Goal: Task Accomplishment & Management: Use online tool/utility

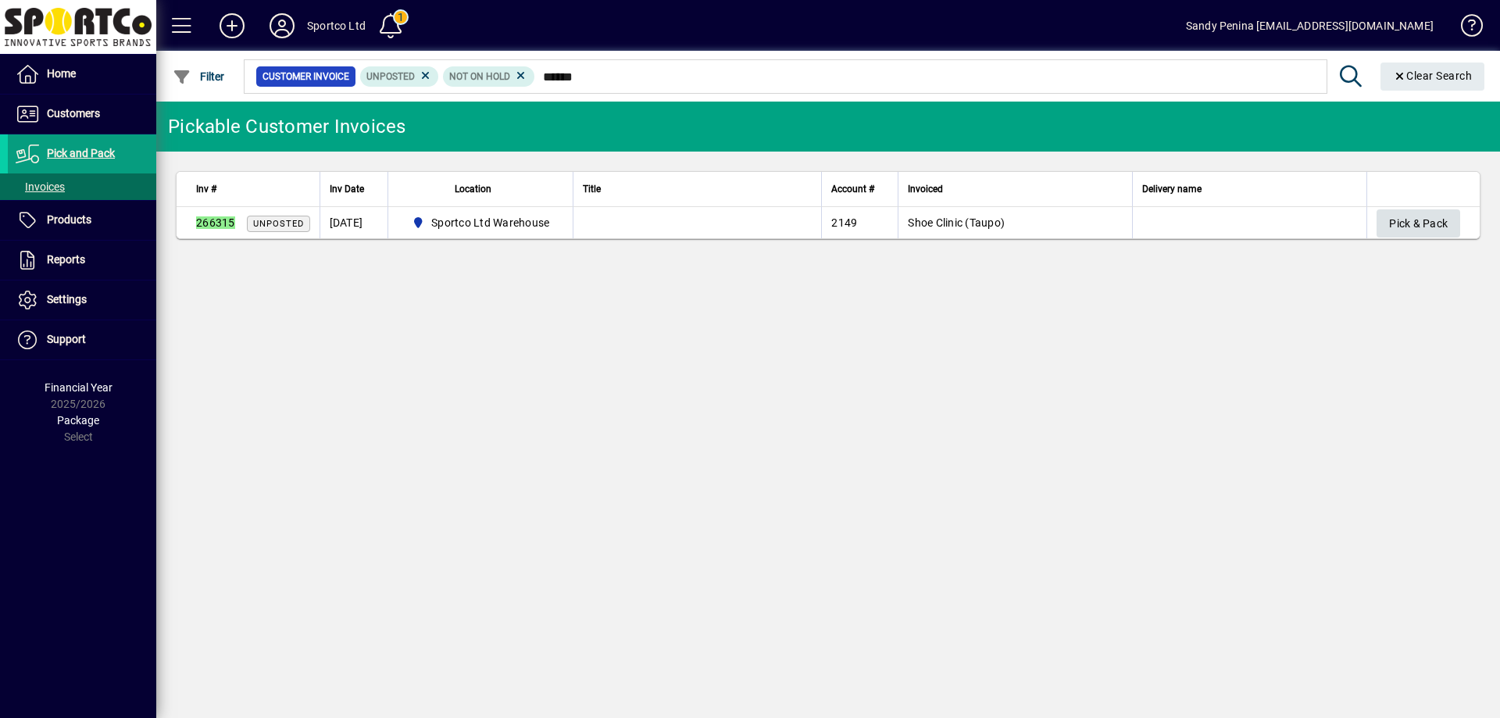
type input "******"
click at [1428, 232] on span "Pick & Pack" at bounding box center [1418, 224] width 59 height 26
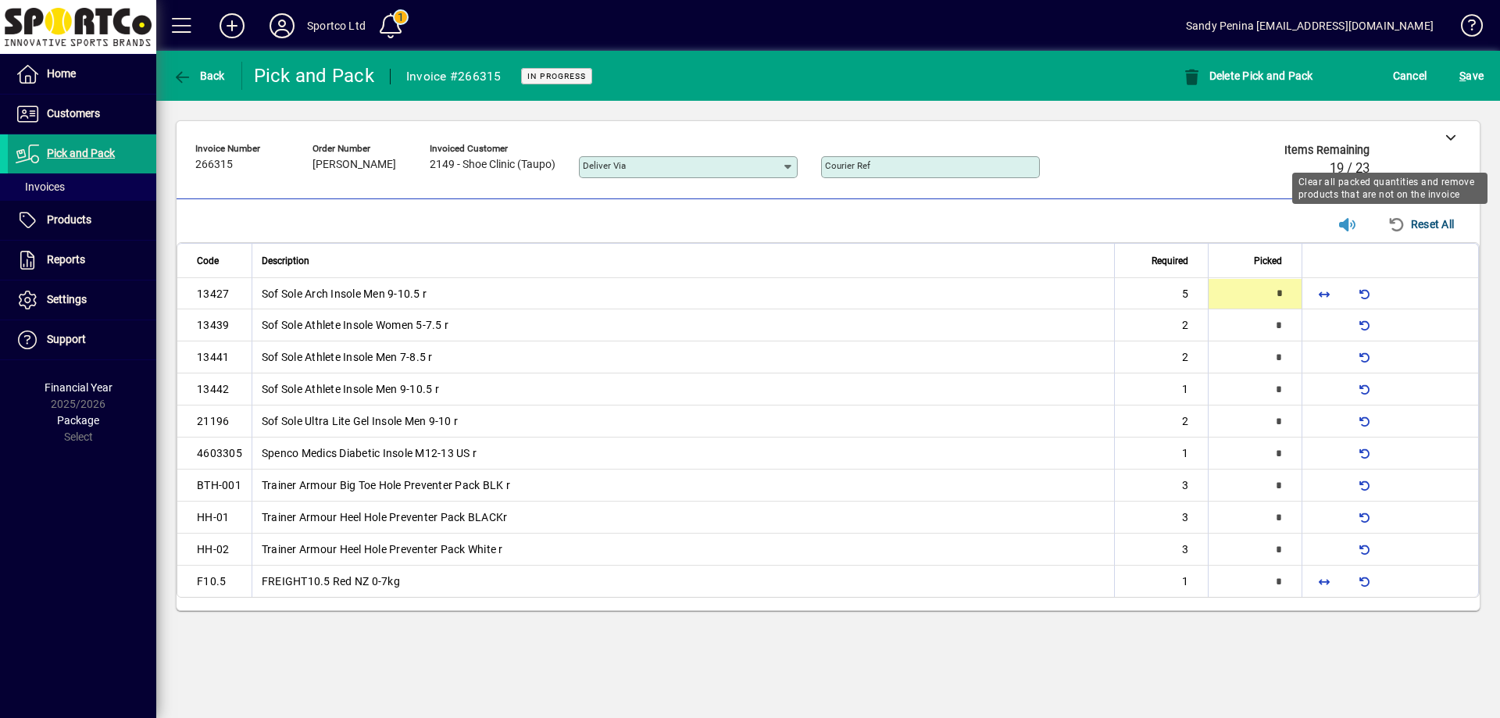
type input "*"
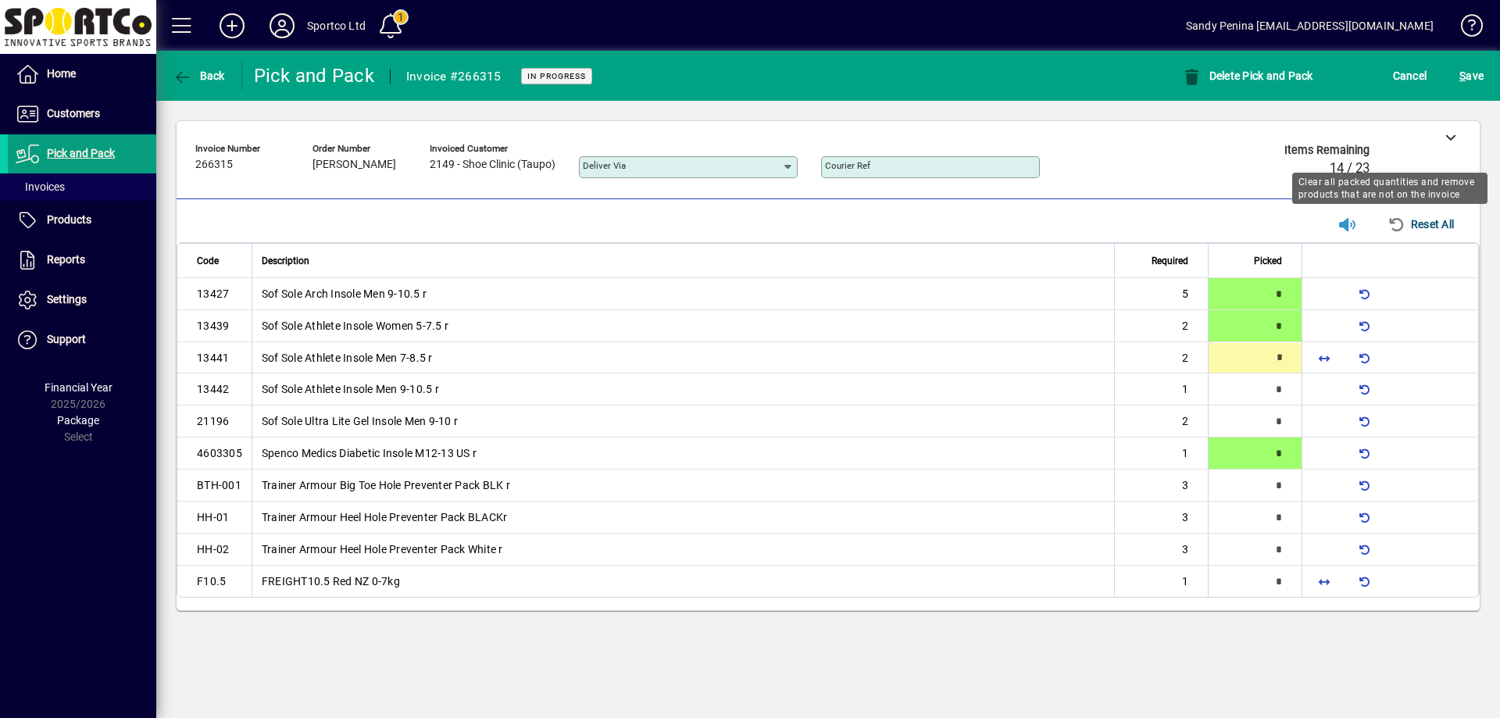
type input "*"
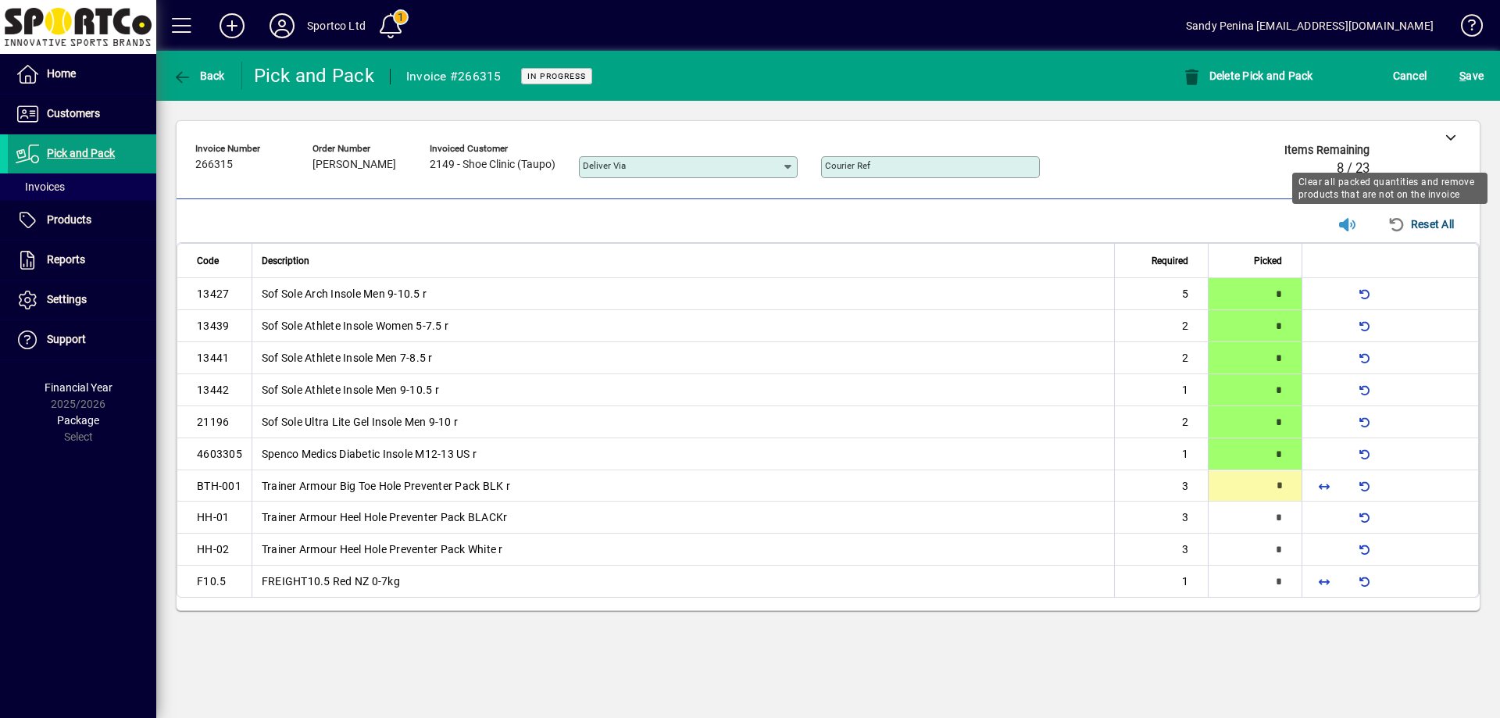
type input "*"
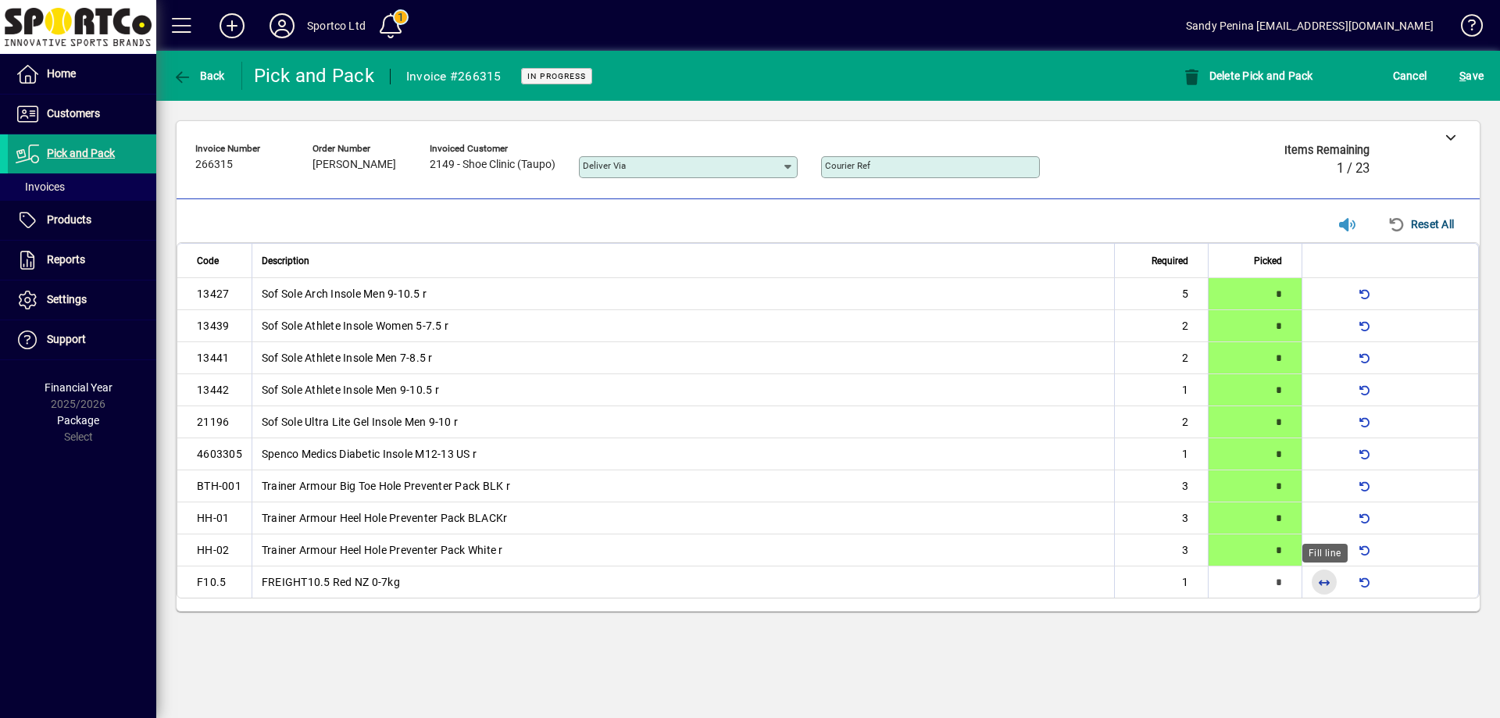
drag, startPoint x: 1326, startPoint y: 579, endPoint x: 1289, endPoint y: 592, distance: 39.8
click at [1309, 575] on span "button" at bounding box center [1323, 581] width 37 height 37
type input "*"
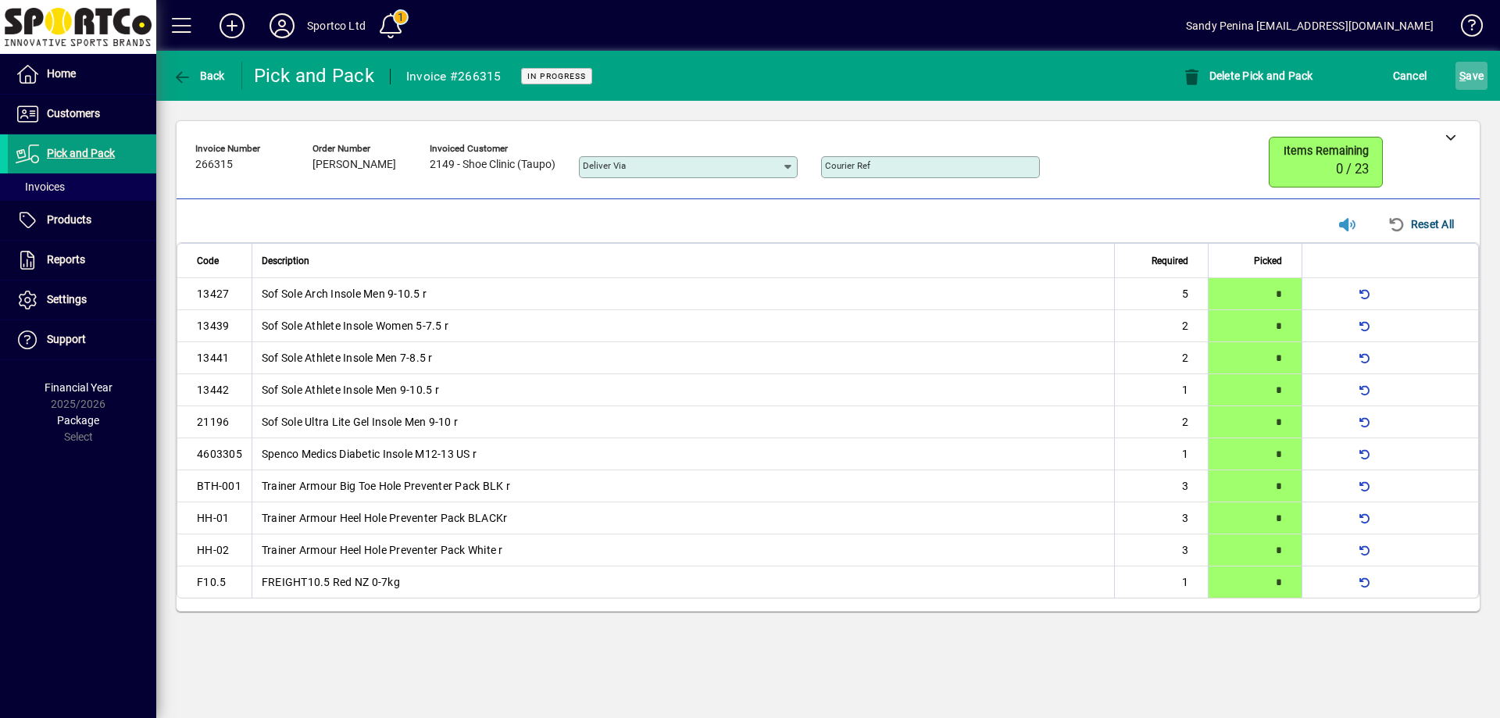
click at [1480, 70] on span "S ave" at bounding box center [1471, 75] width 24 height 25
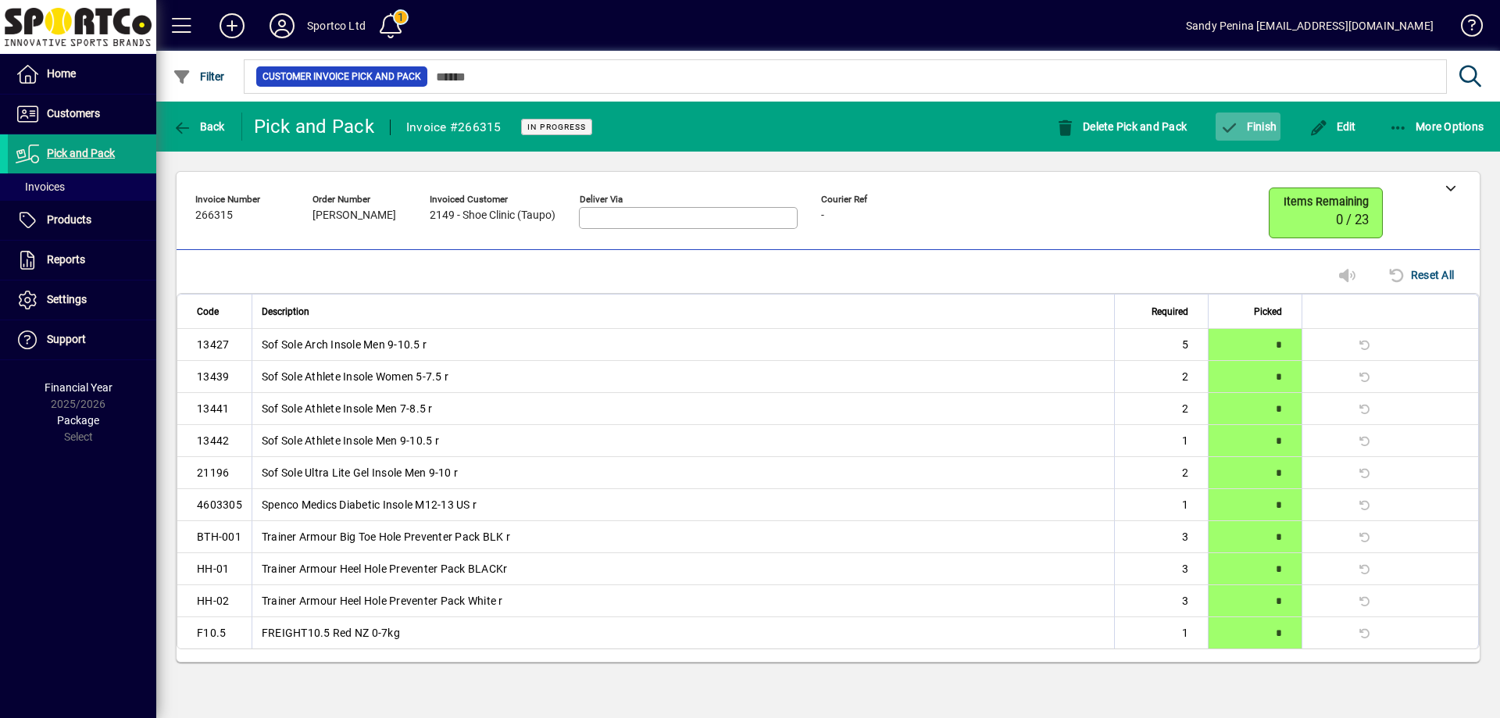
click at [1274, 120] on span "Finish" at bounding box center [1247, 126] width 57 height 12
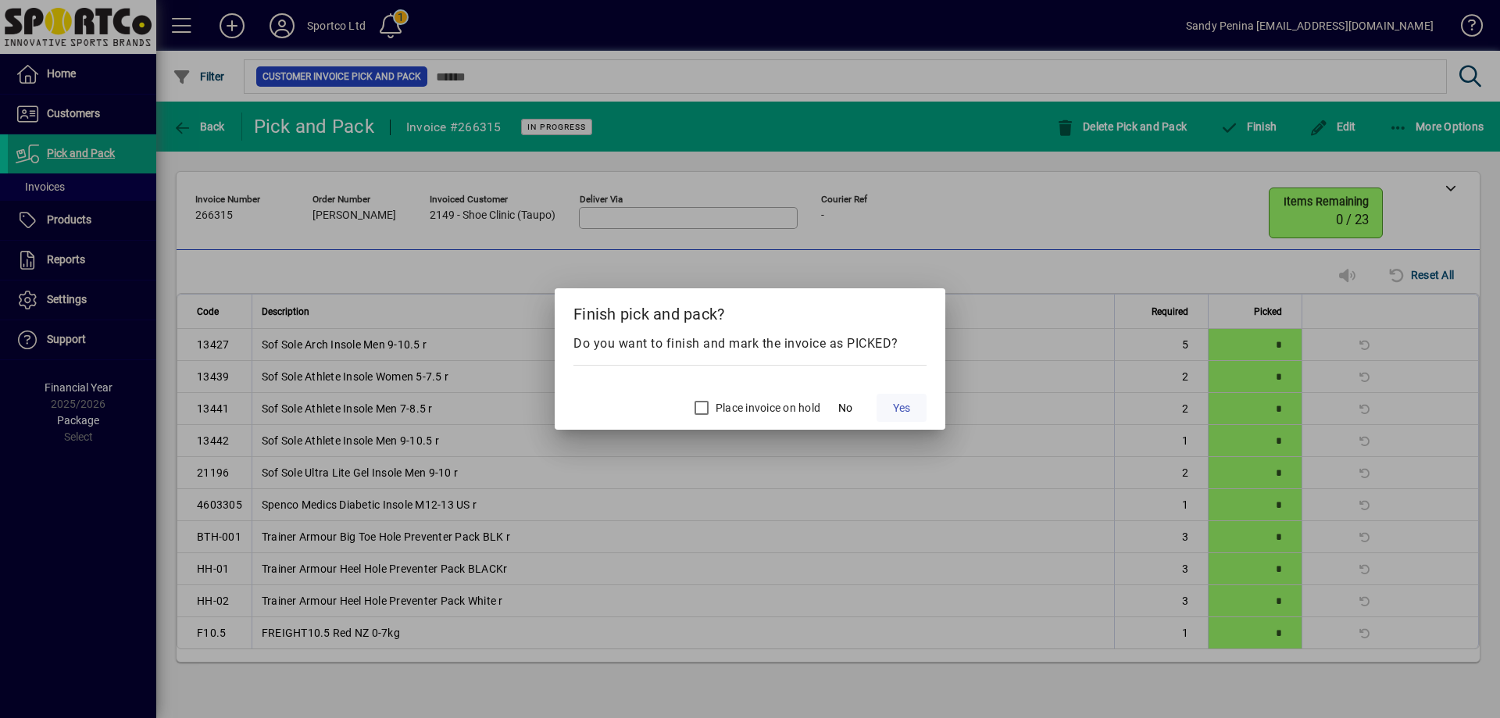
click at [891, 404] on span at bounding box center [902, 407] width 50 height 37
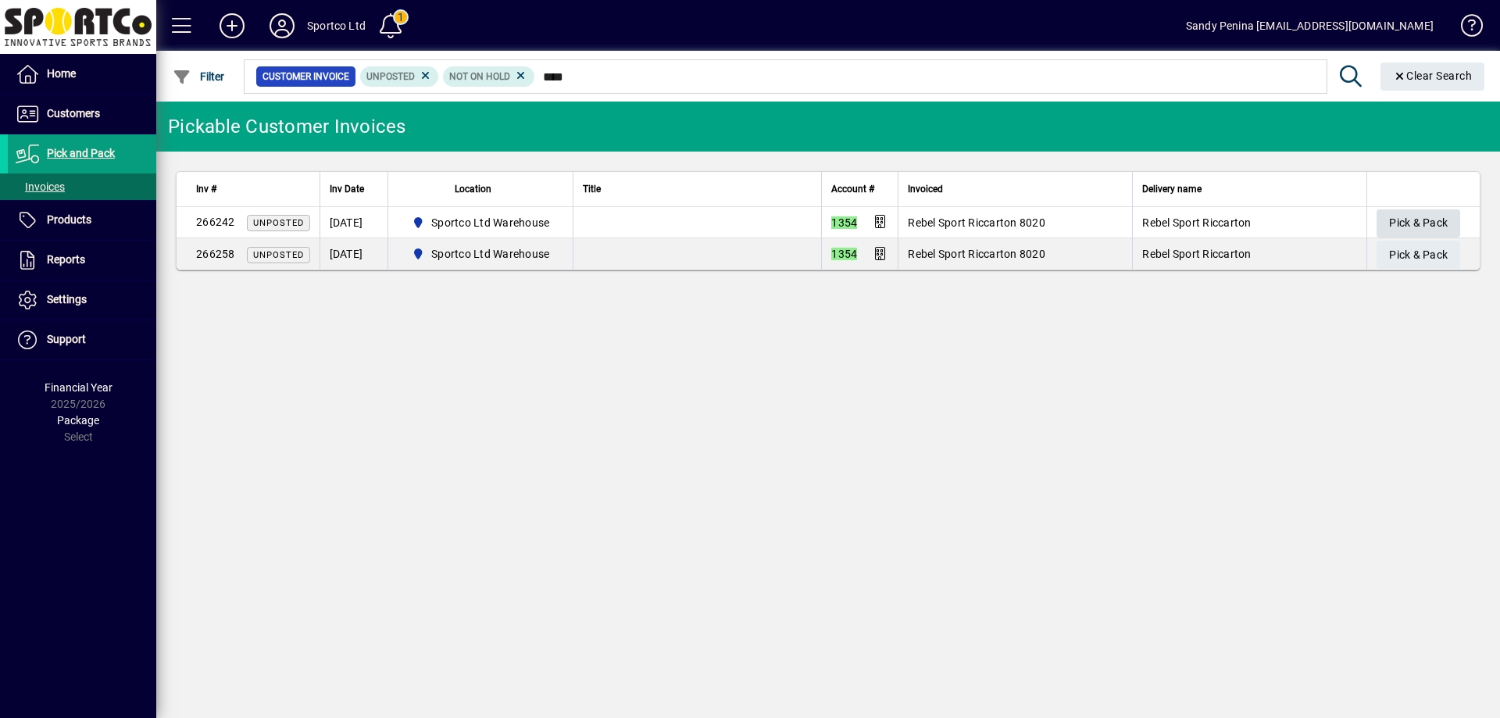
type input "****"
click at [1411, 225] on span "Pick & Pack" at bounding box center [1418, 223] width 59 height 26
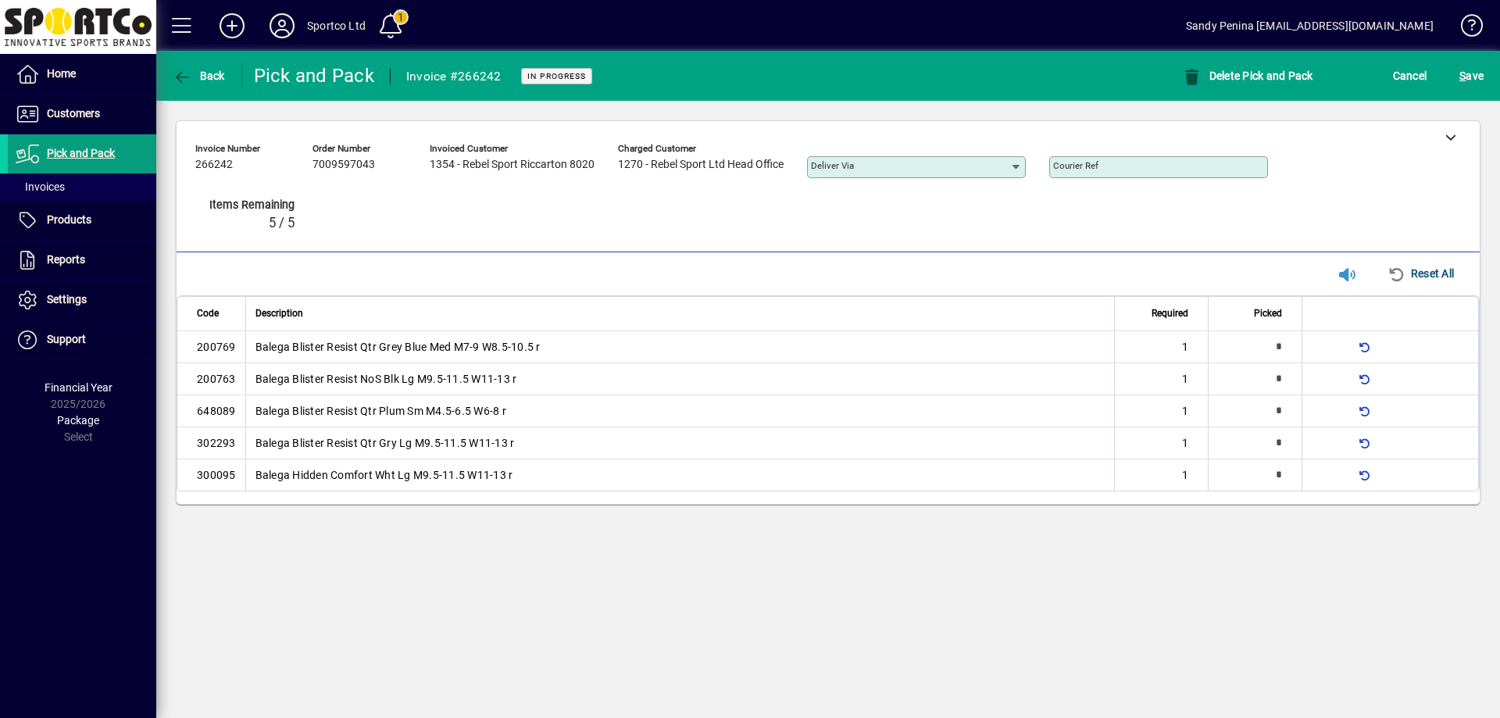
type input "*"
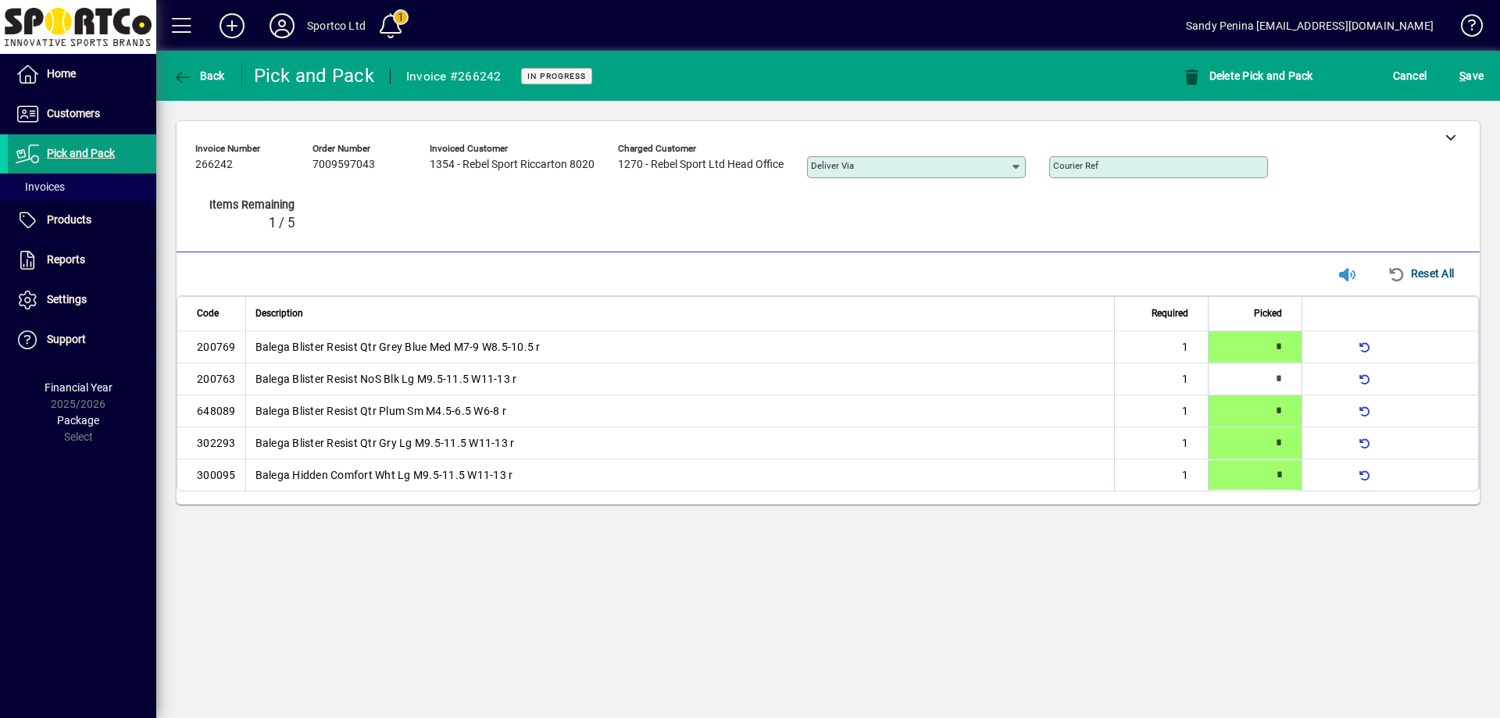
type input "*"
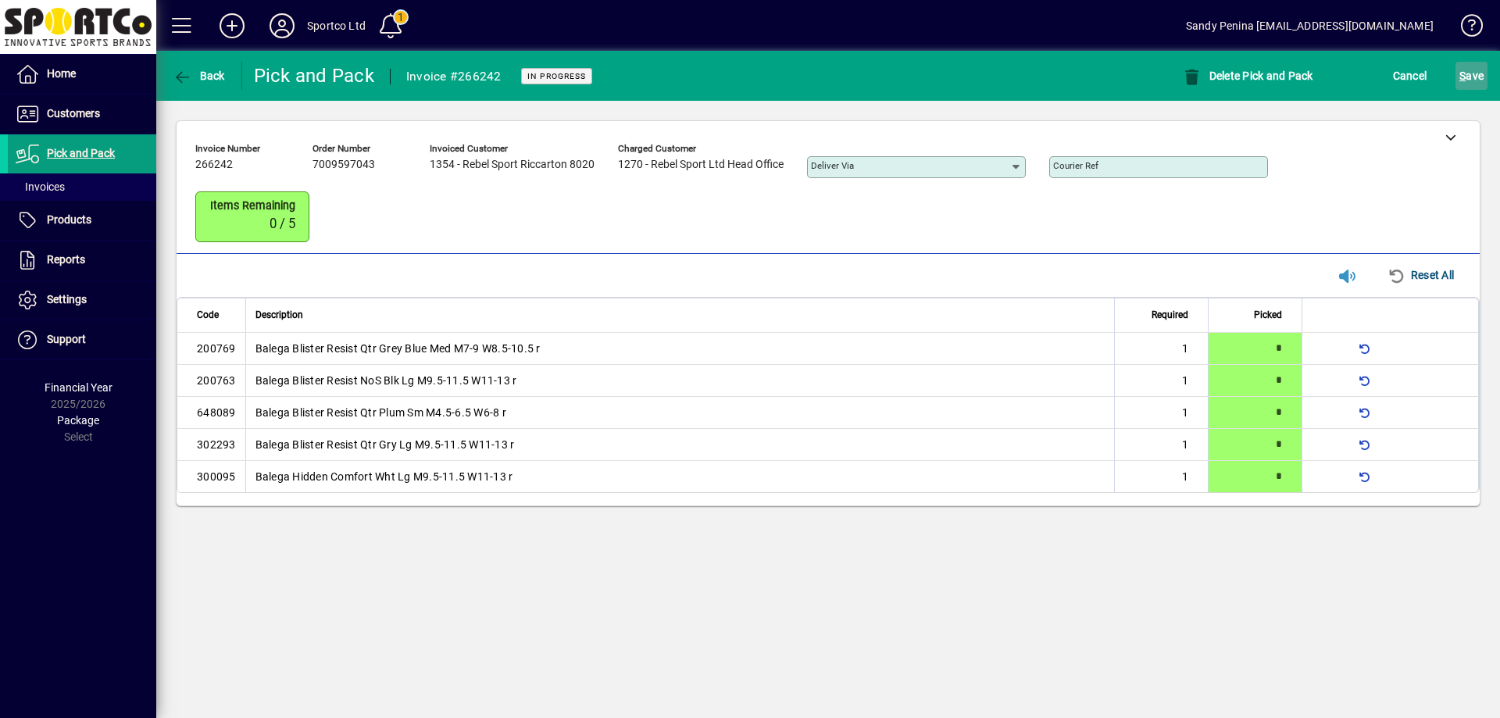
click at [1484, 76] on span "submit" at bounding box center [1471, 75] width 32 height 37
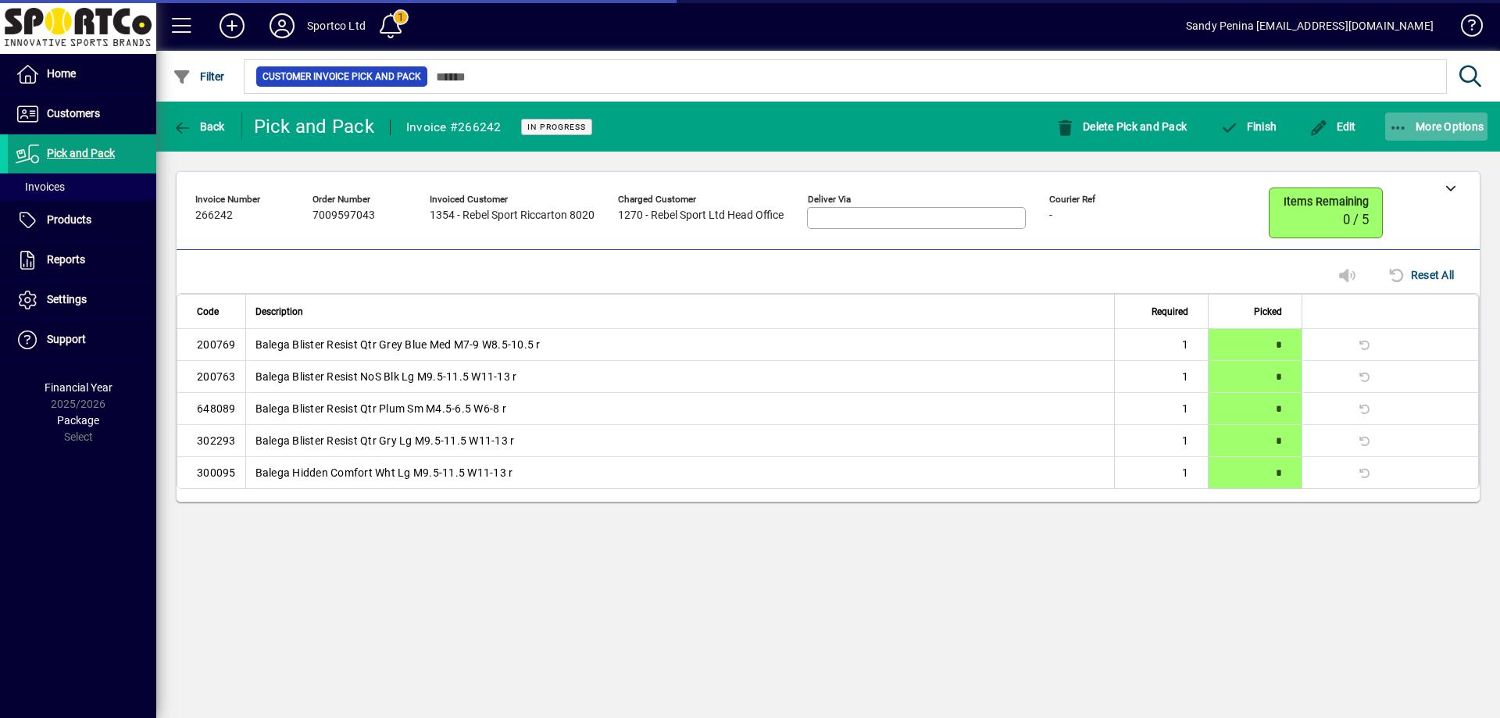
click at [1423, 112] on span "button" at bounding box center [1436, 126] width 103 height 37
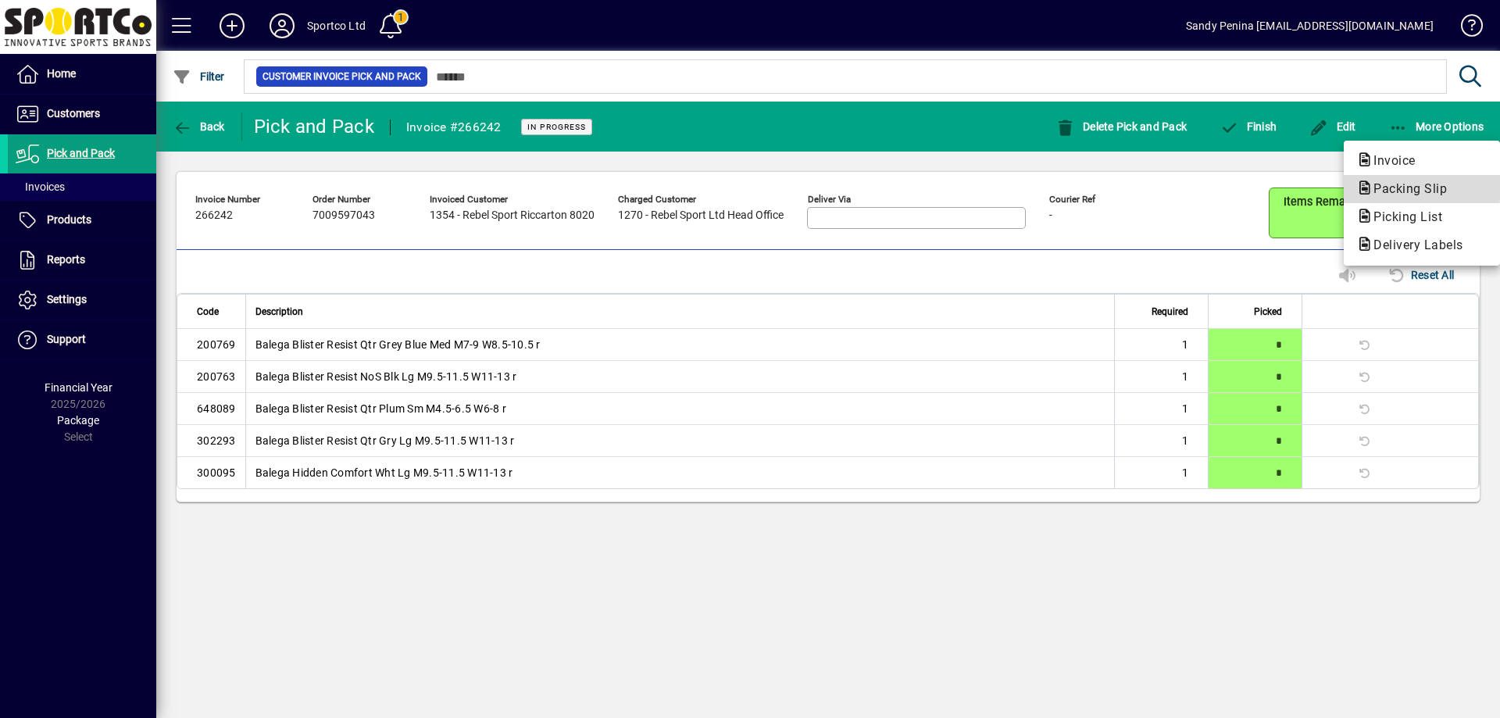
click at [1404, 188] on span "Packing Slip" at bounding box center [1405, 188] width 98 height 15
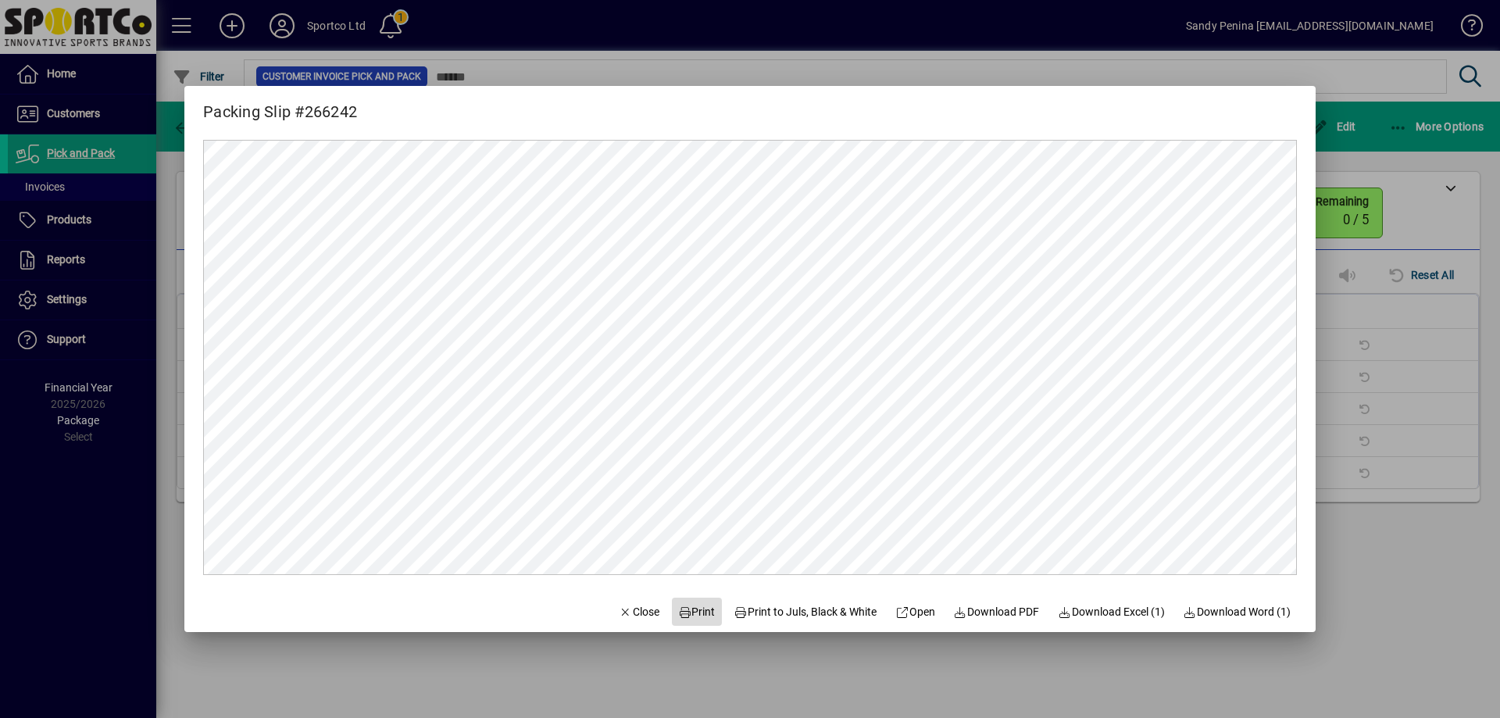
click at [678, 607] on icon at bounding box center [685, 612] width 14 height 11
click at [635, 613] on span "Close" at bounding box center [639, 612] width 41 height 16
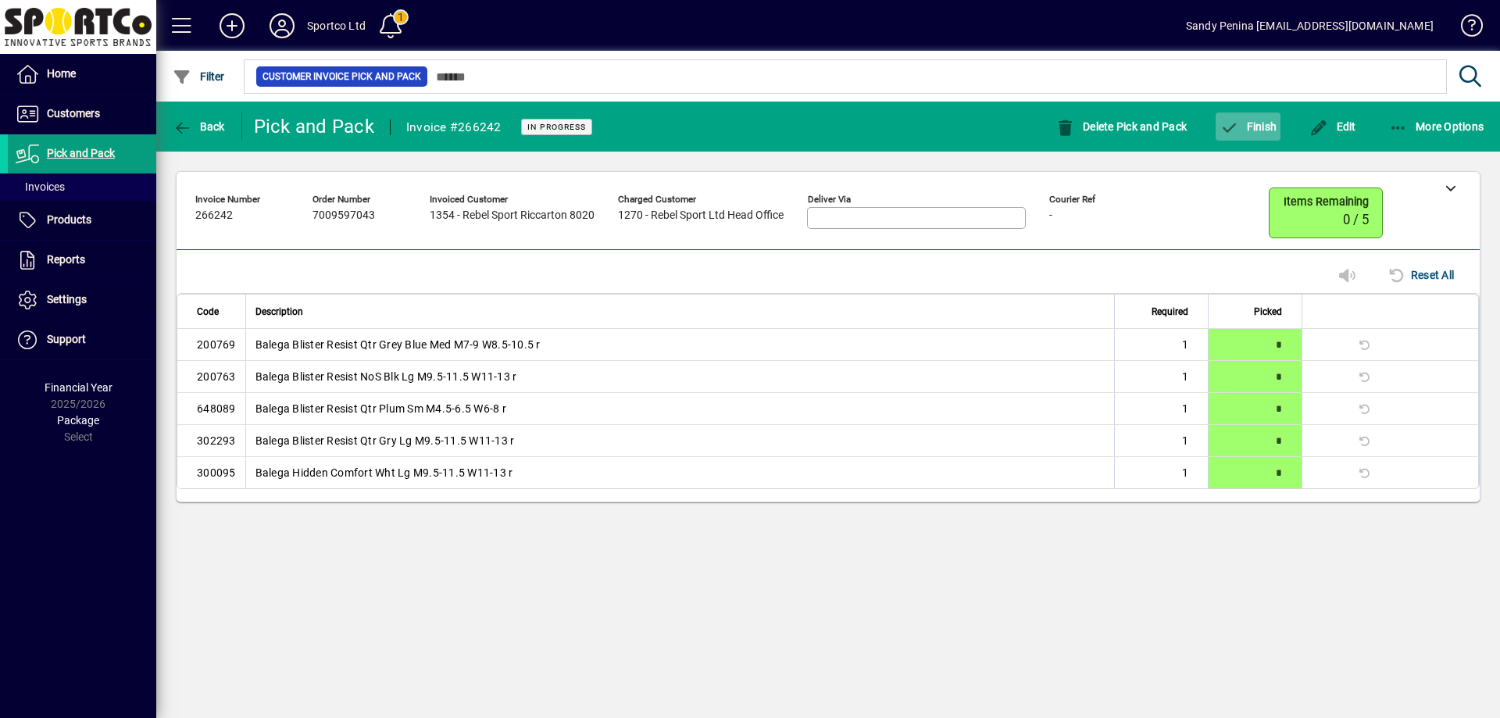
click at [1251, 134] on span "button" at bounding box center [1248, 126] width 65 height 37
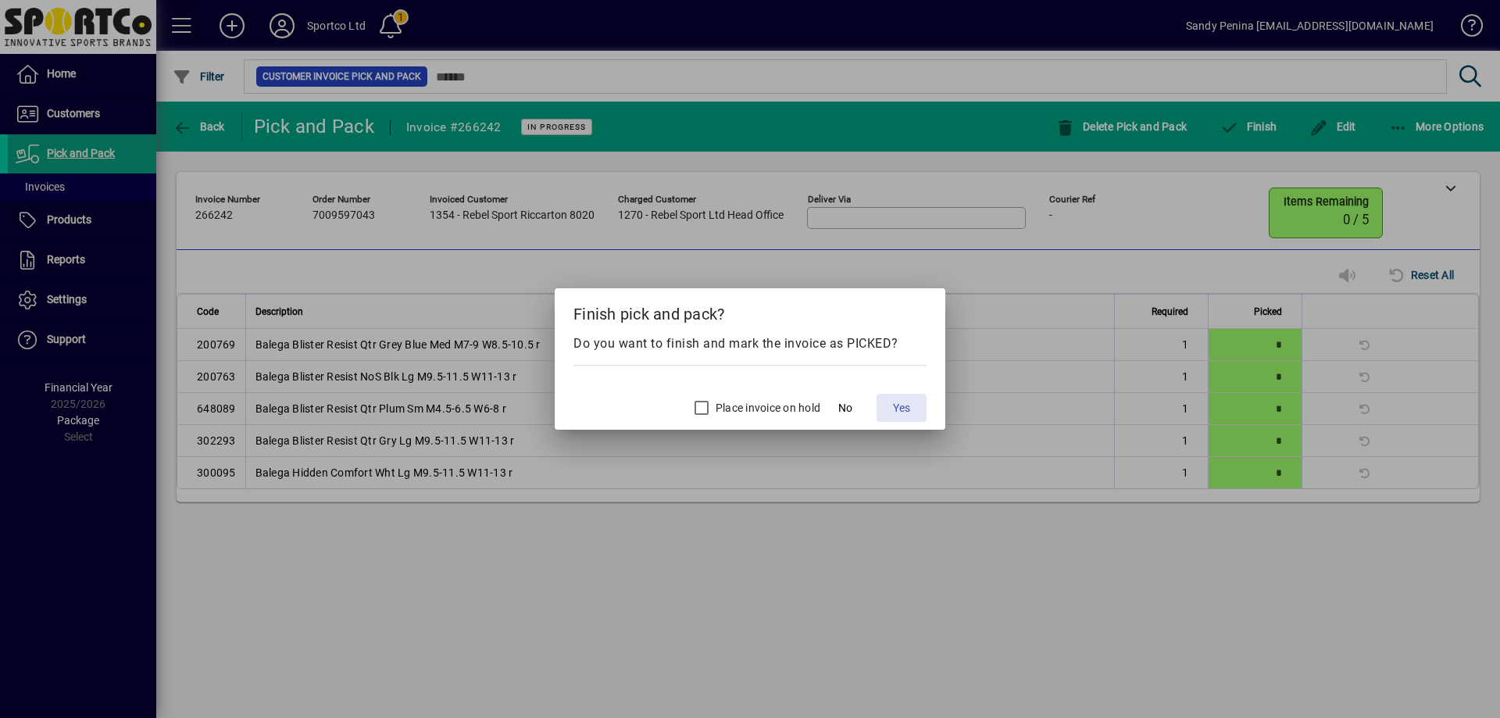
click at [891, 409] on span at bounding box center [902, 407] width 50 height 37
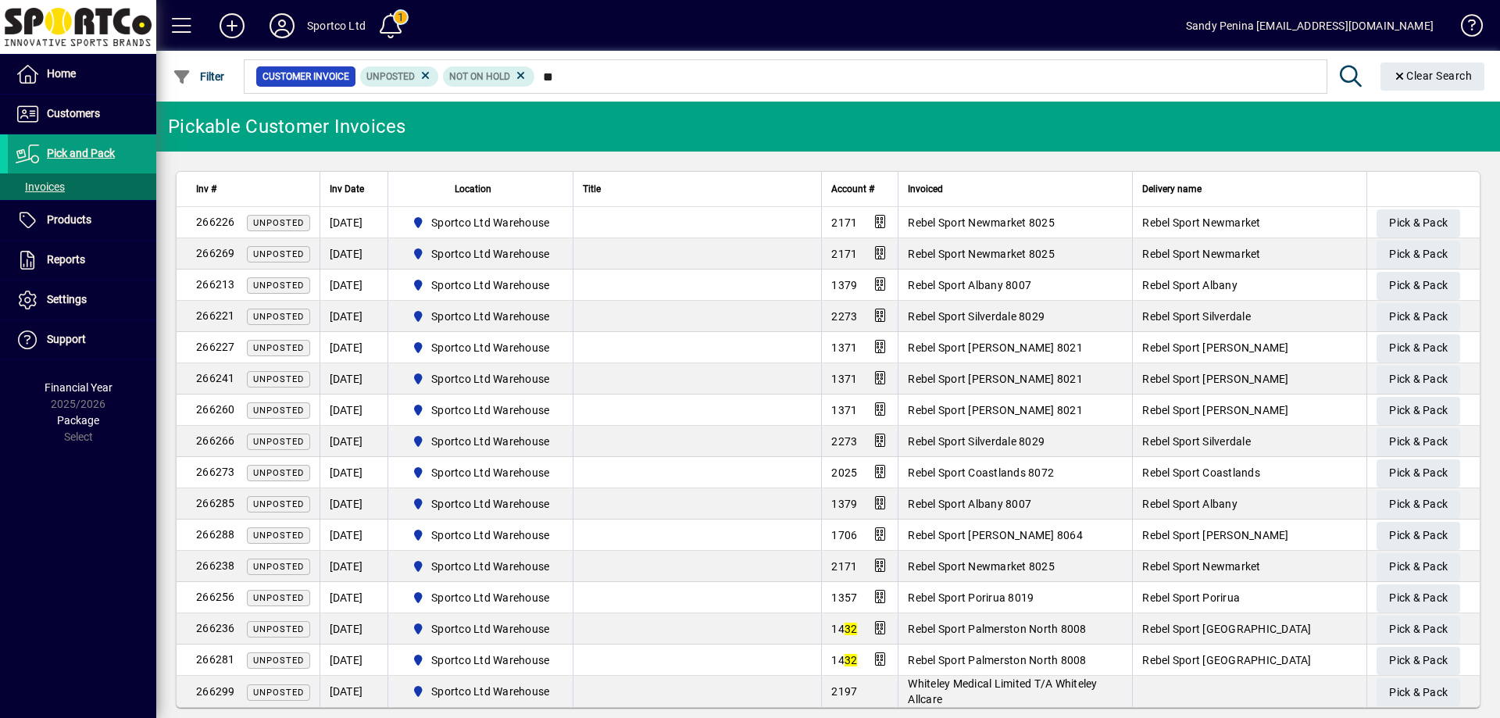
type input "*"
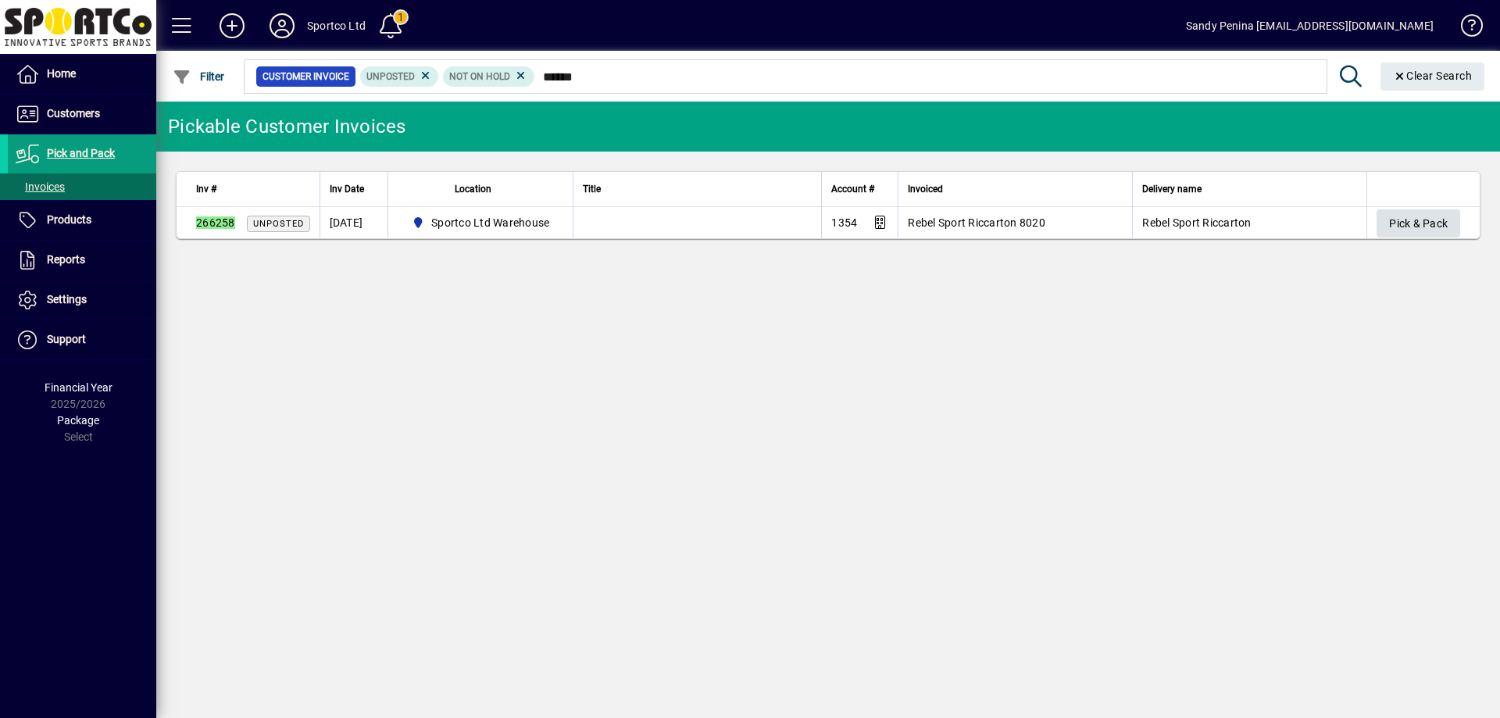
type input "******"
click at [1436, 224] on span "Pick & Pack" at bounding box center [1418, 224] width 59 height 26
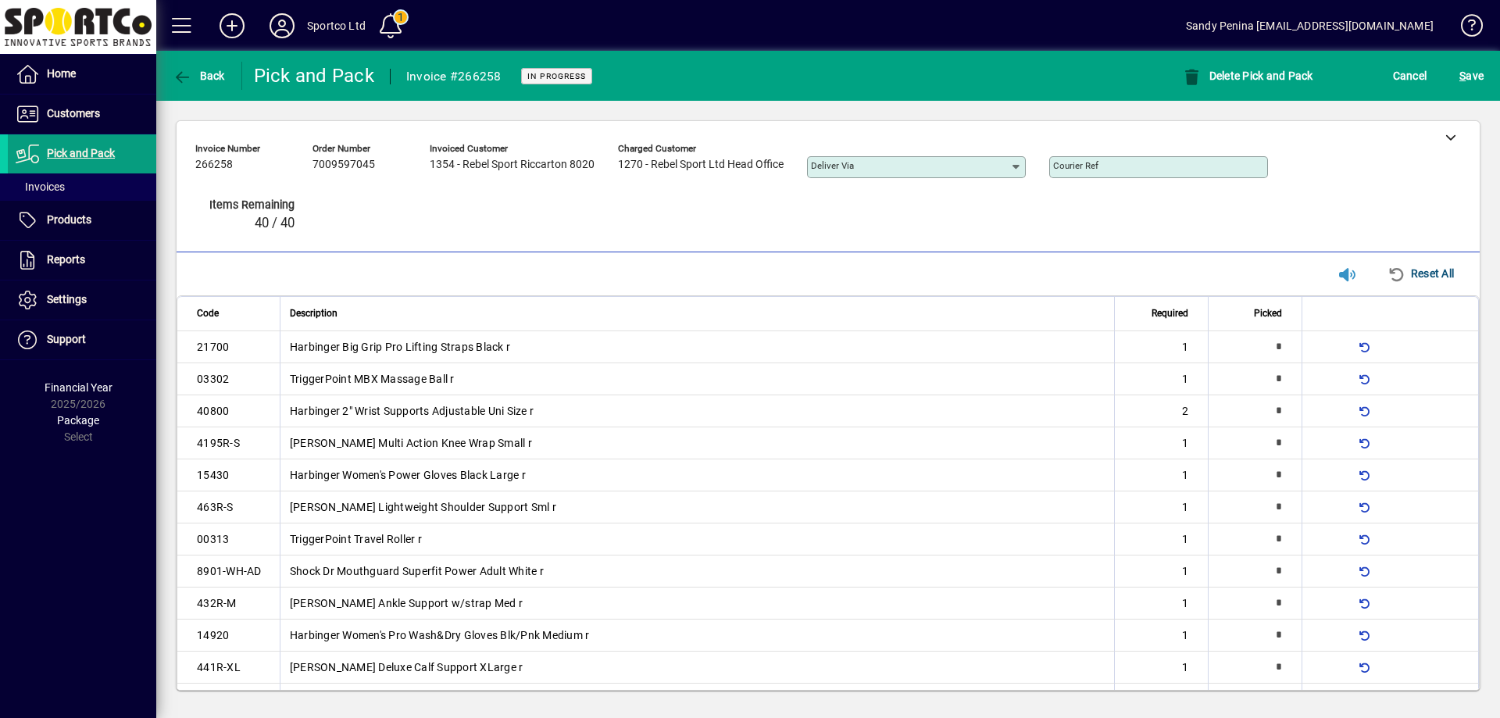
type input "*"
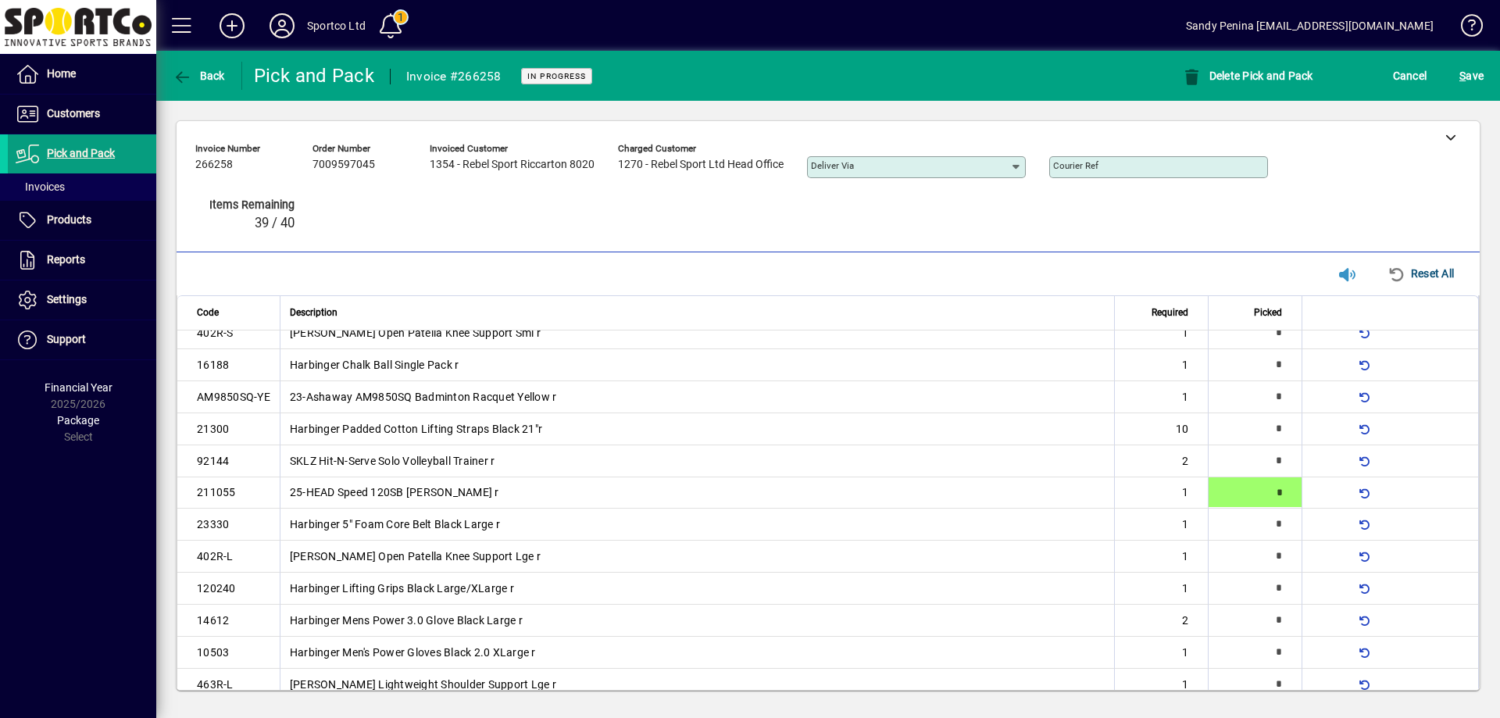
type input "*"
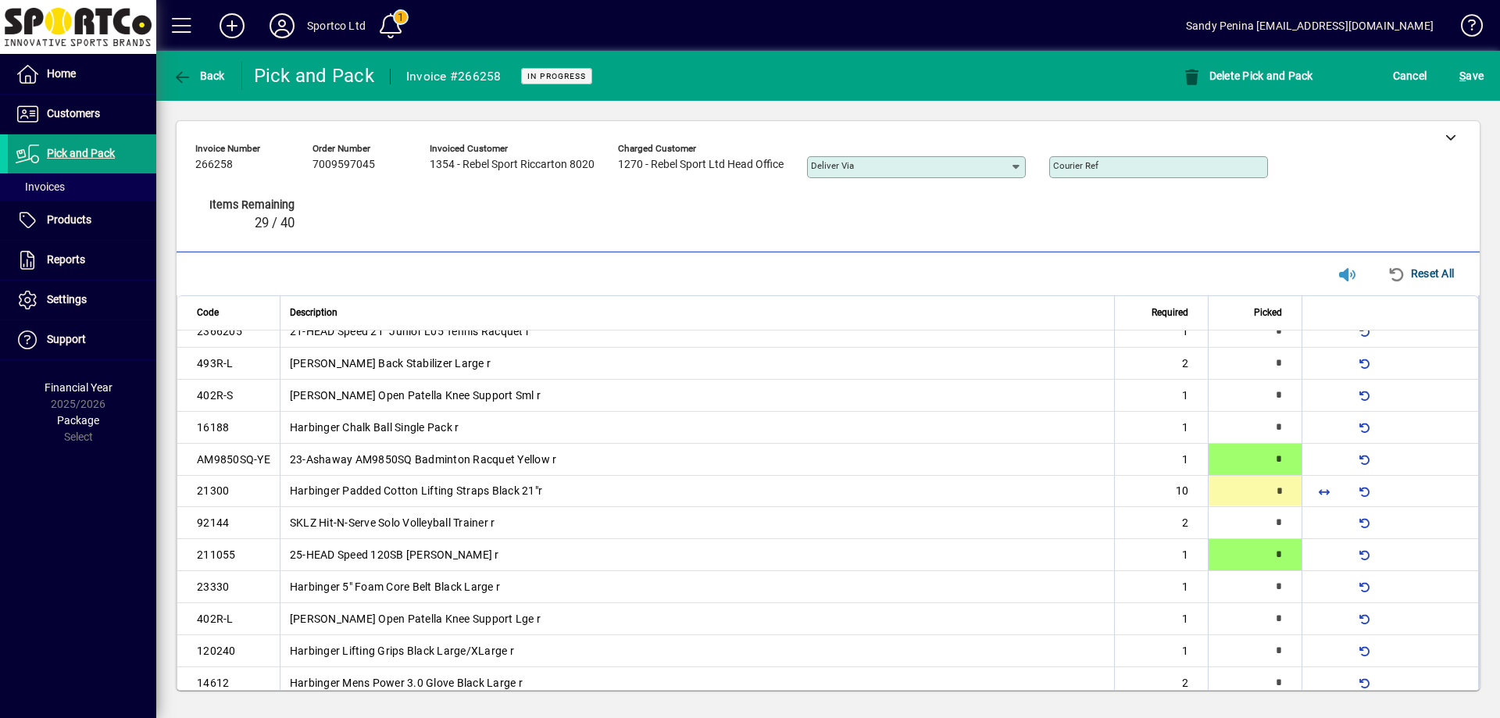
type input "**"
type input "*"
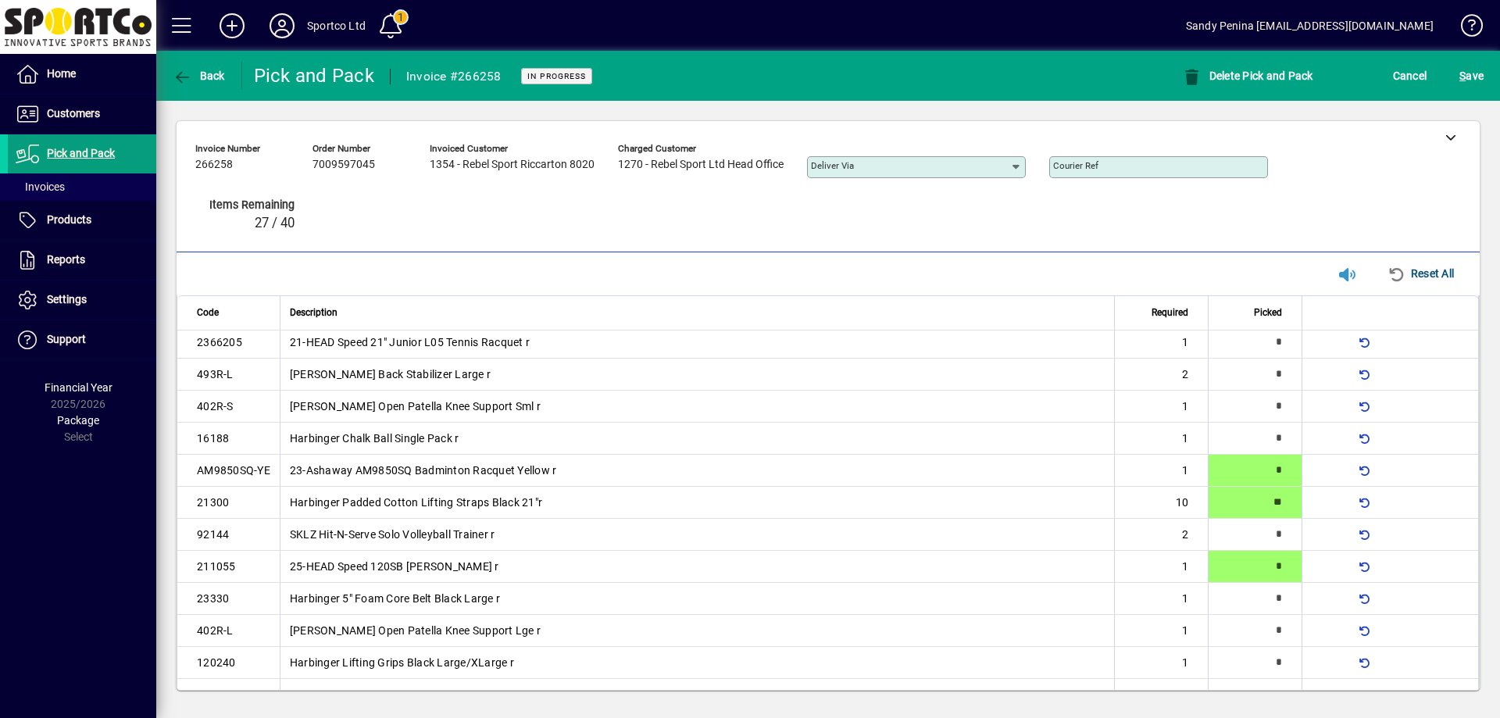
type input "*"
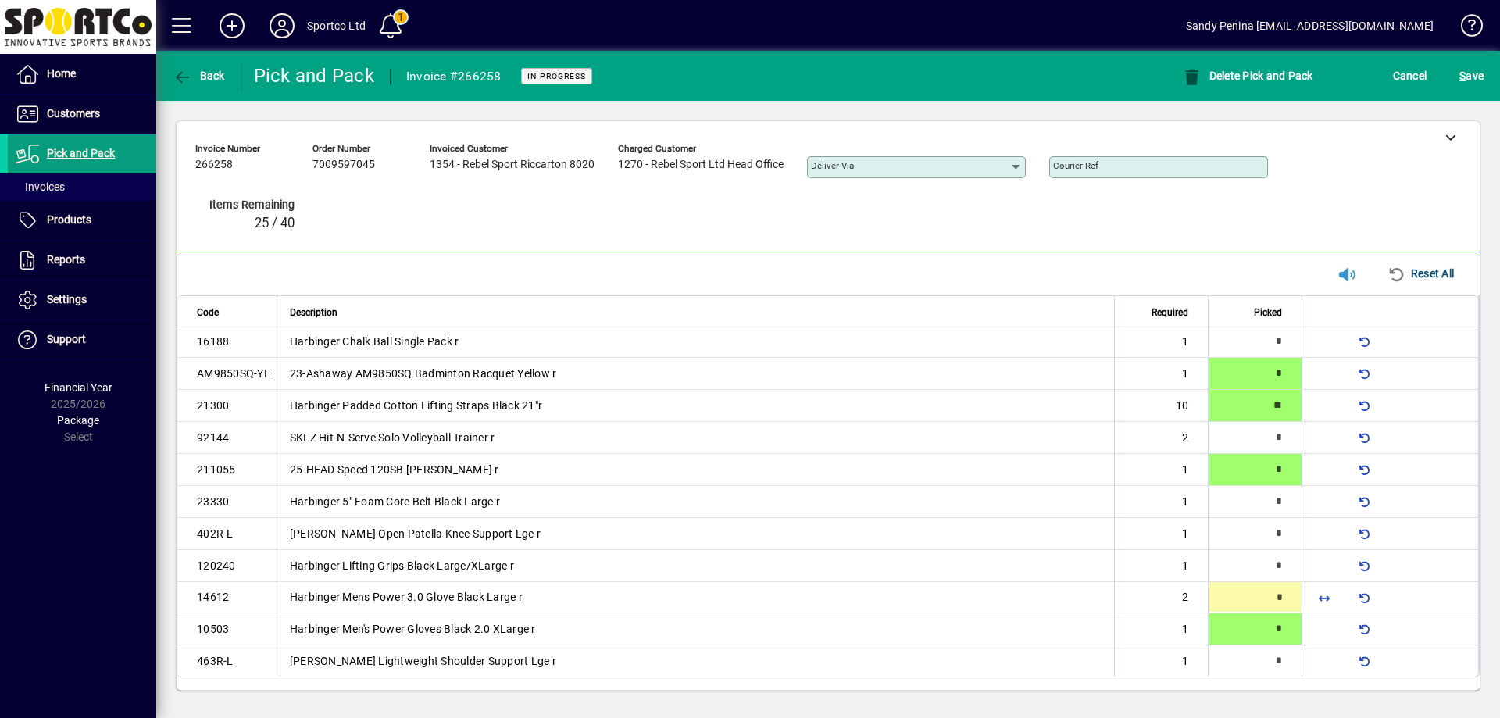
type input "*"
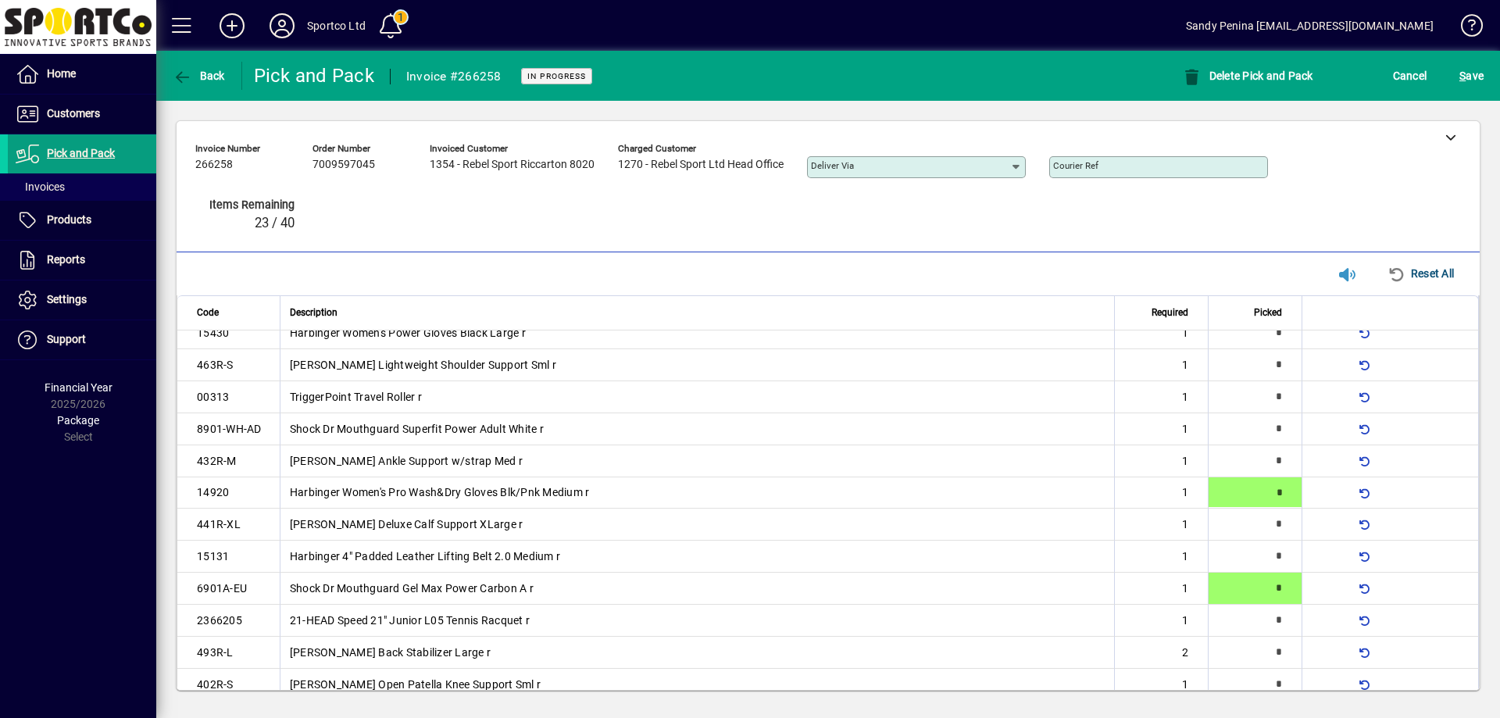
type input "*"
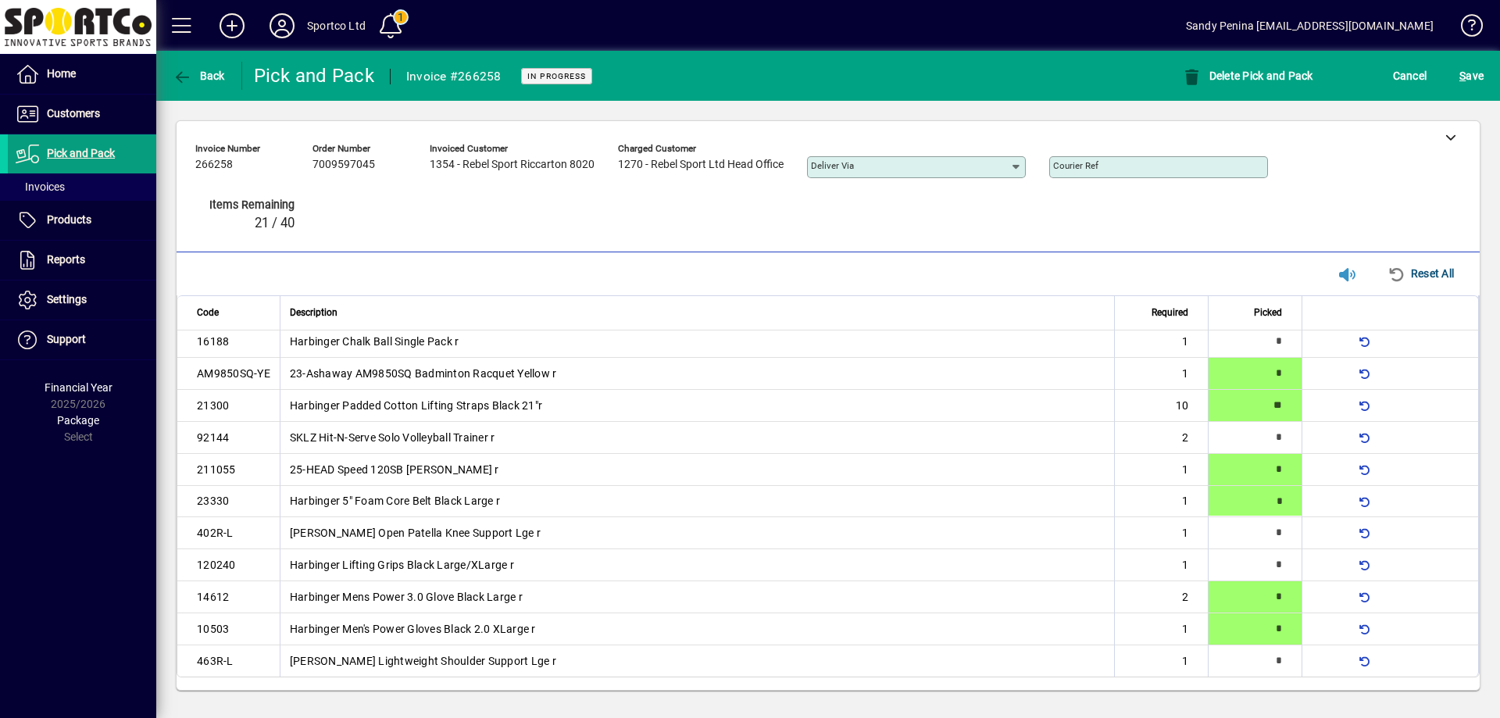
type input "*"
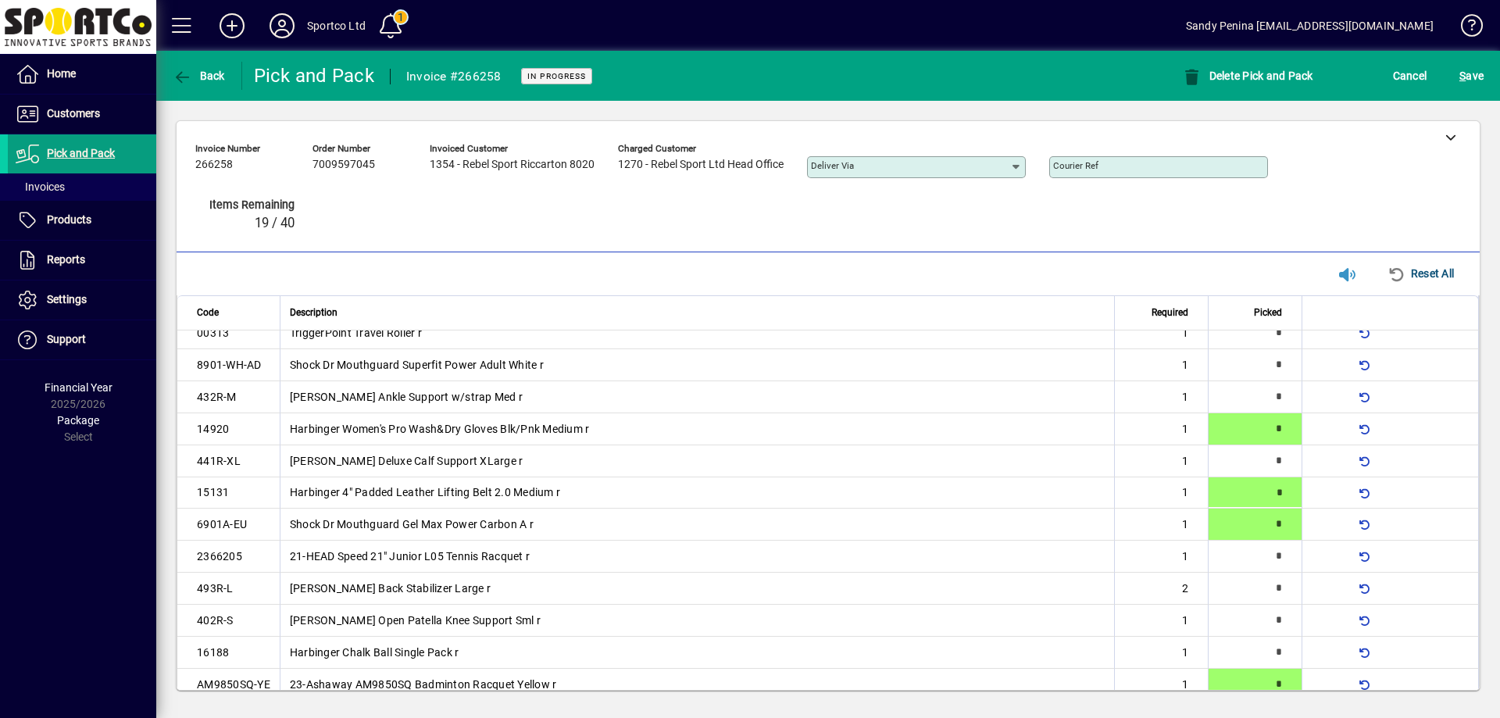
scroll to position [0, 0]
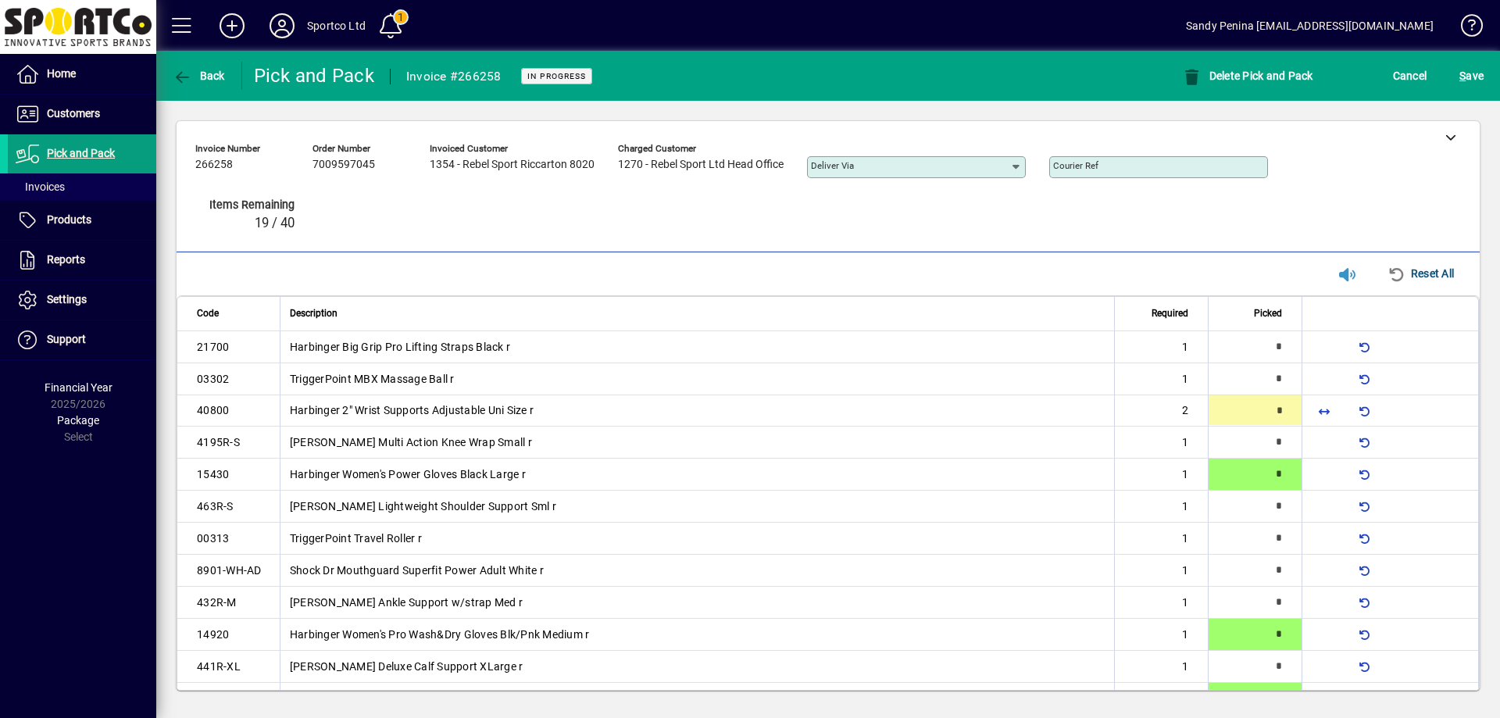
type input "*"
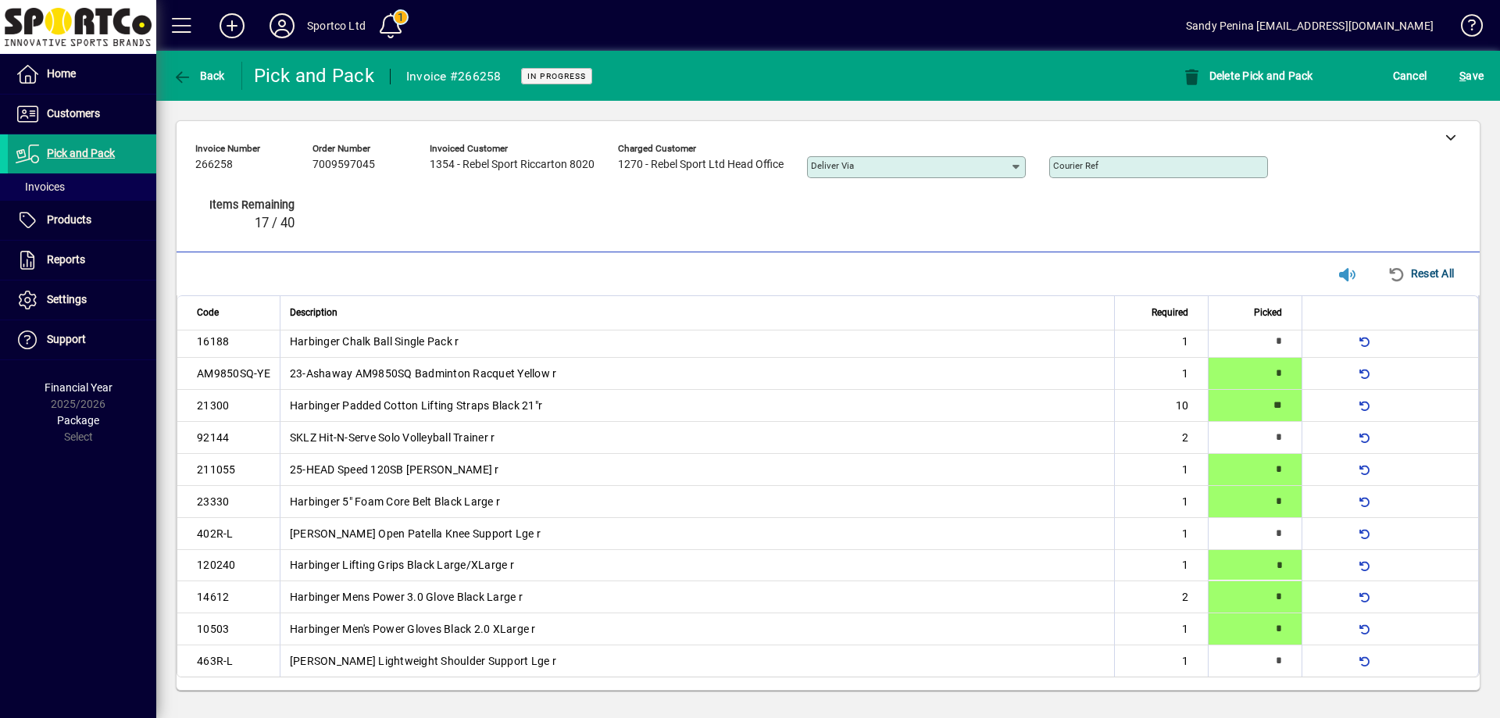
type input "*"
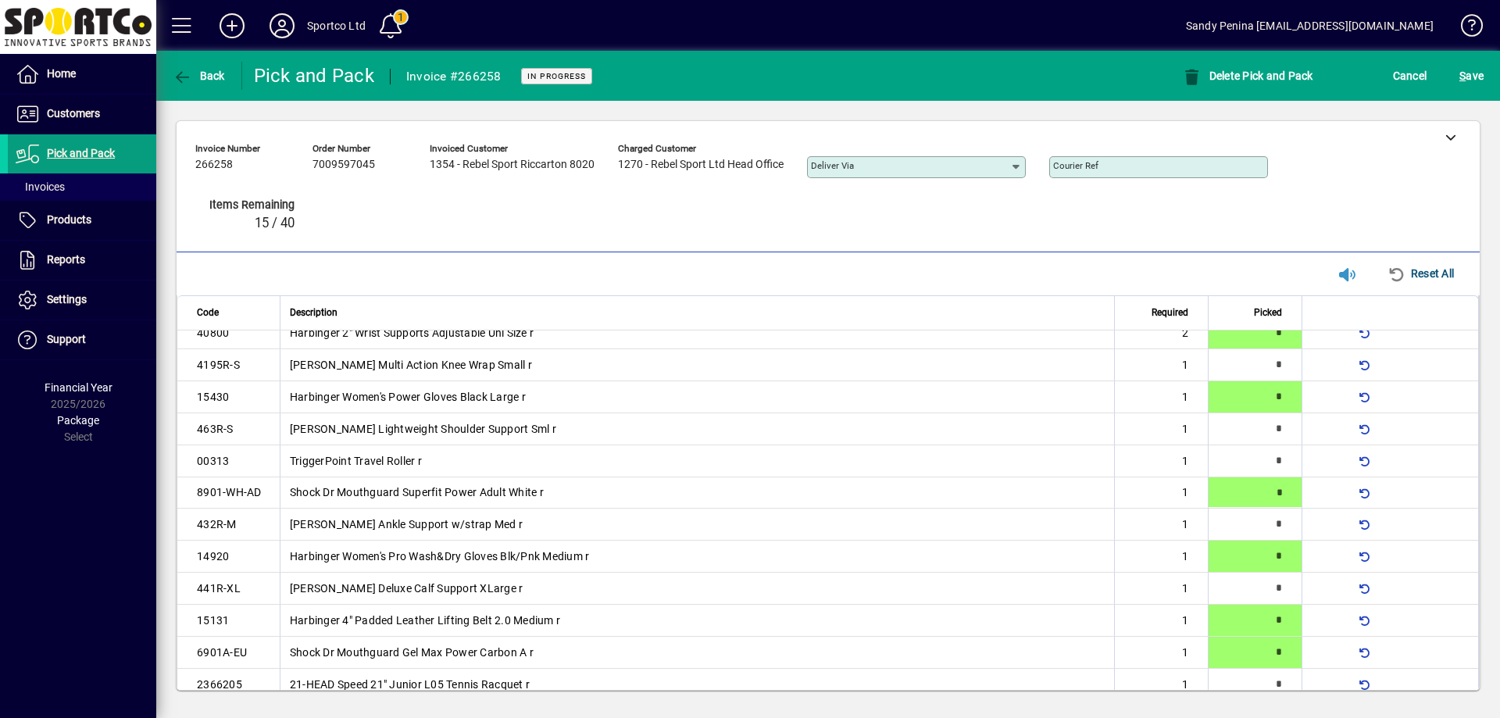
type input "*"
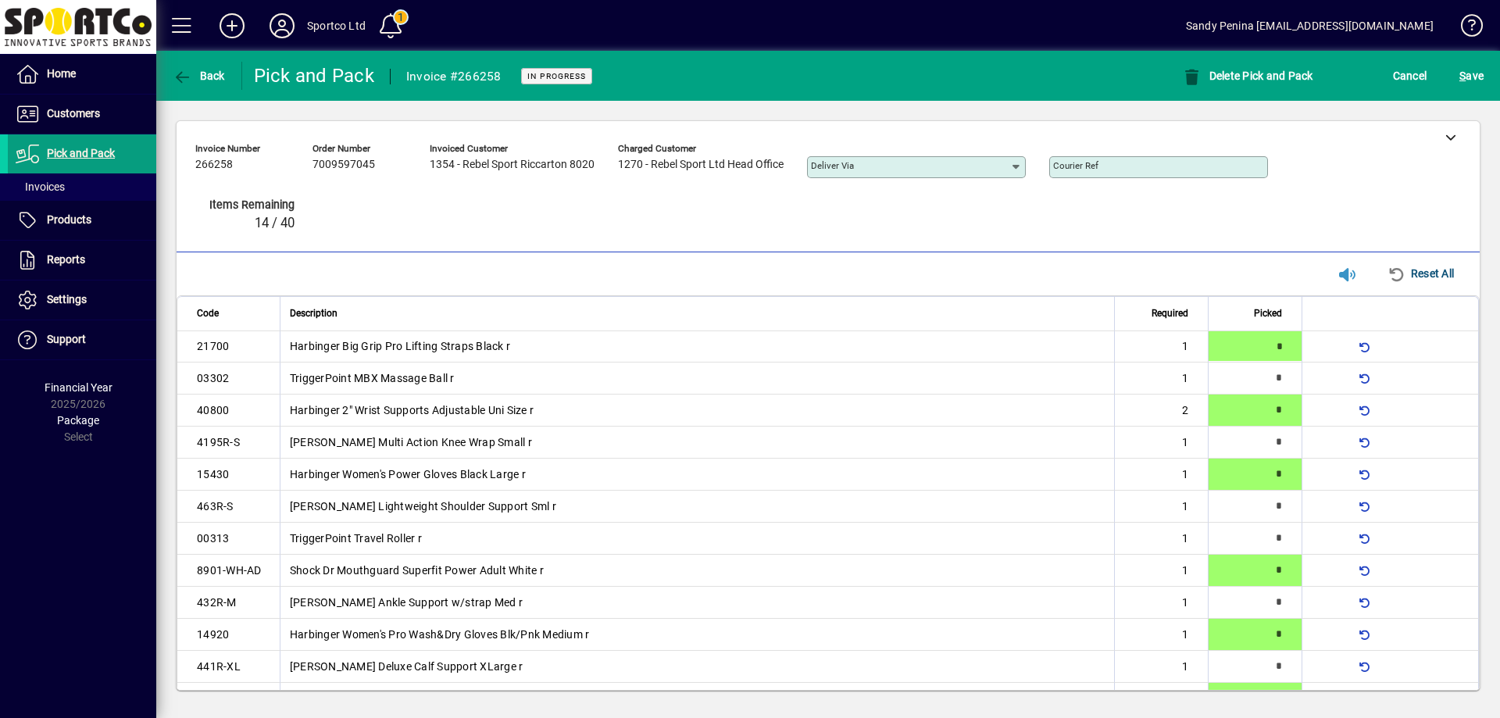
type input "*"
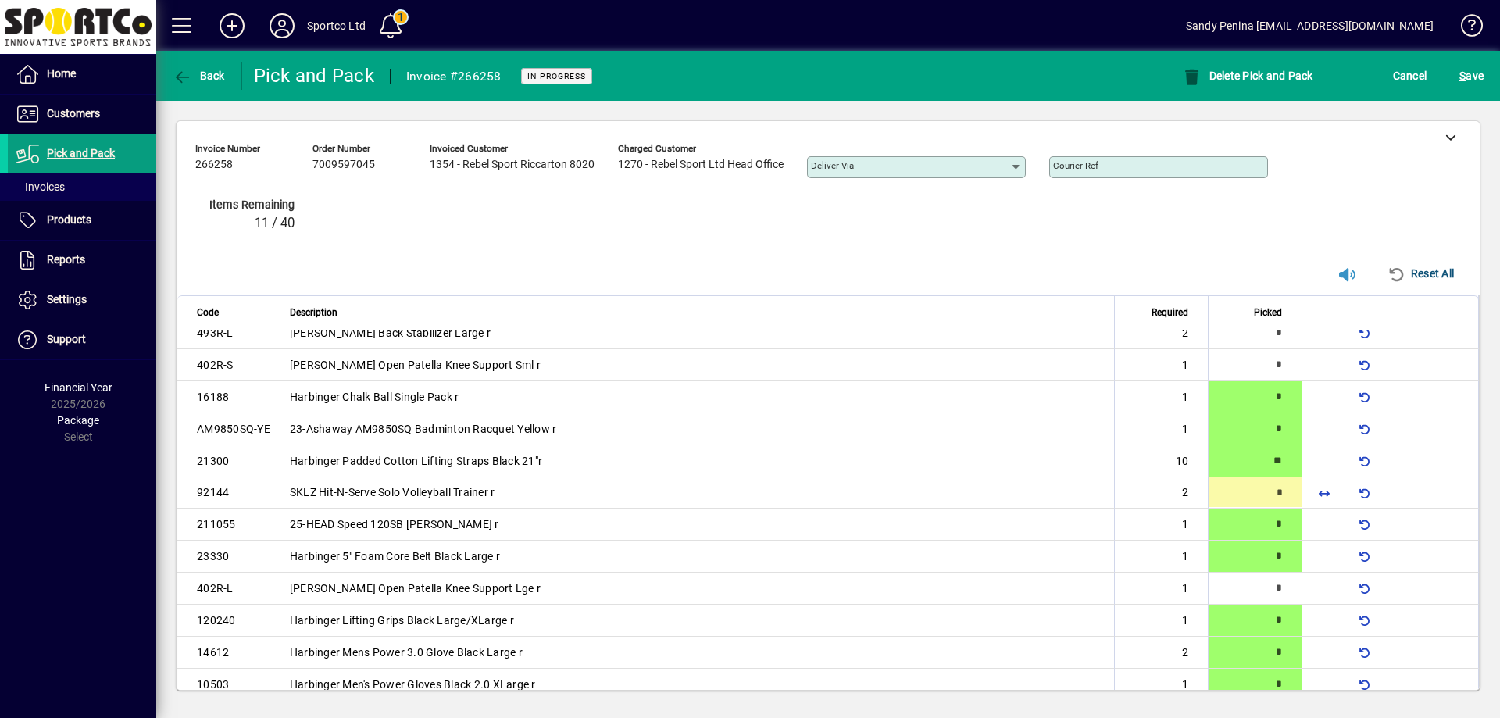
type input "*"
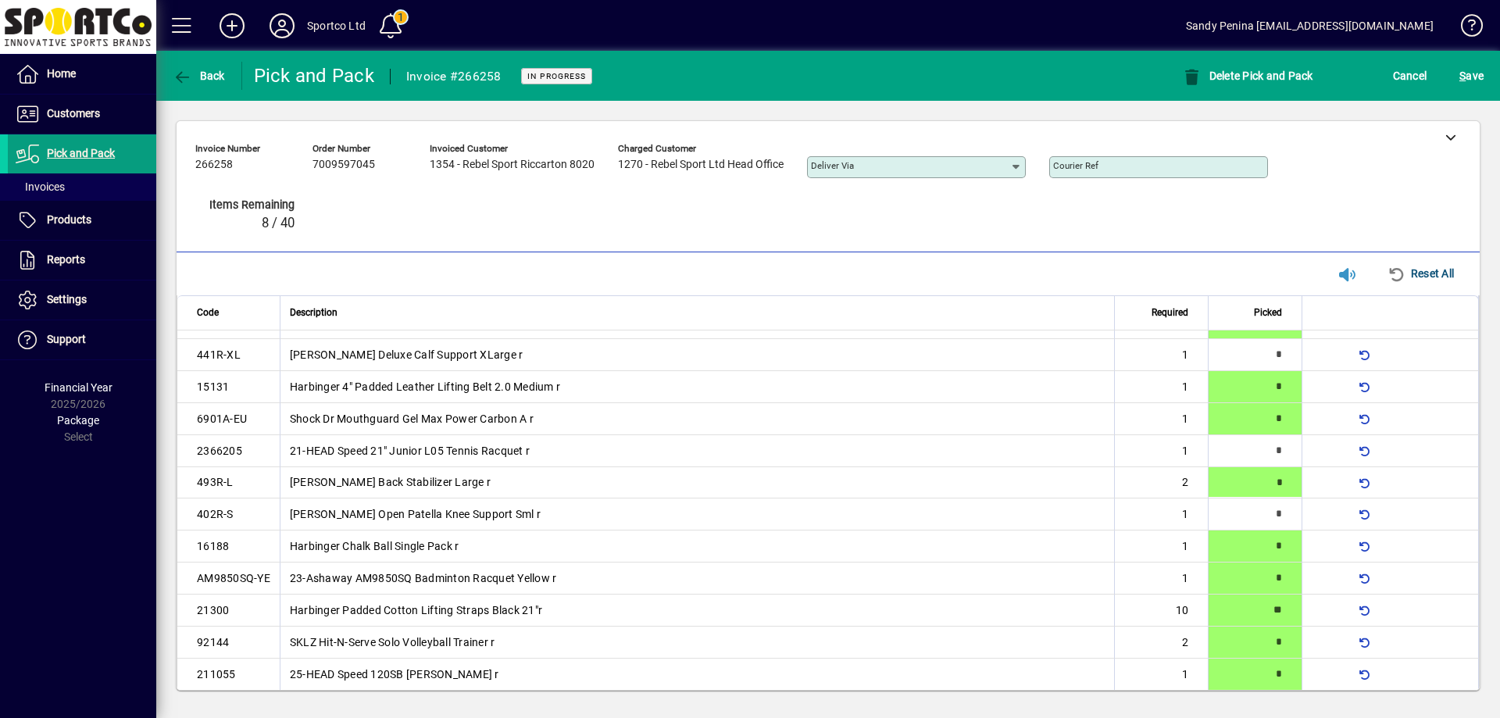
scroll to position [304, 0]
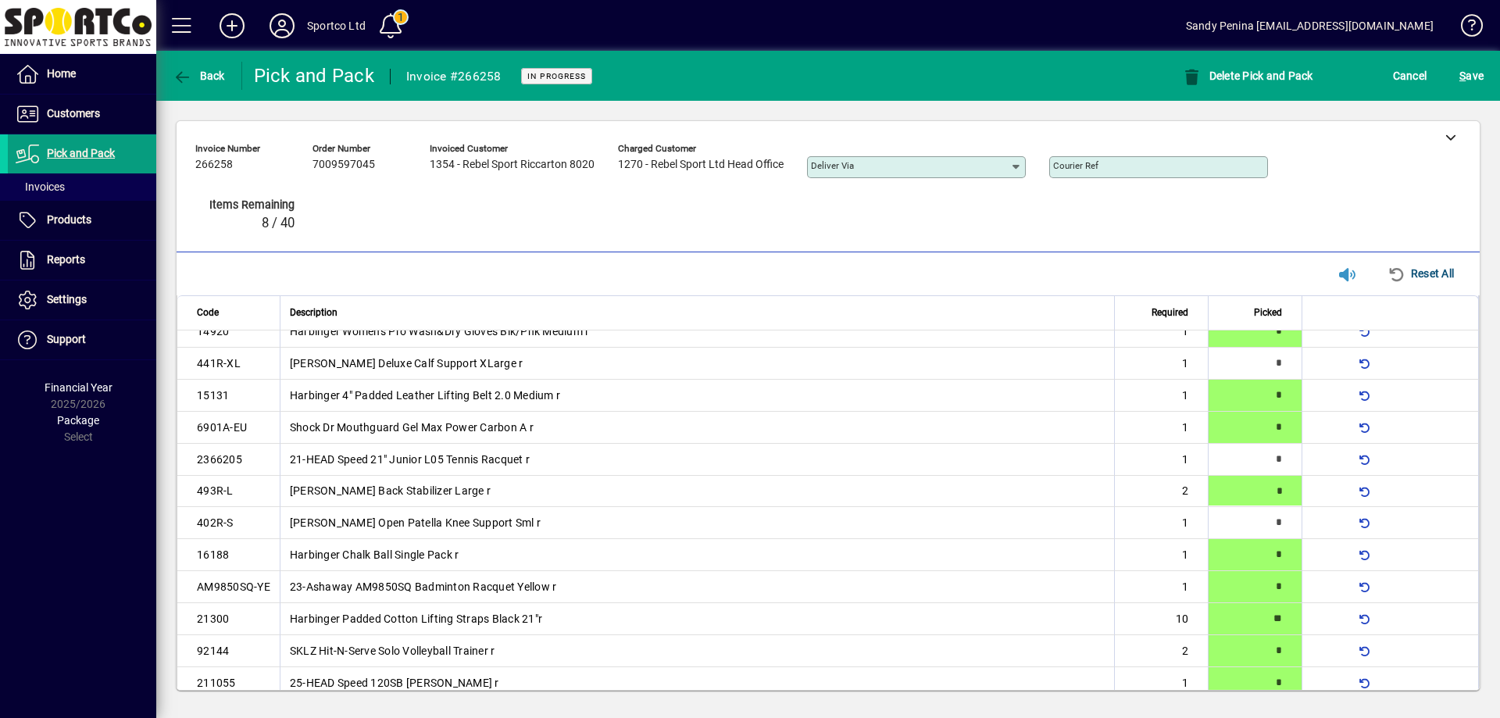
type input "*"
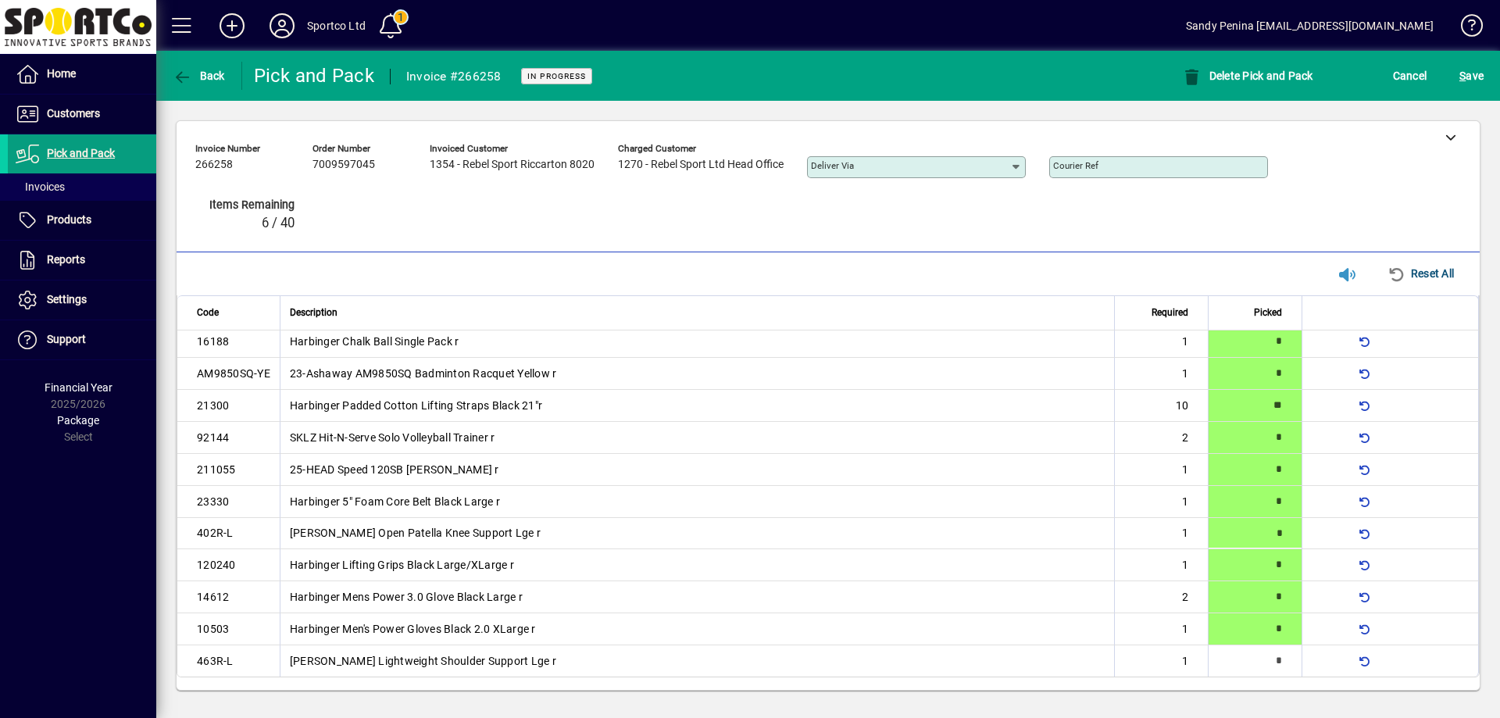
type input "*"
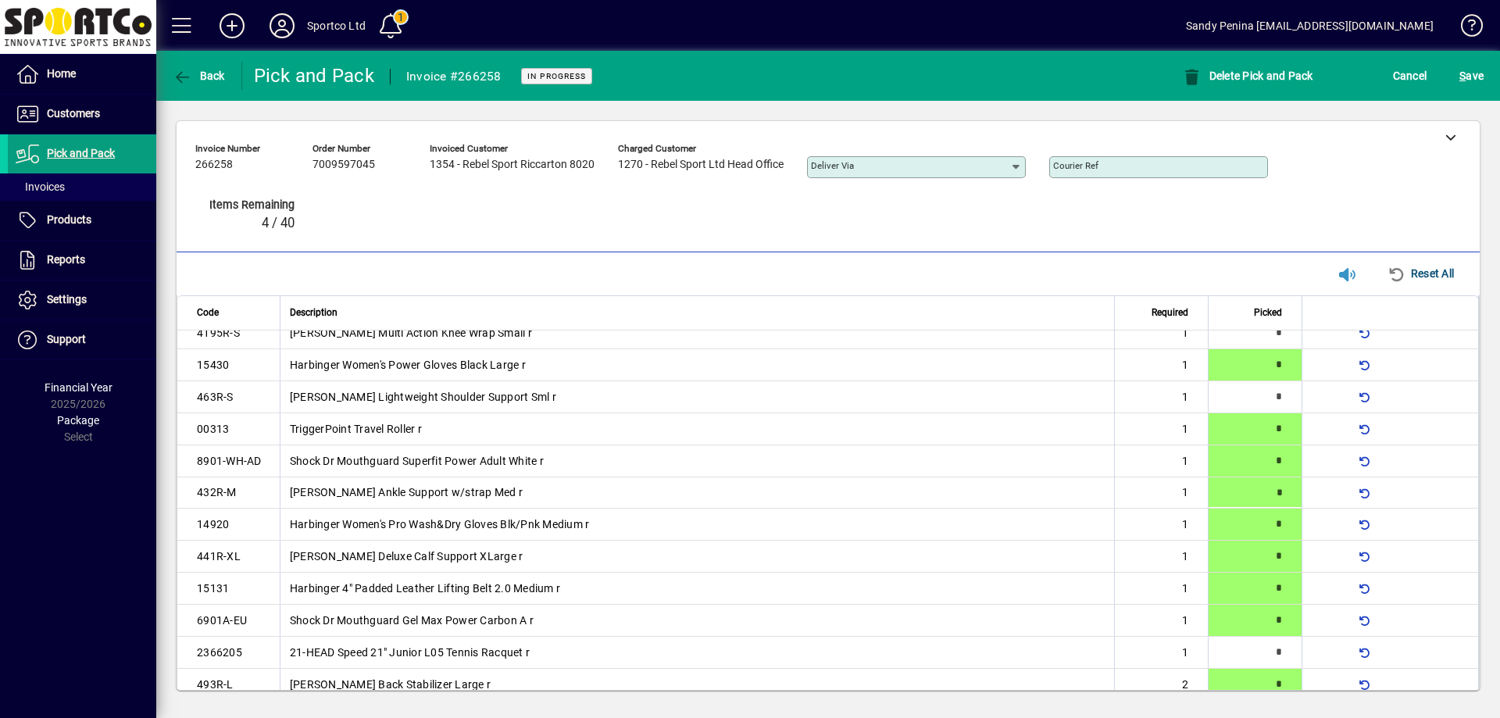
type input "*"
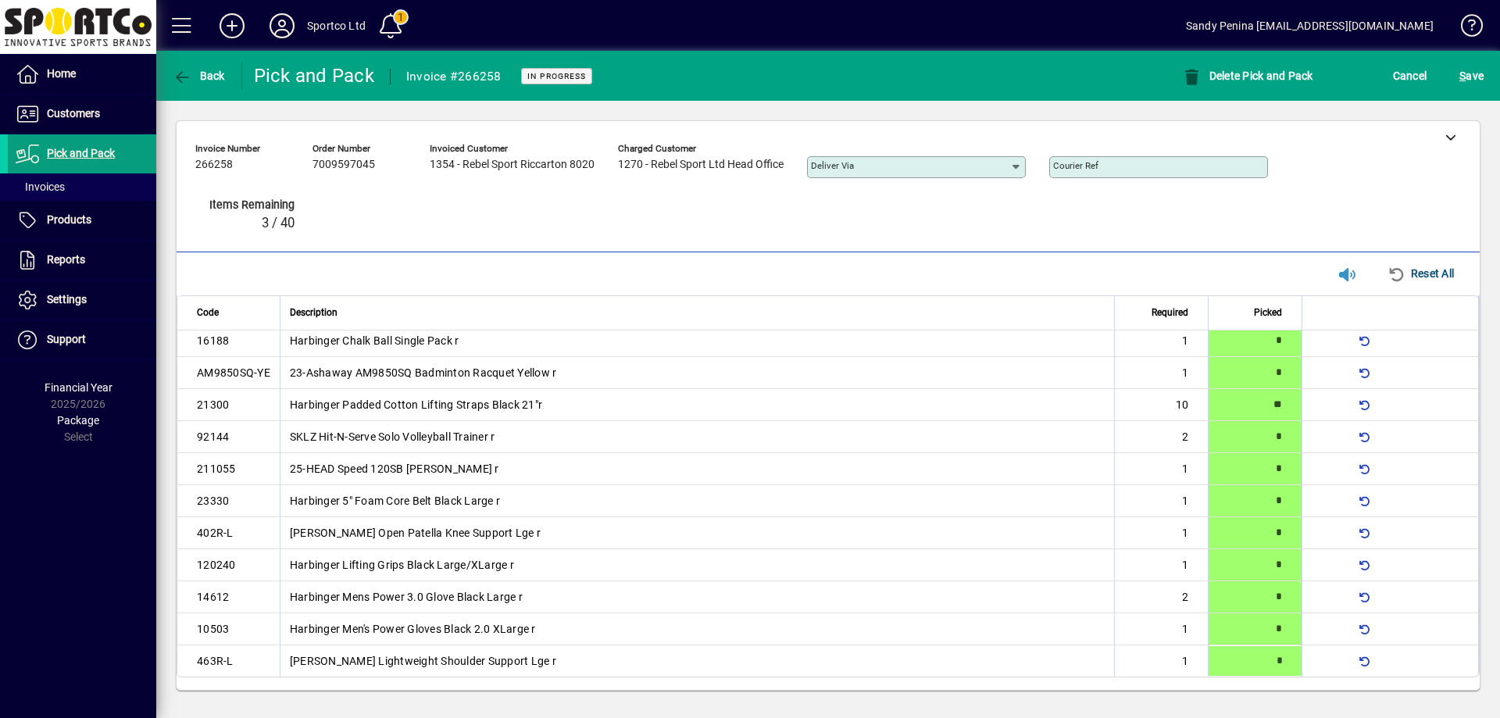
type input "*"
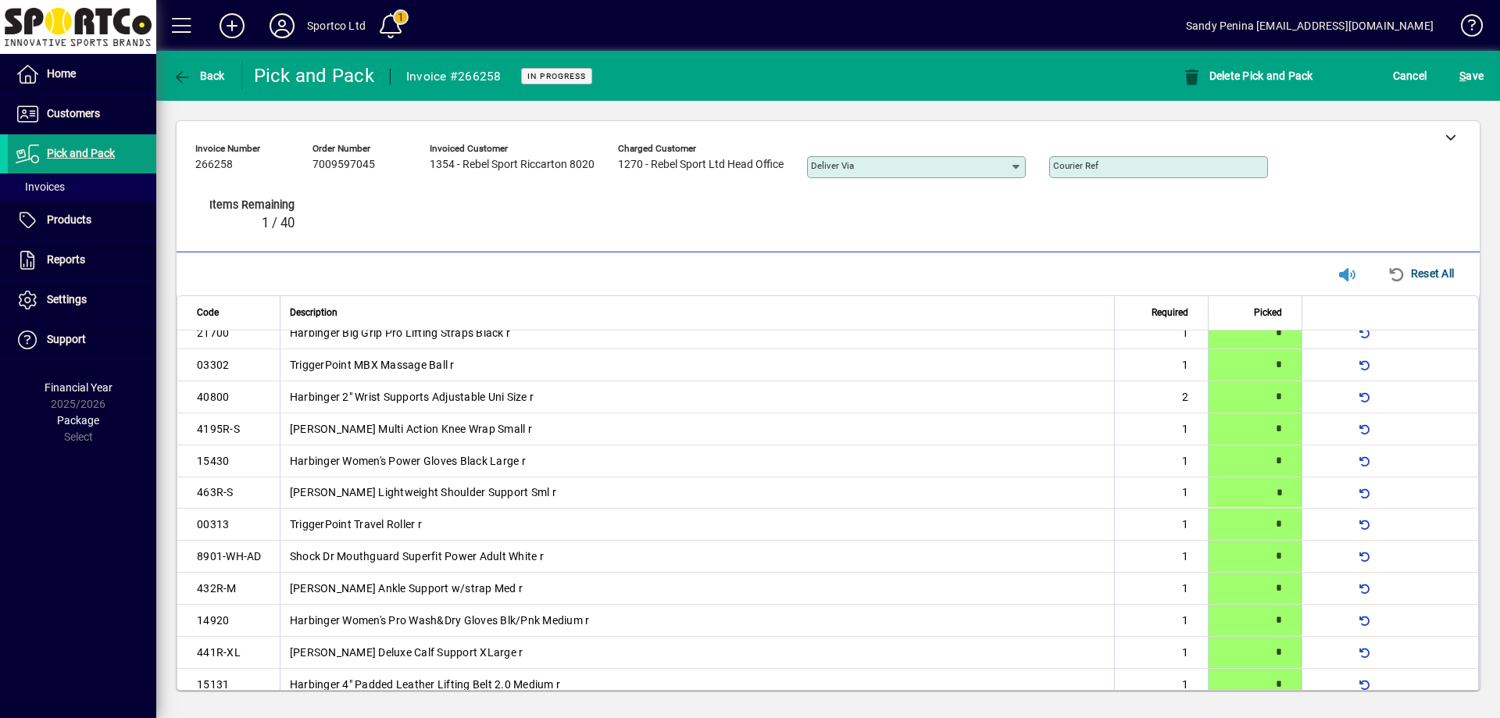
type input "*"
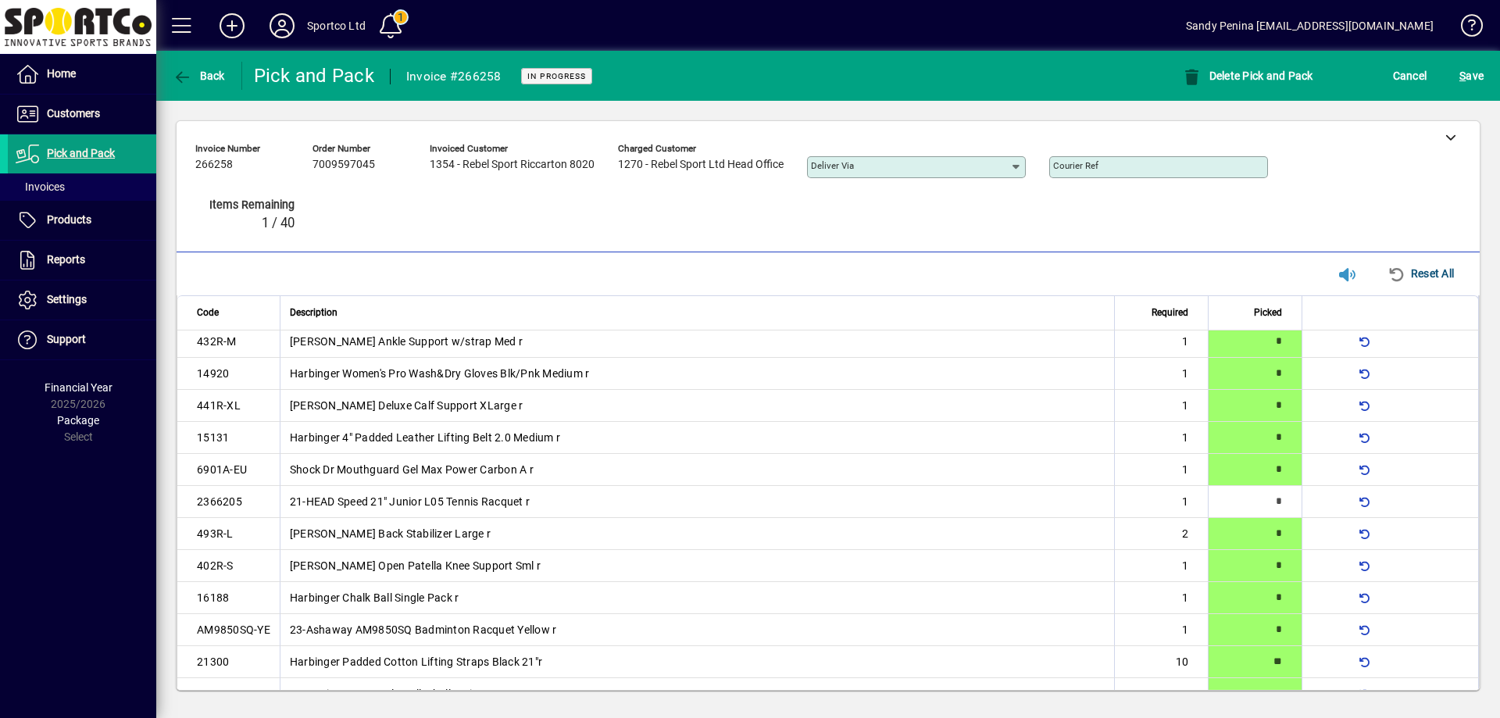
scroll to position [284, 0]
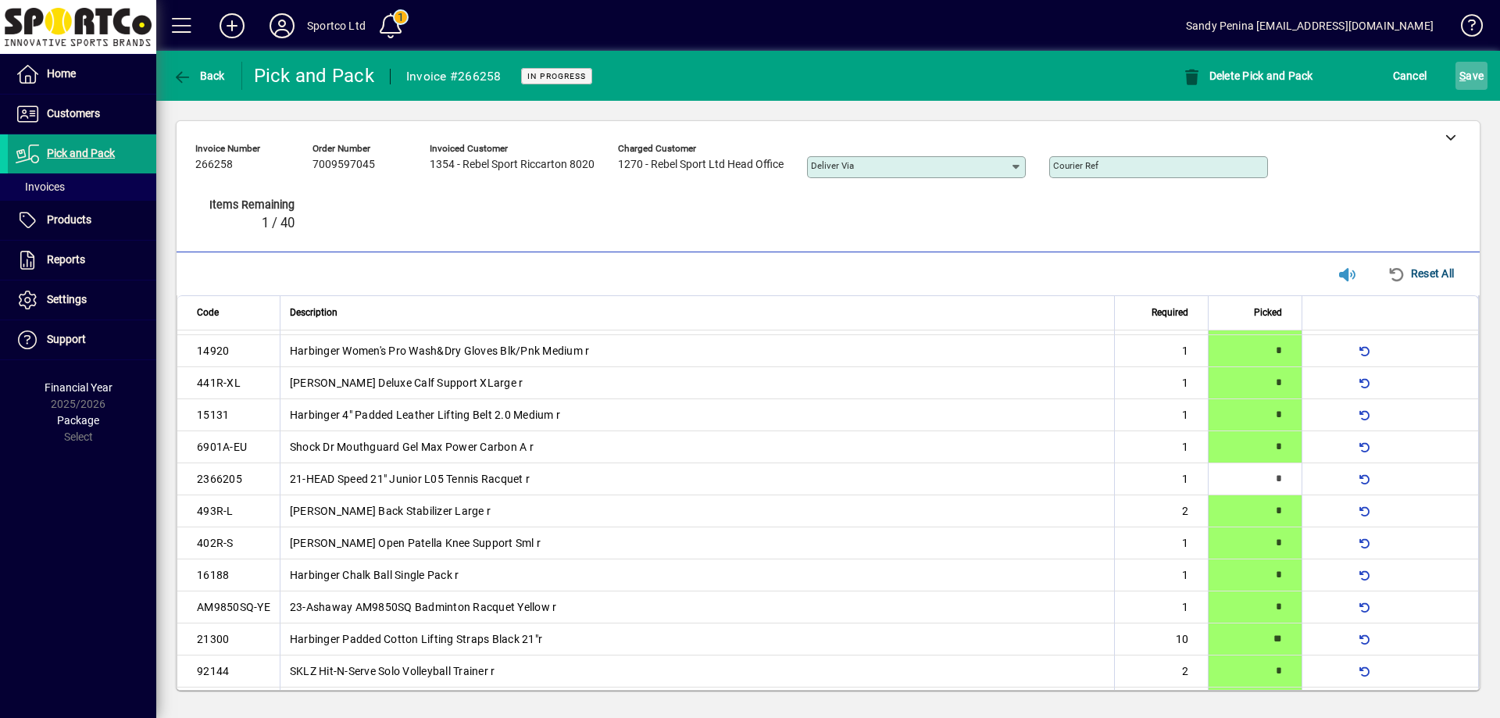
click at [1480, 66] on span "S ave" at bounding box center [1471, 75] width 24 height 25
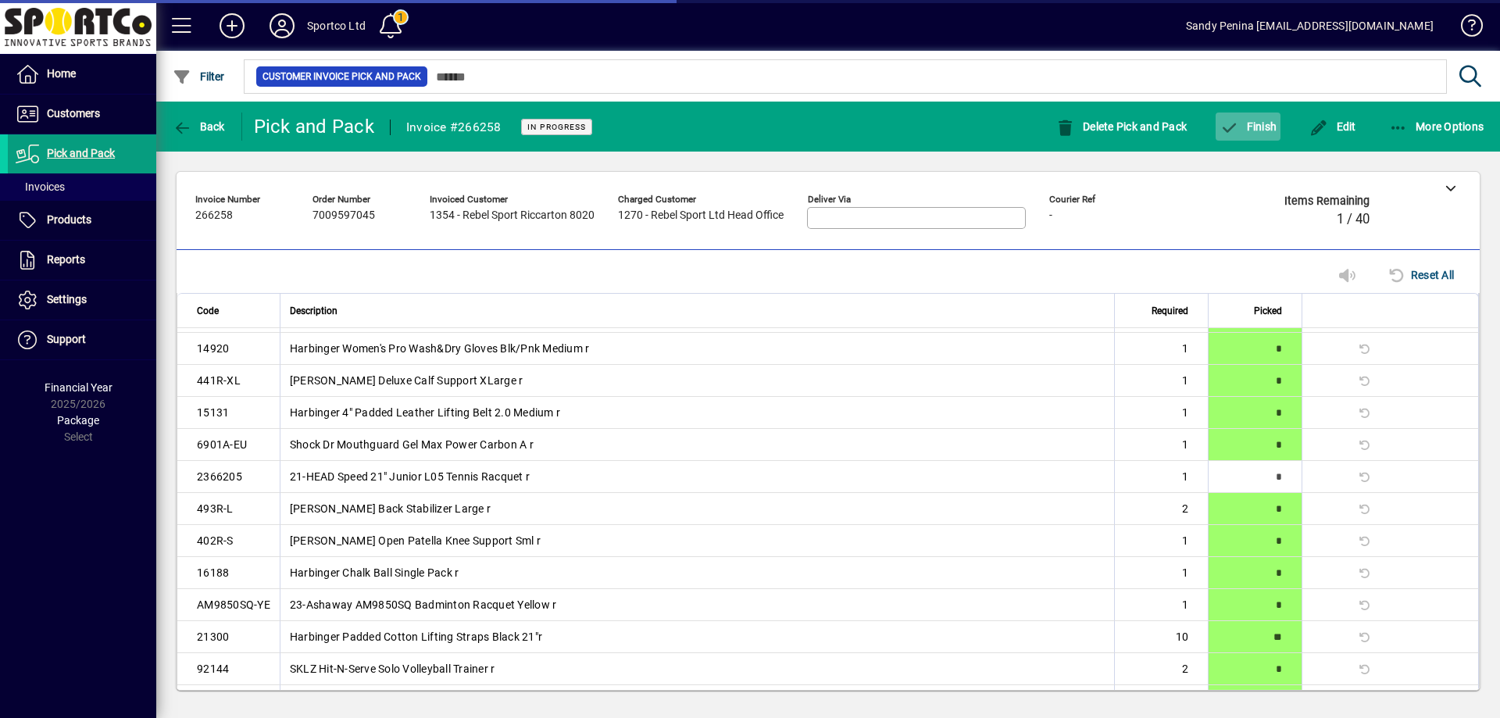
click at [1250, 123] on span "Finish" at bounding box center [1247, 126] width 57 height 12
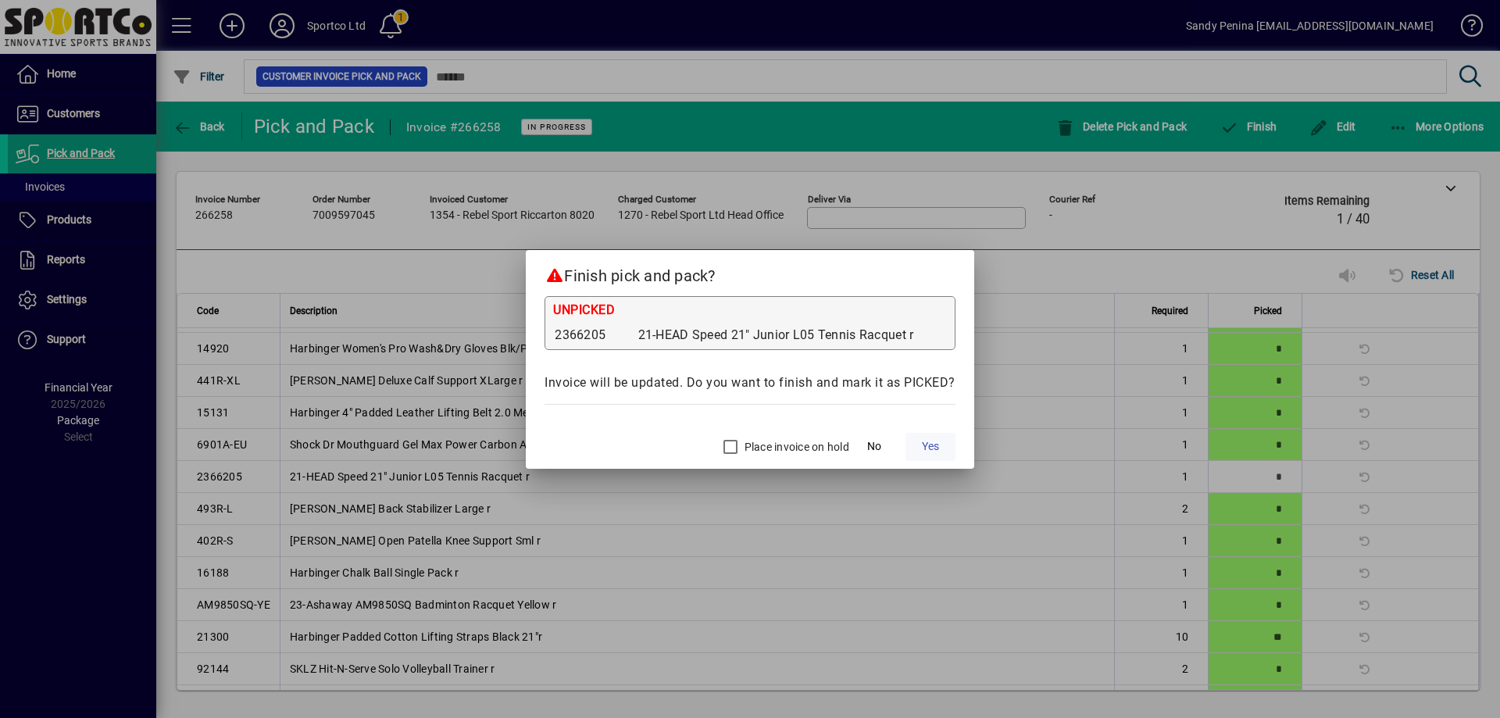
click at [930, 442] on span "Yes" at bounding box center [930, 446] width 17 height 16
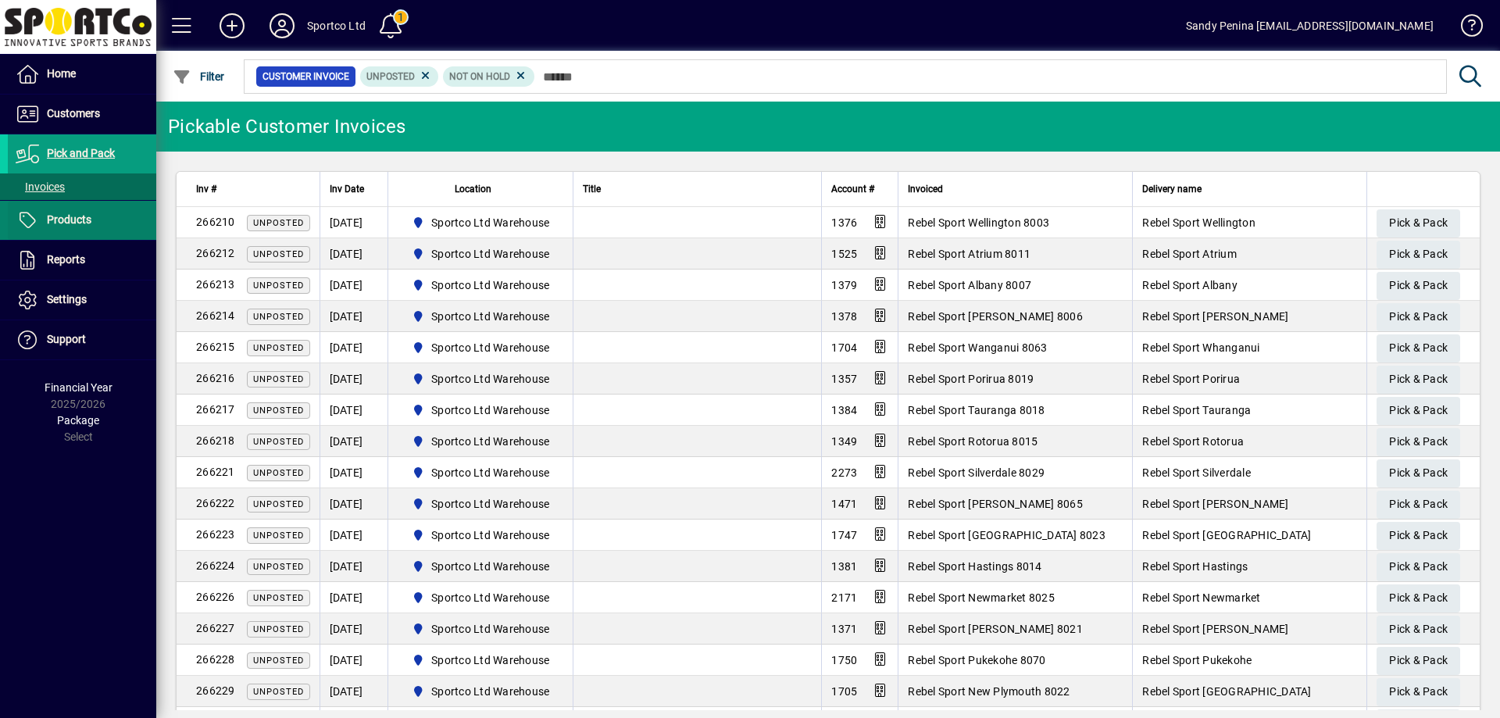
click at [84, 216] on span "Products" at bounding box center [69, 219] width 45 height 12
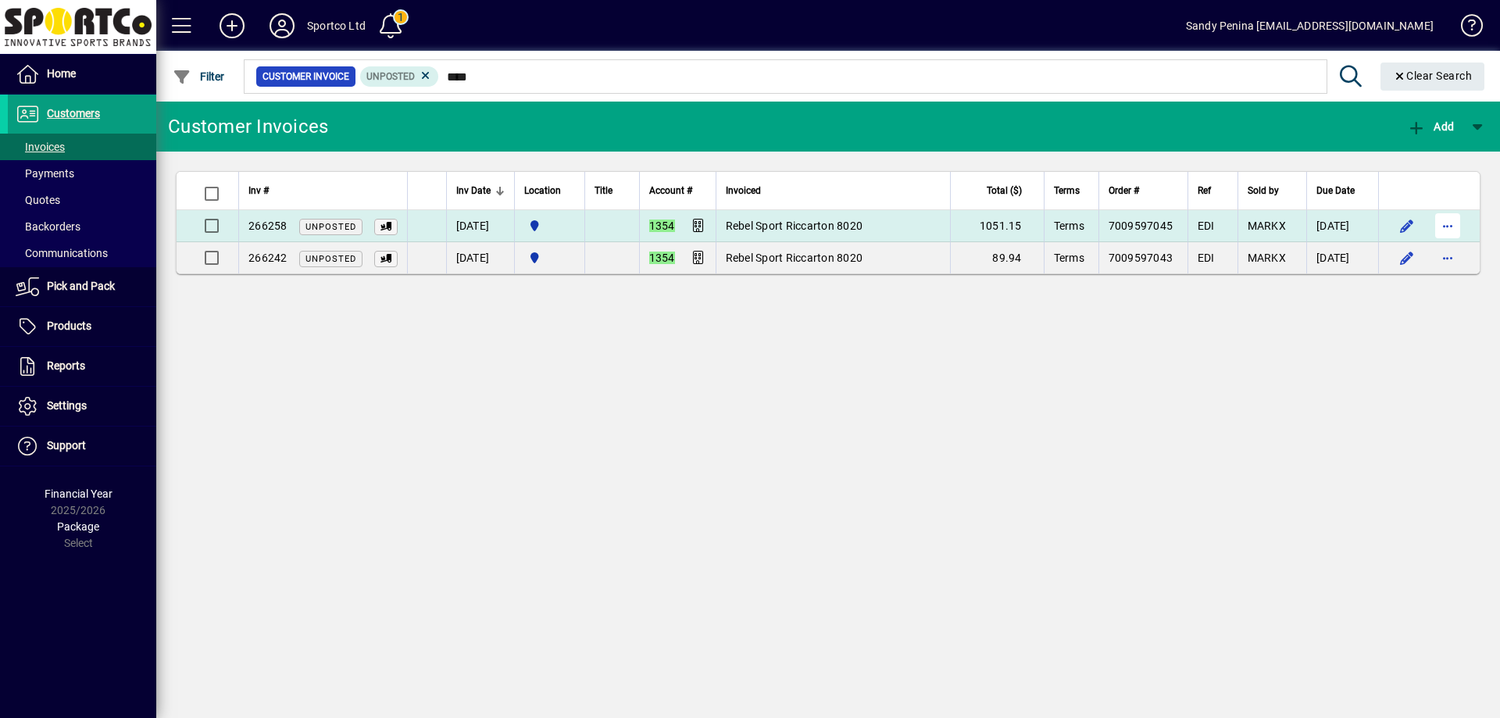
type input "****"
click at [1452, 226] on span "button" at bounding box center [1447, 225] width 37 height 37
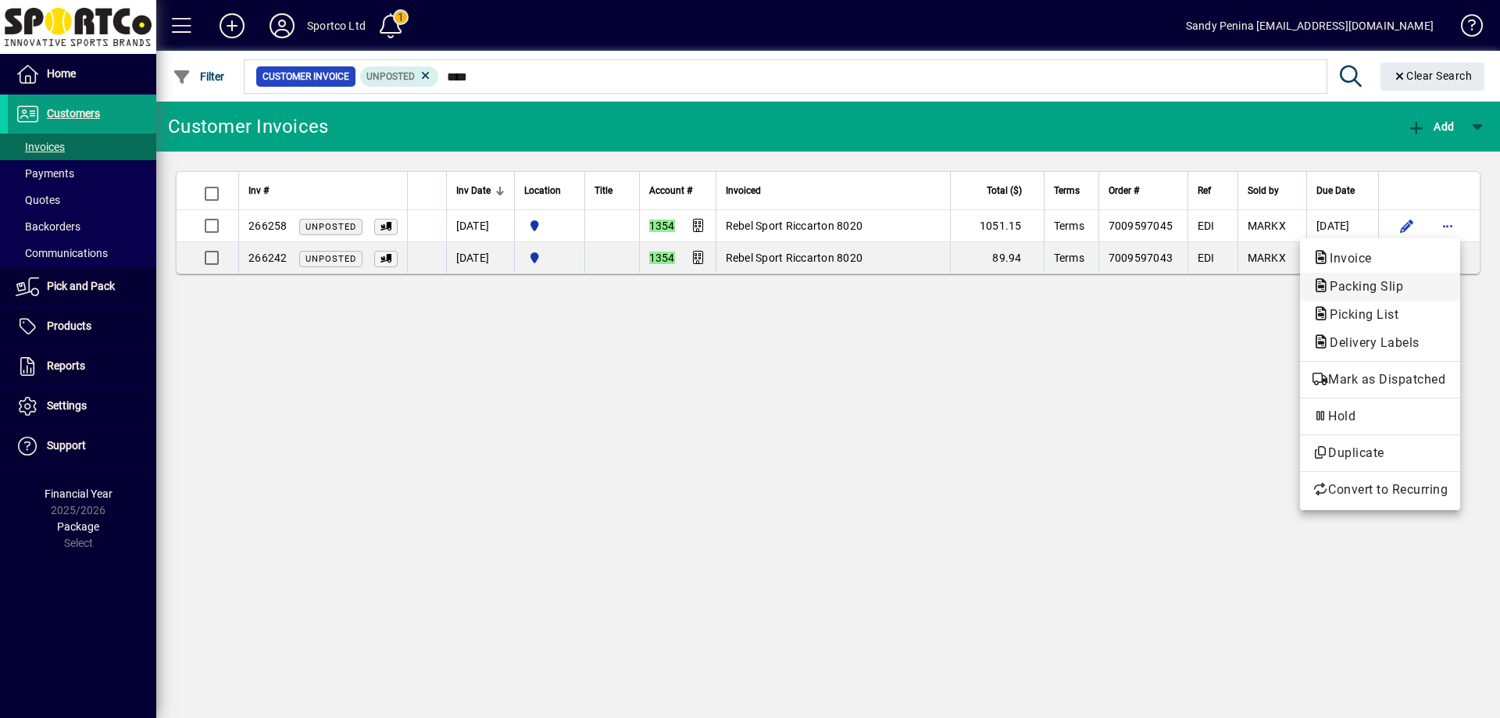
click at [1406, 284] on span "Packing Slip" at bounding box center [1361, 286] width 98 height 15
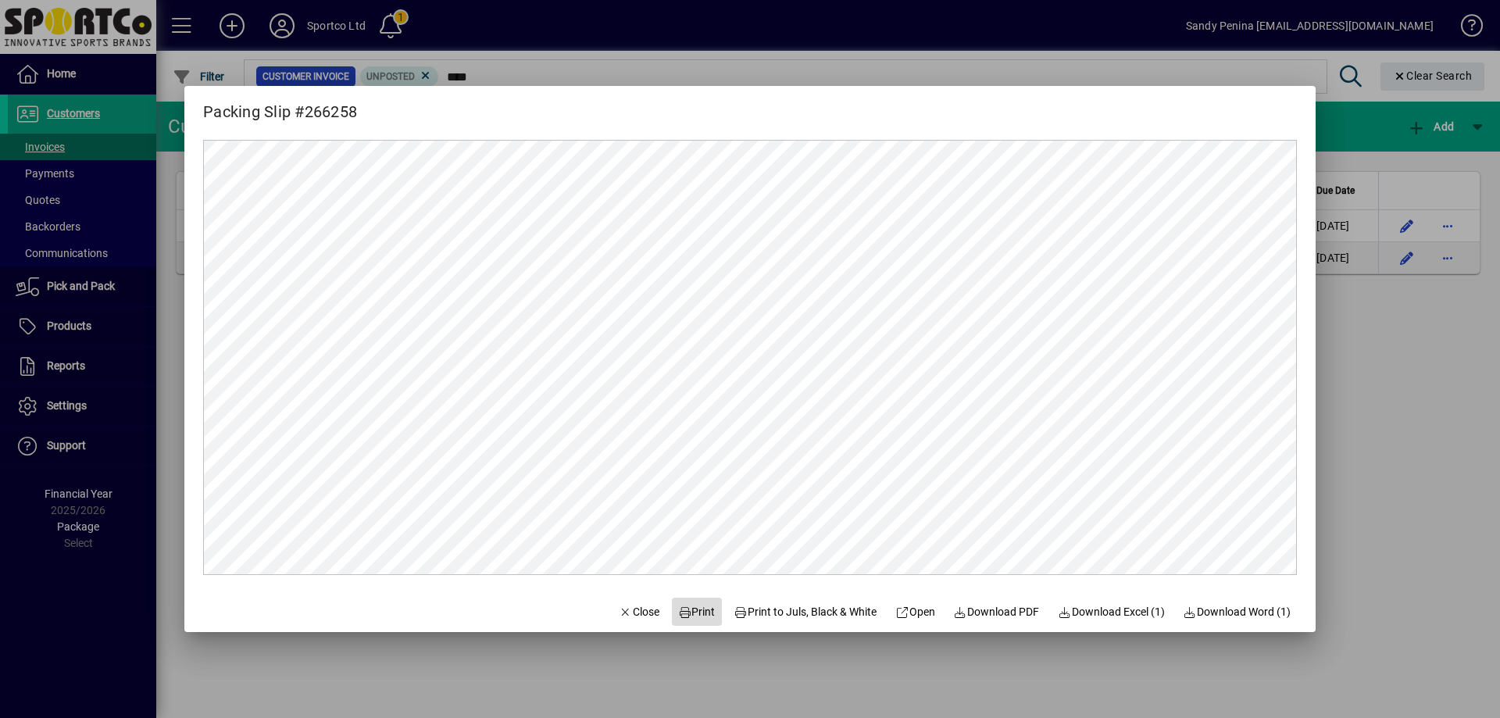
click at [678, 618] on span "Print" at bounding box center [696, 612] width 37 height 16
click at [642, 604] on span "Close" at bounding box center [639, 612] width 41 height 16
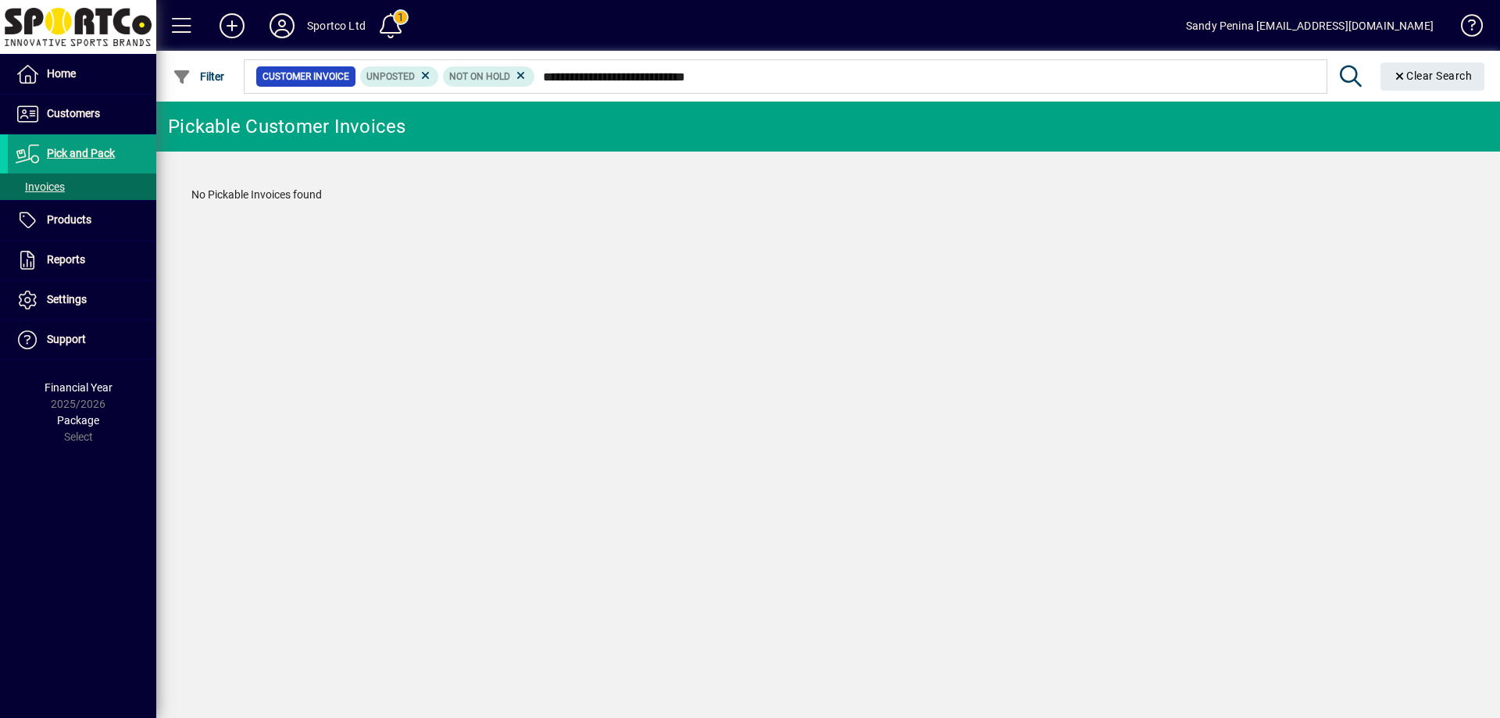
type input "**********"
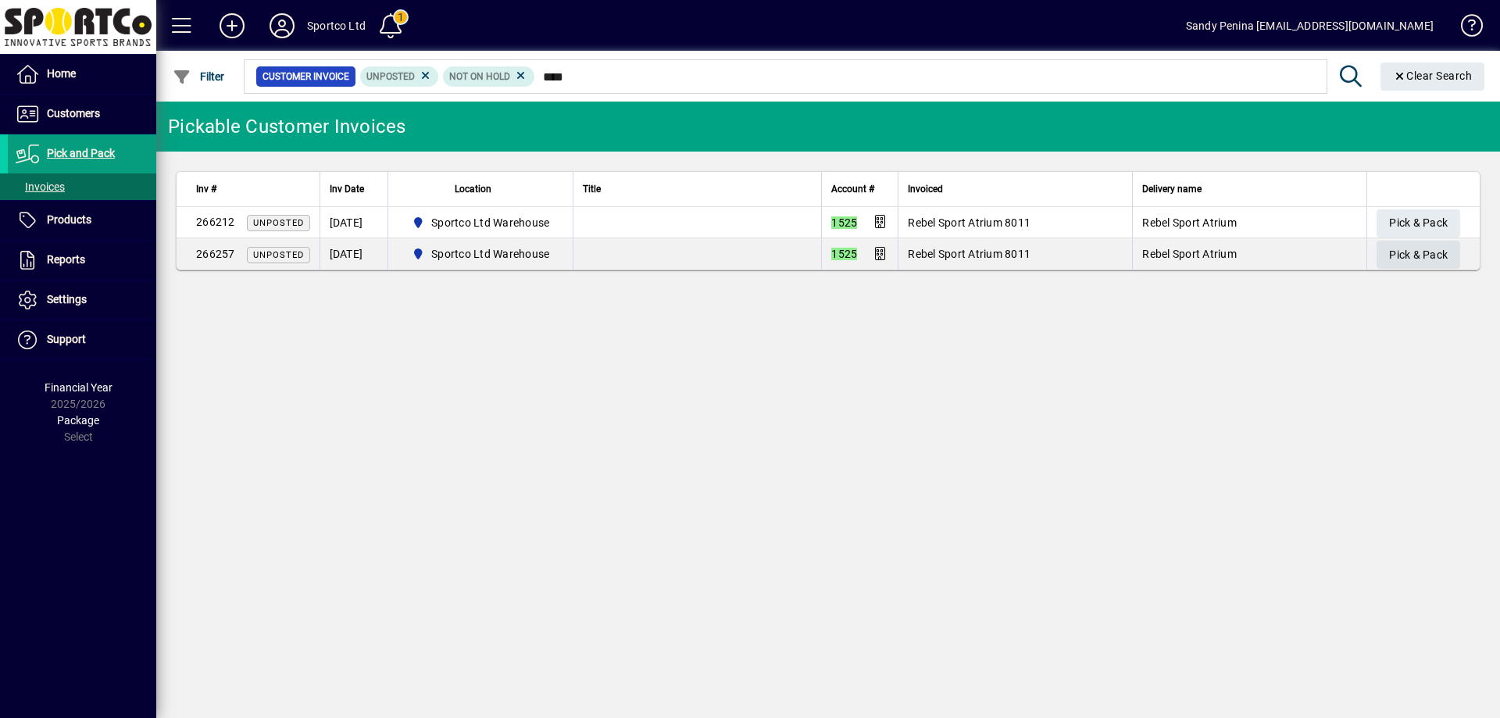
type input "****"
click at [1431, 248] on span "Pick & Pack" at bounding box center [1418, 255] width 59 height 26
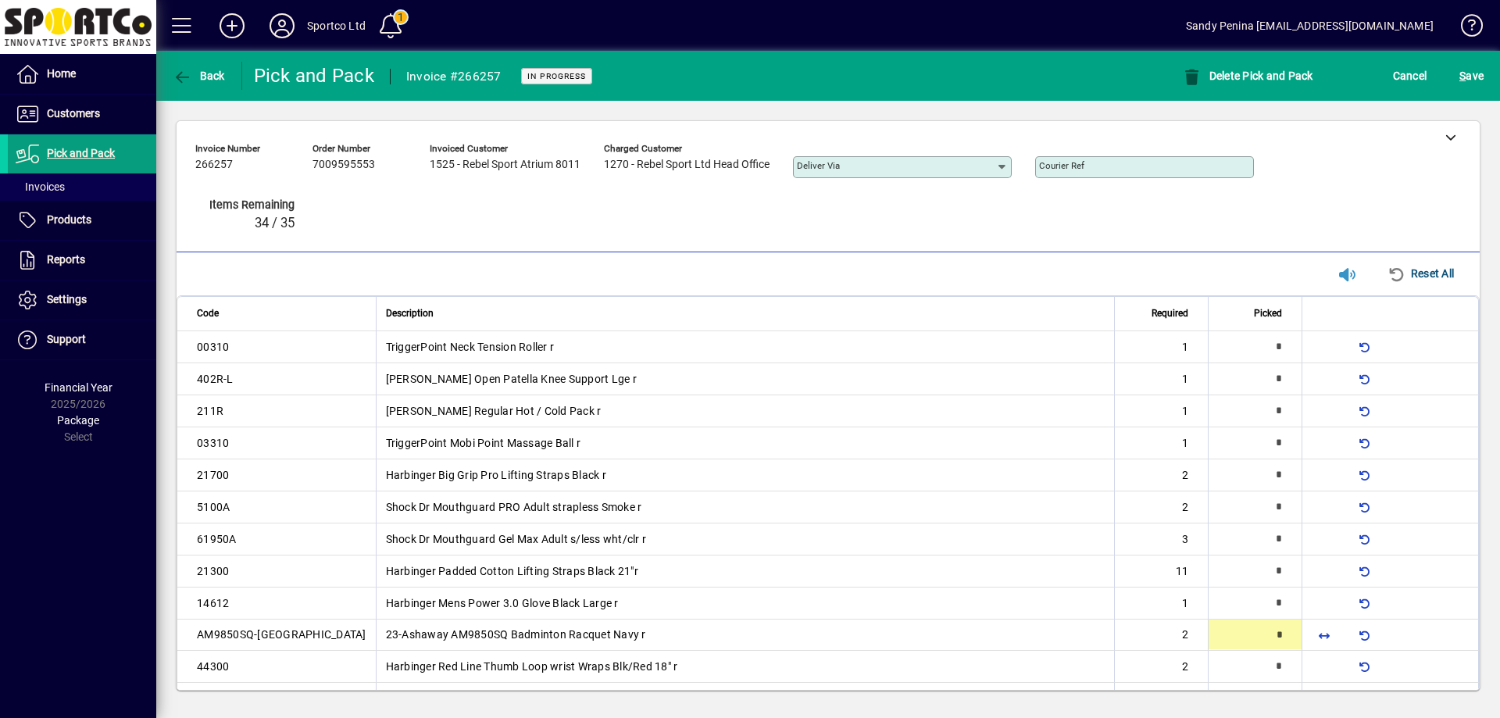
type input "*"
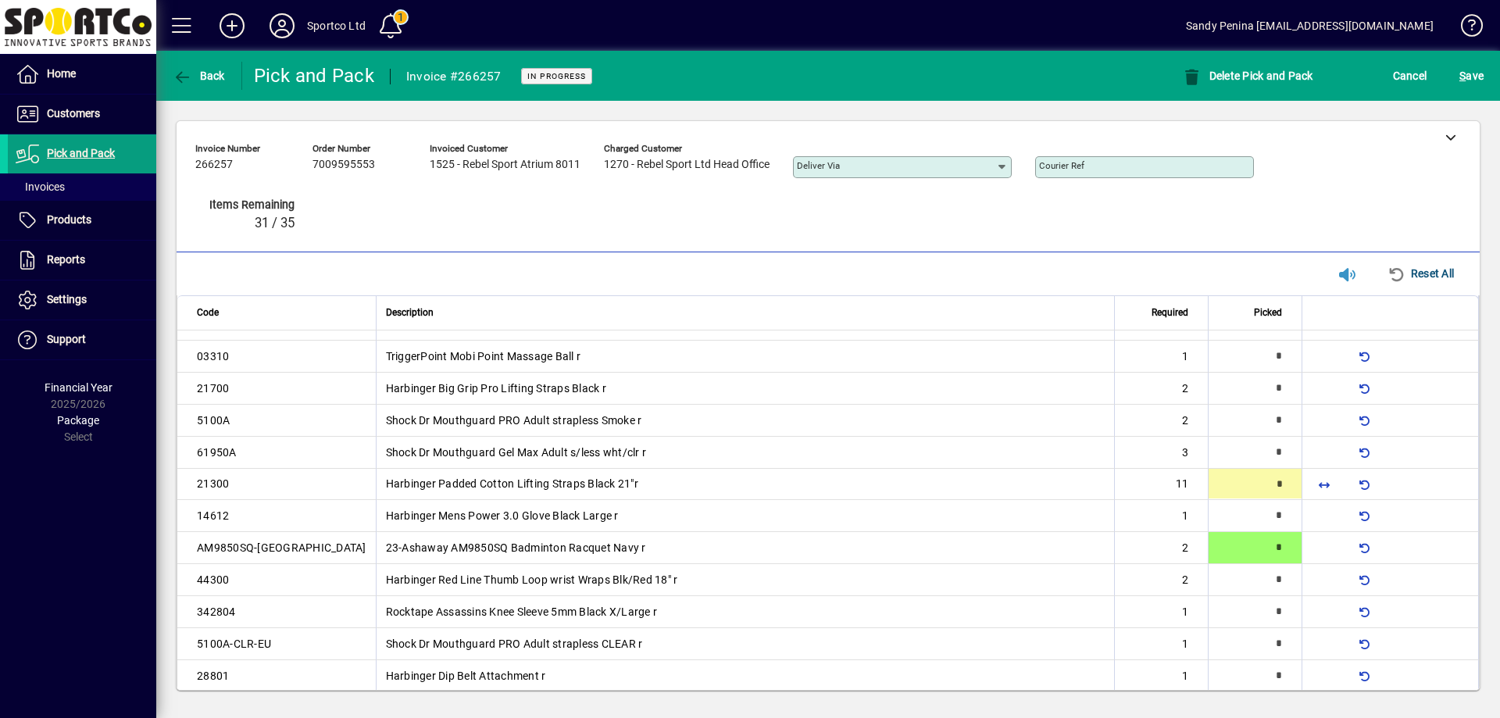
scroll to position [80, 0]
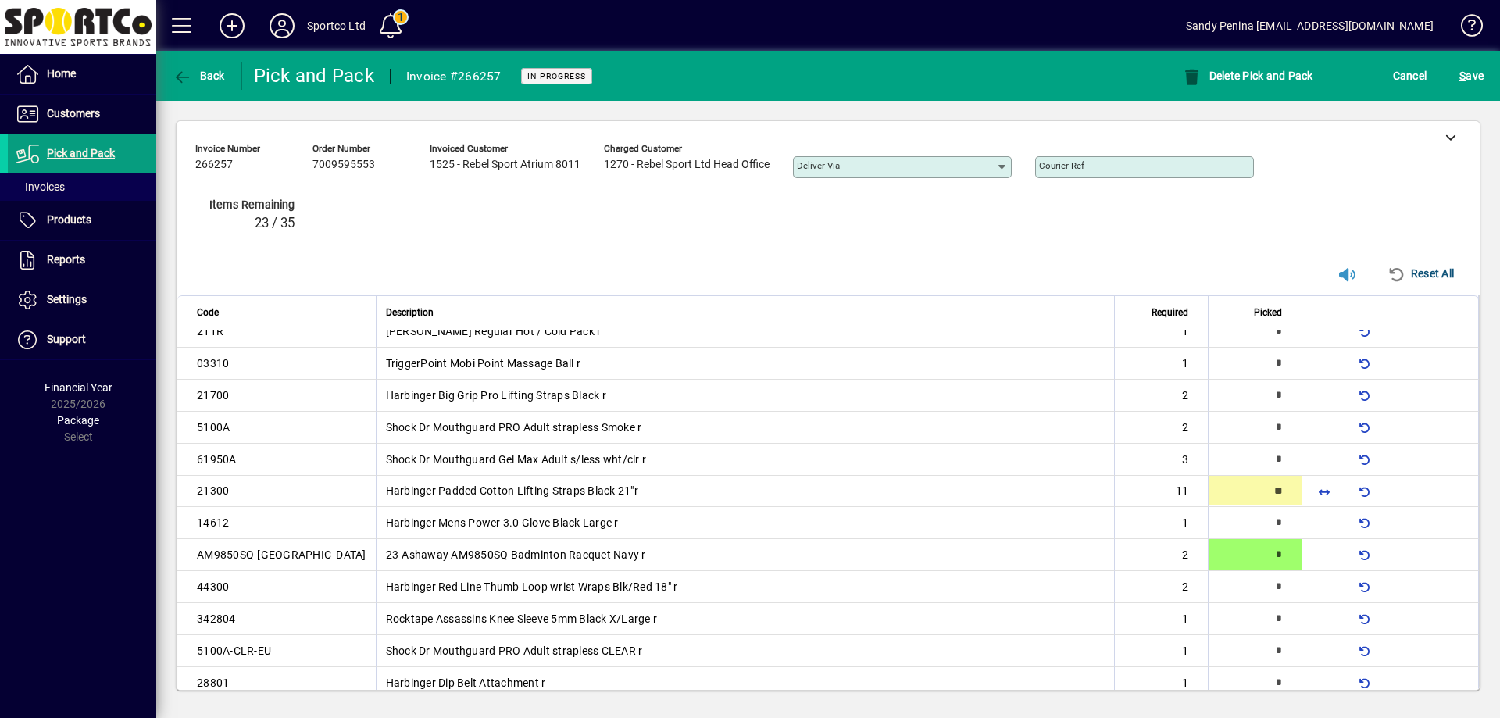
type input "**"
type input "*"
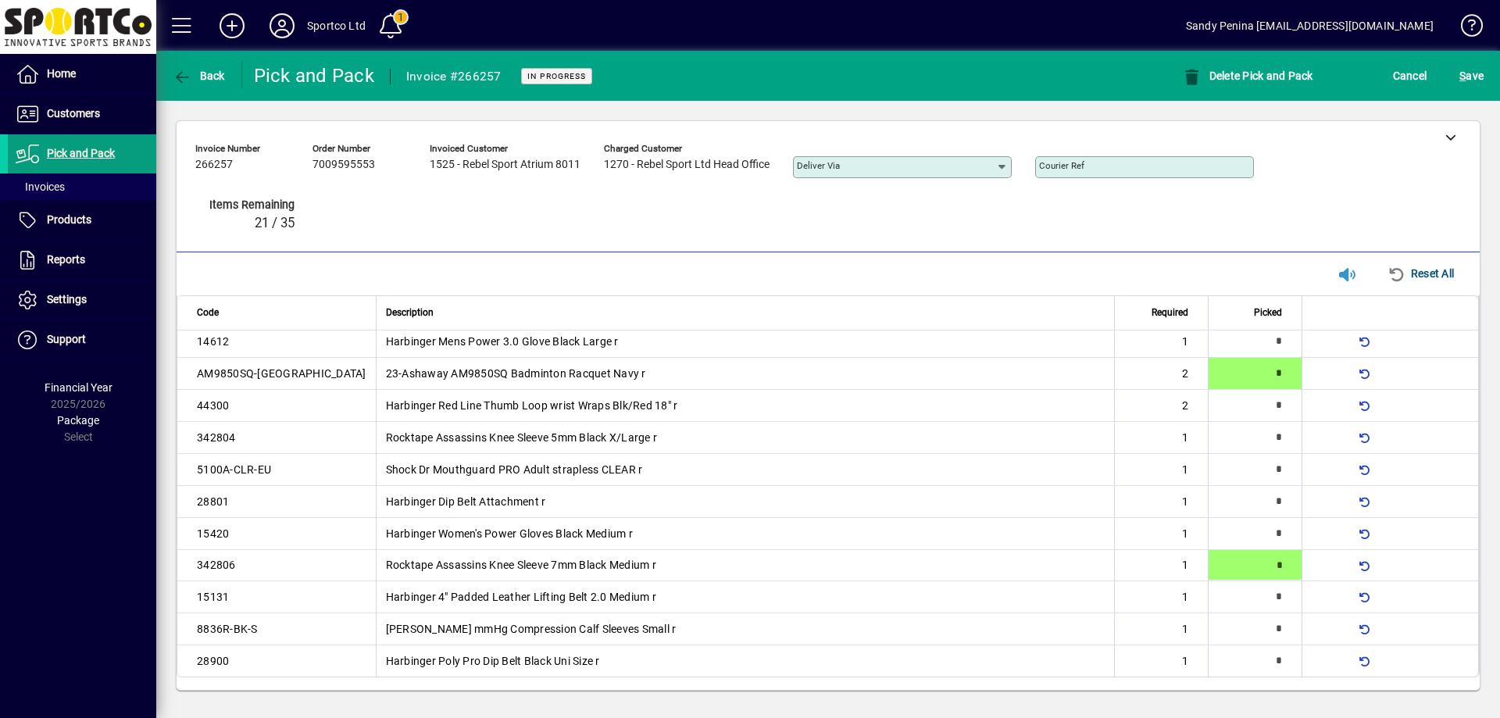
type input "*"
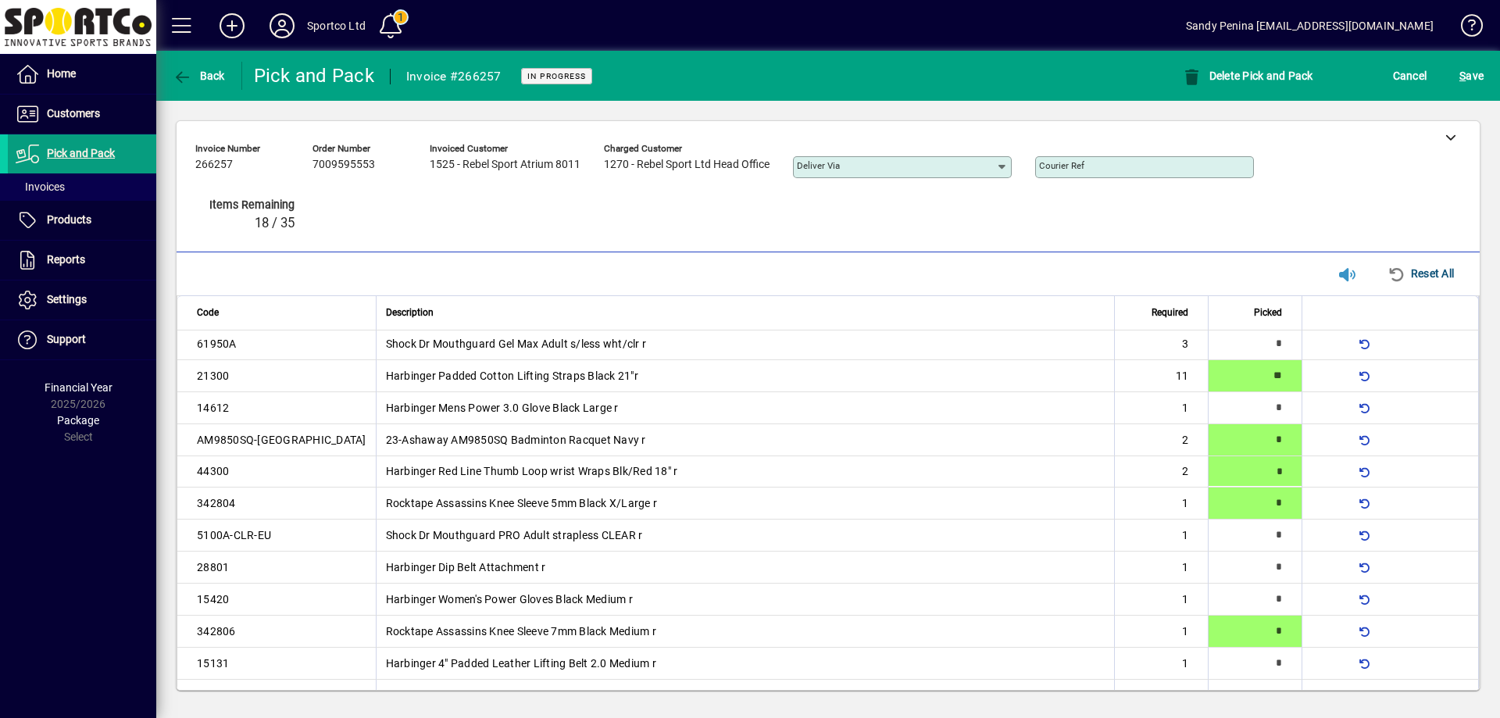
scroll to position [176, 0]
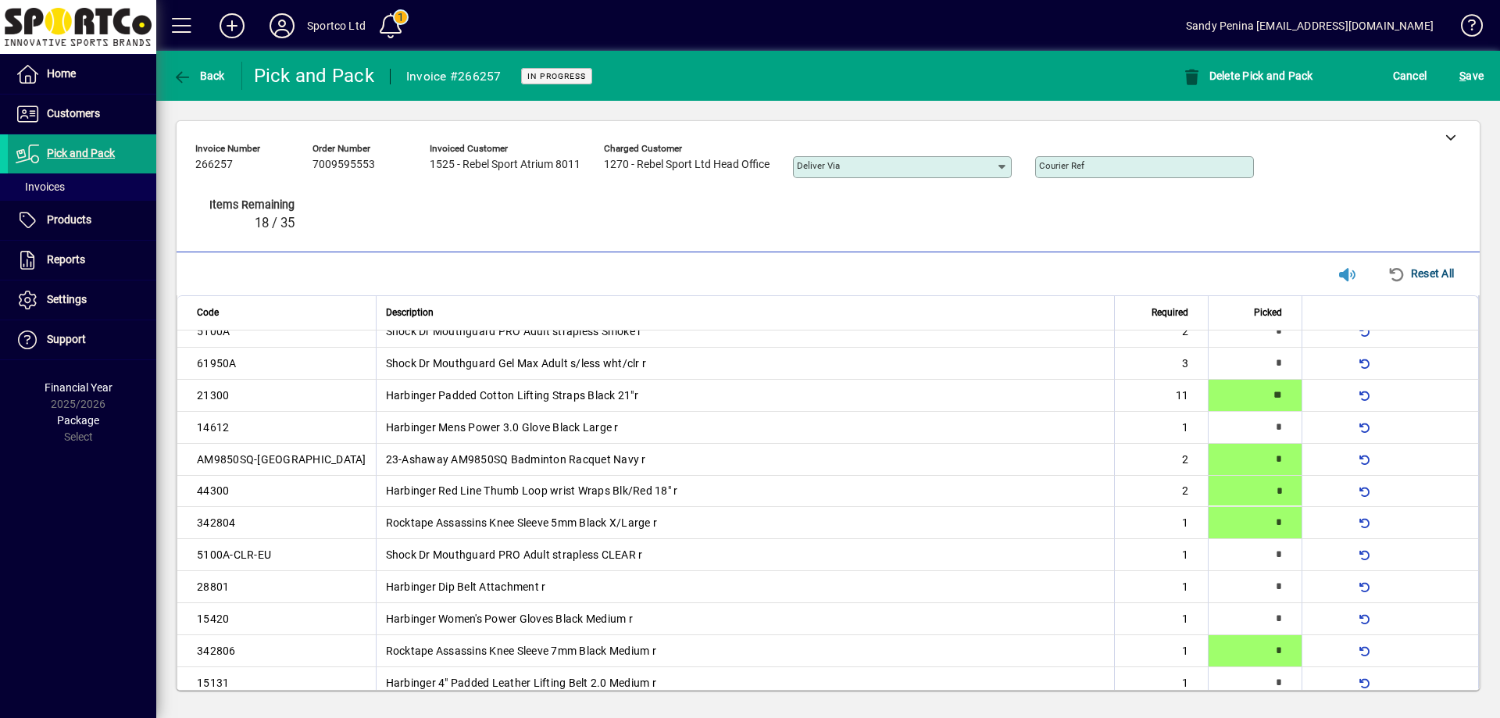
type input "*"
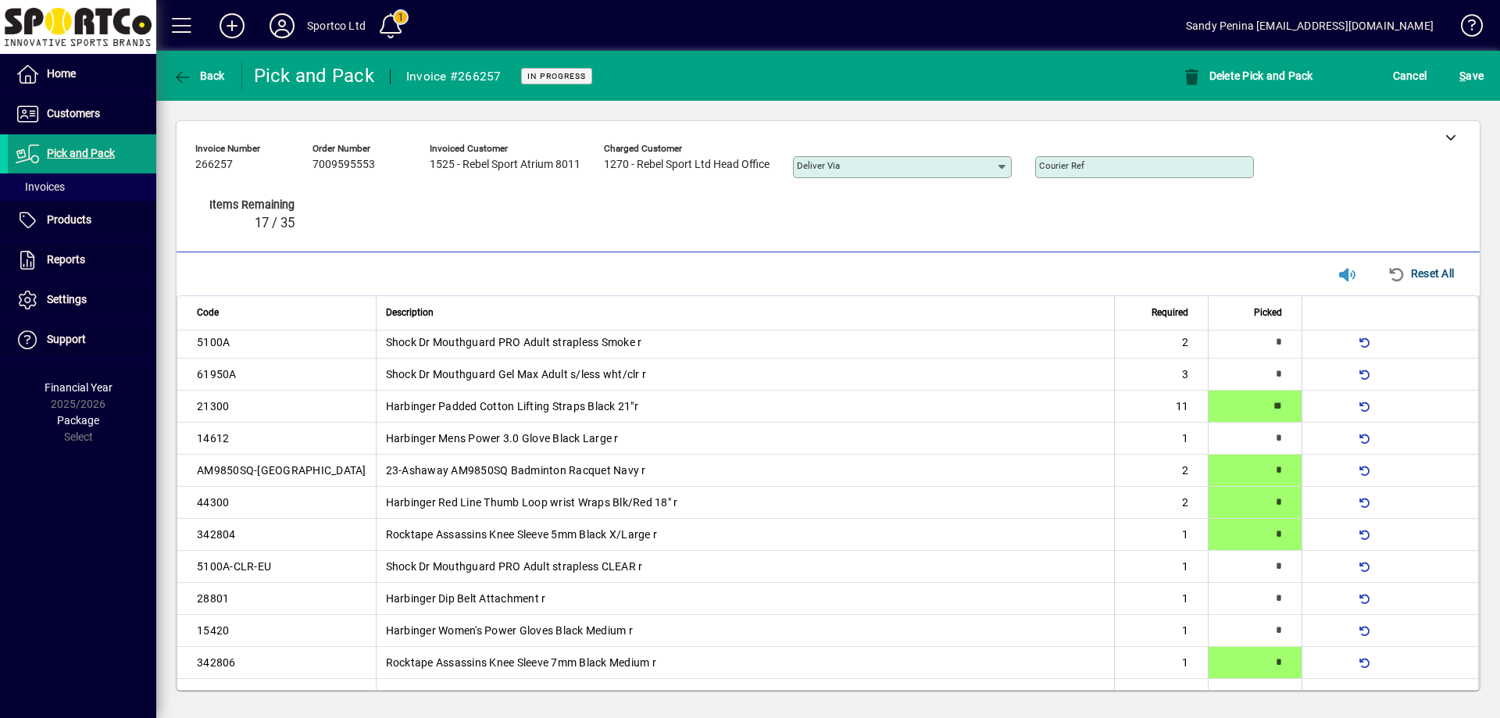
type input "*"
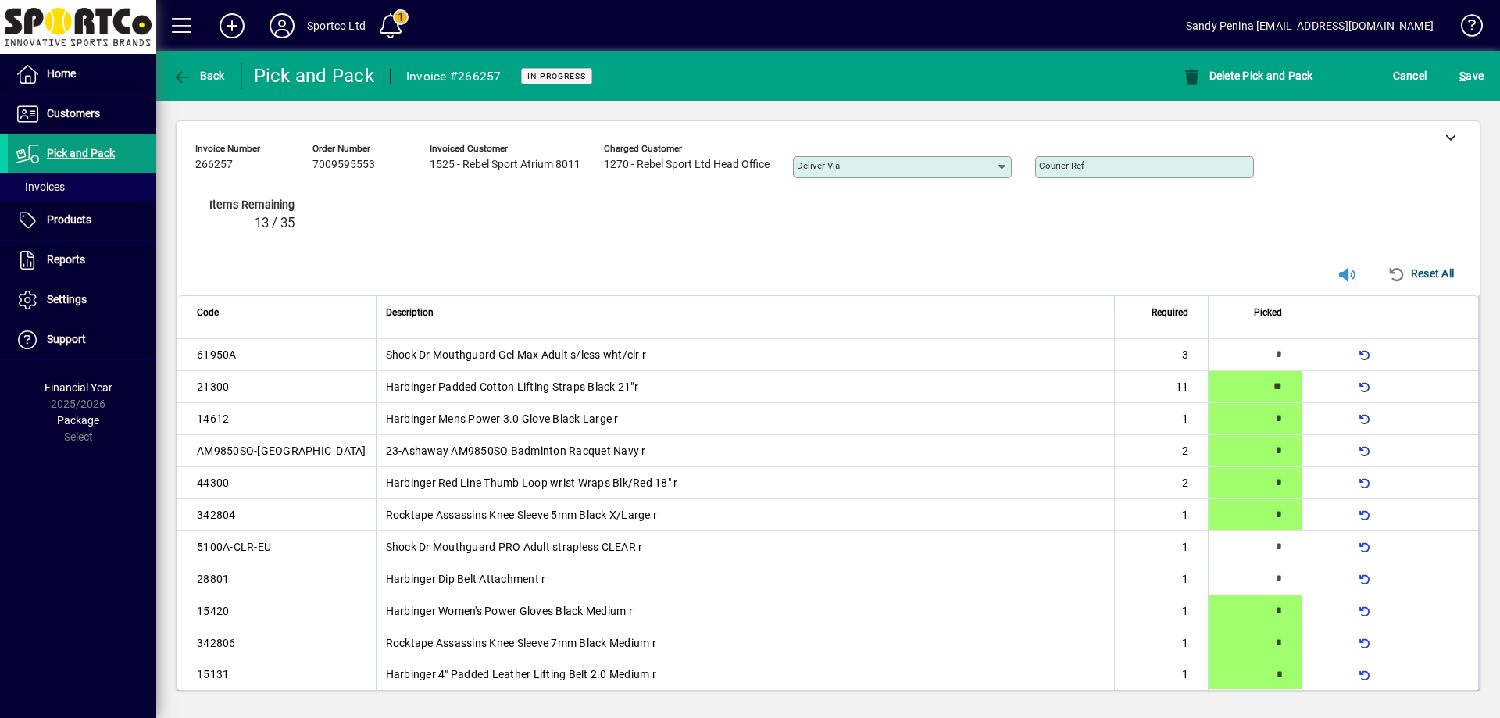
type input "*"
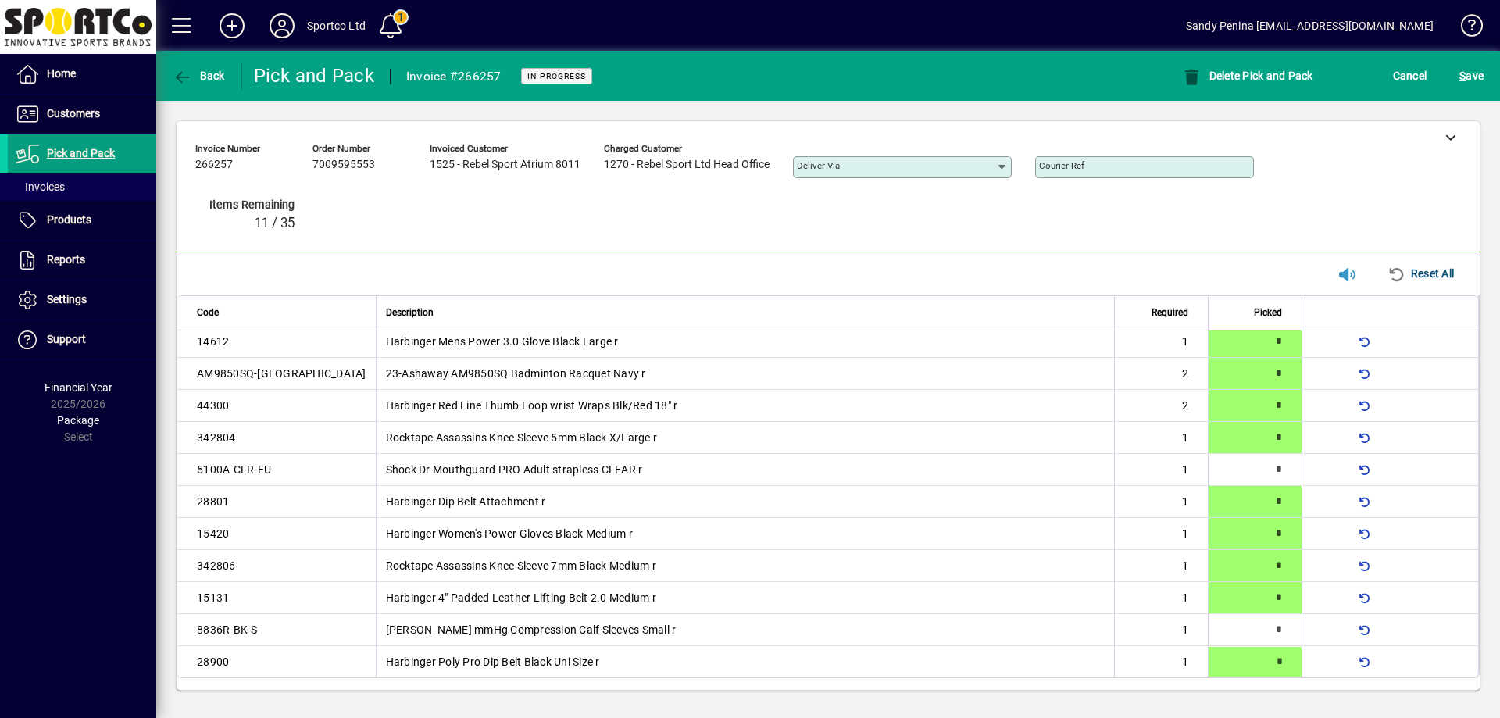
type input "*"
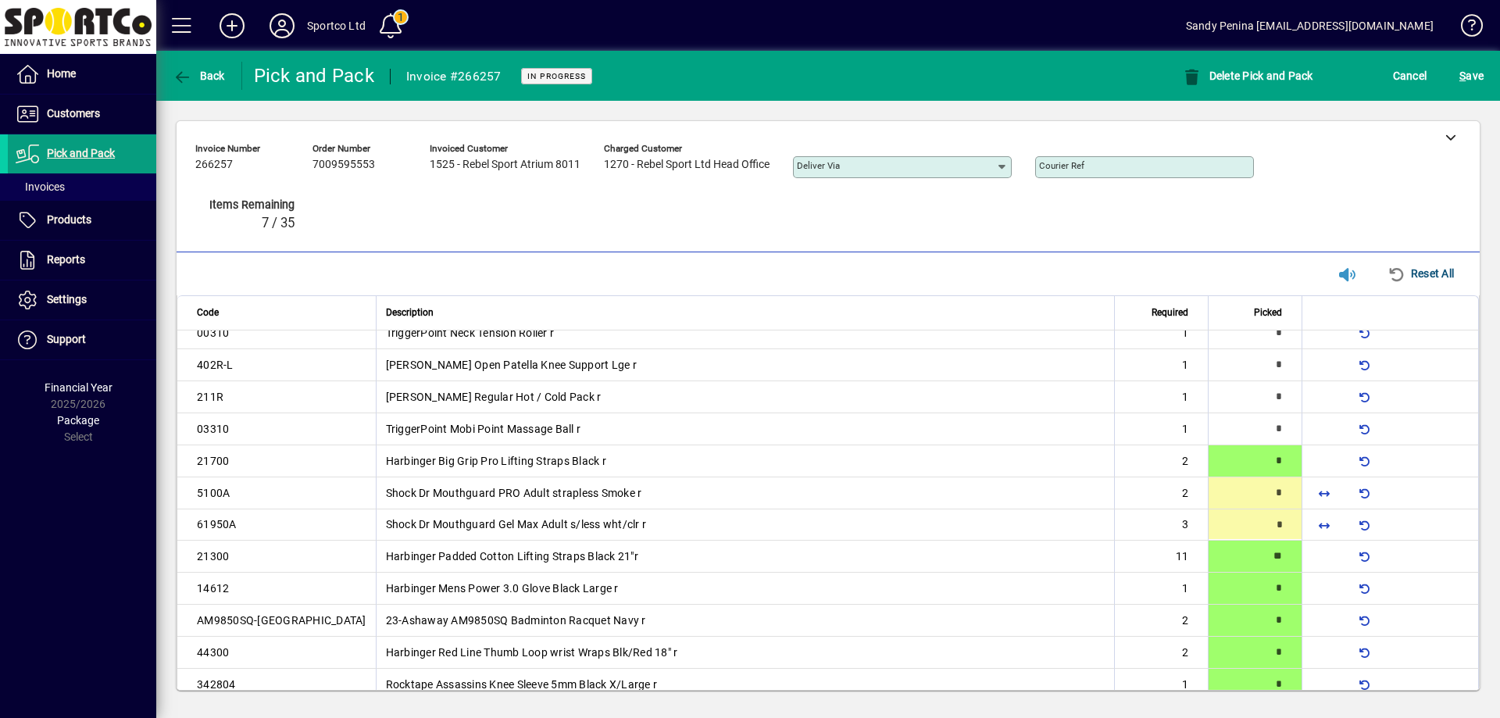
scroll to position [48, 0]
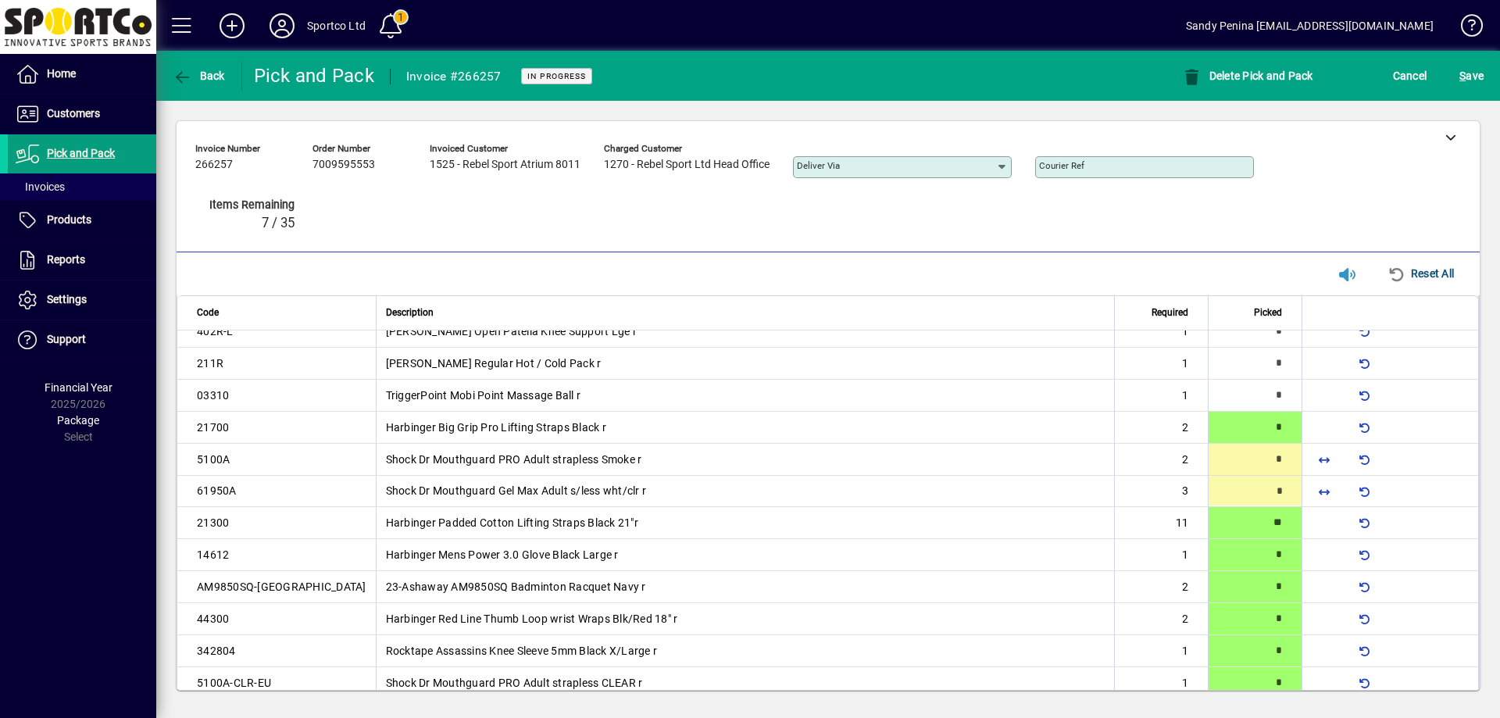
type input "*"
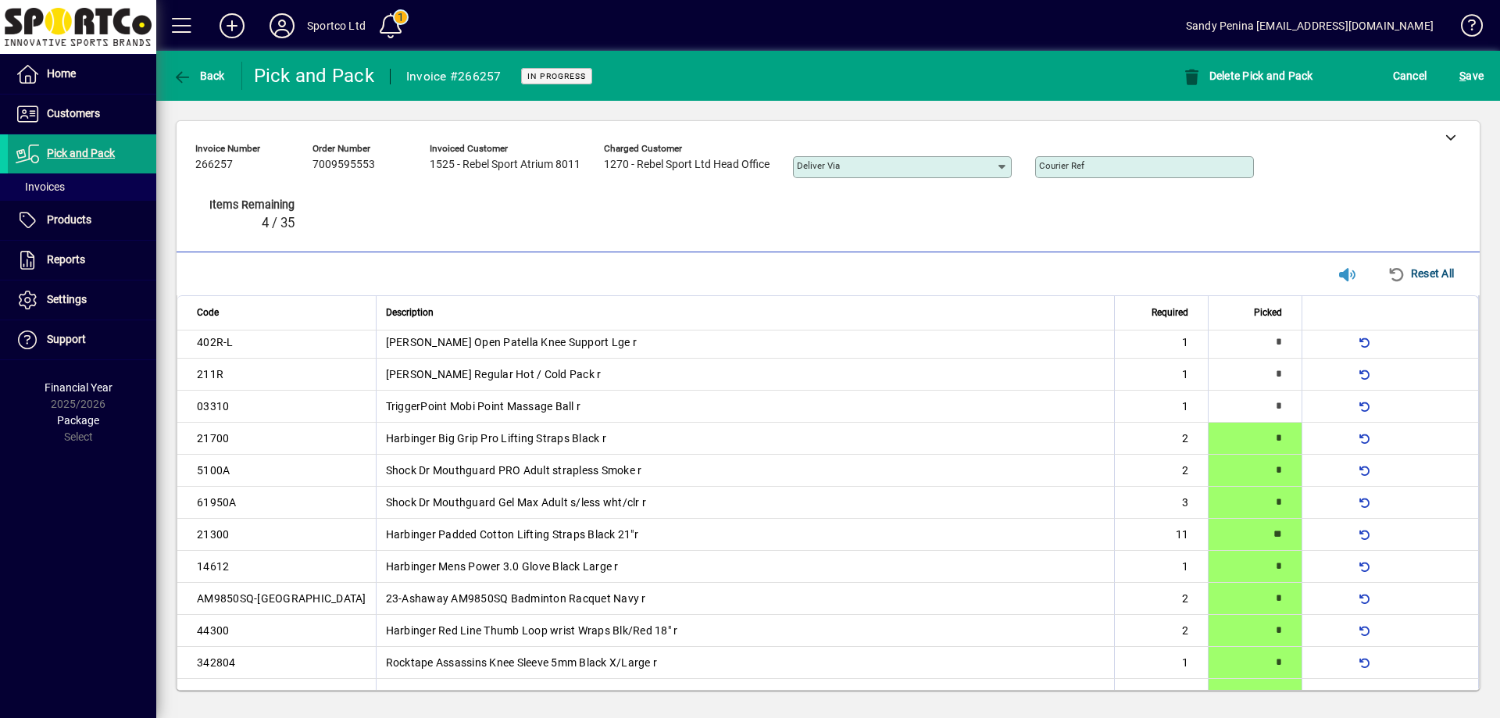
type input "*"
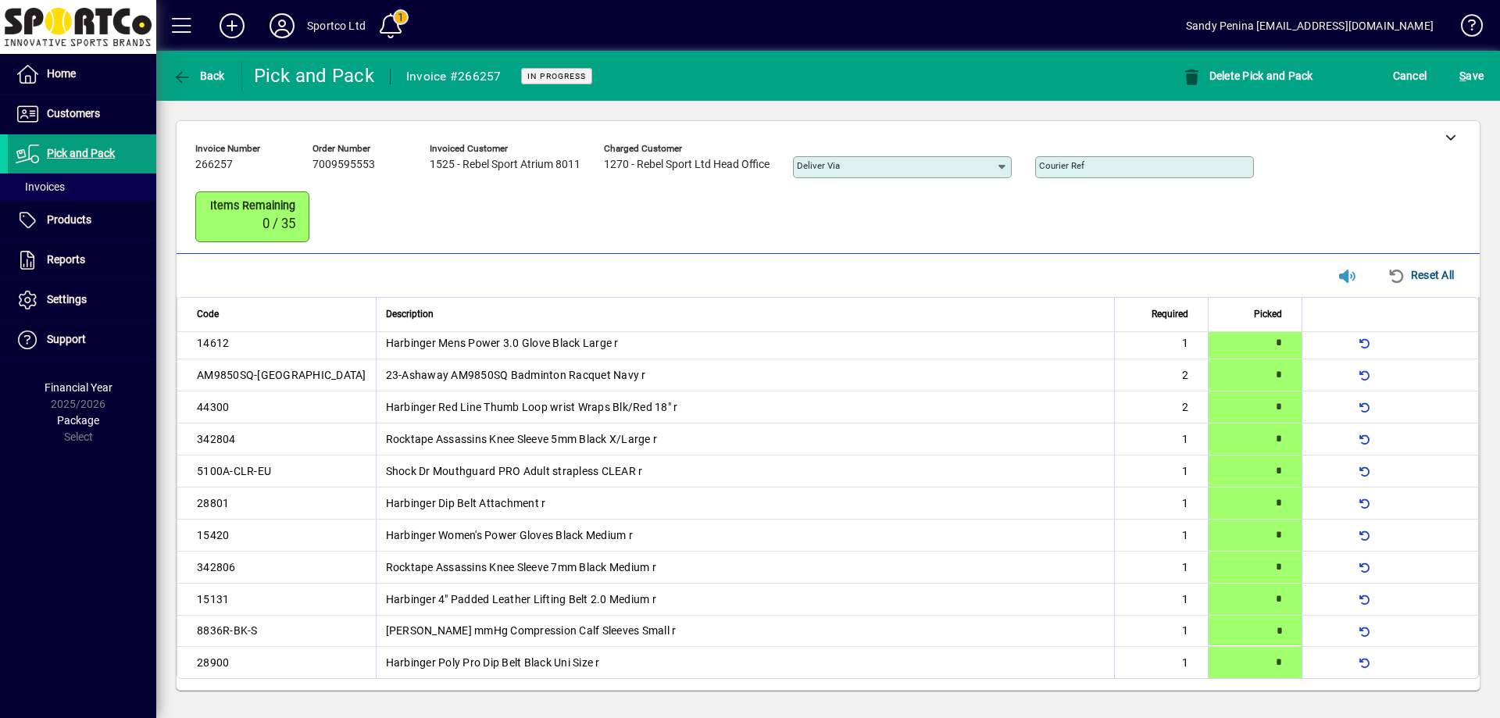
type input "*"
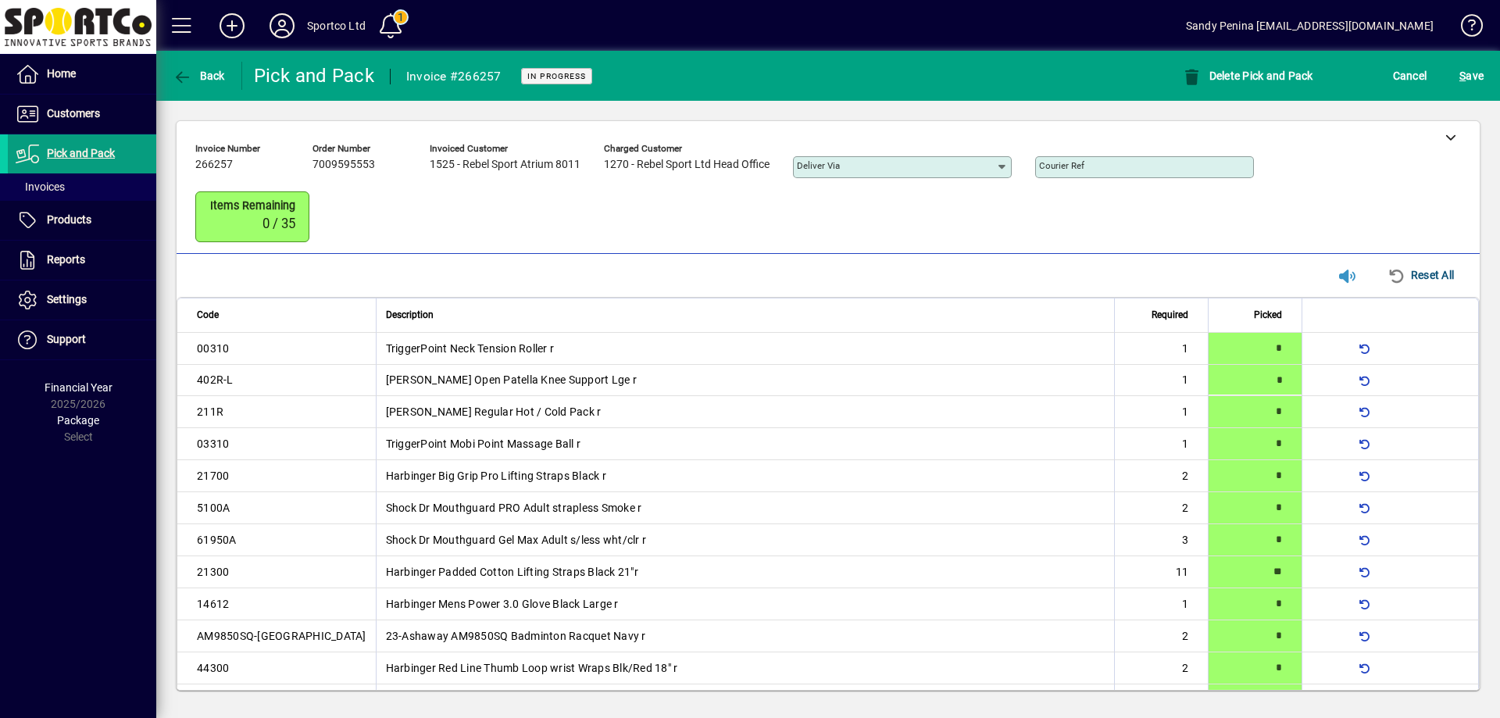
click at [1490, 73] on div "S ave" at bounding box center [1471, 76] width 57 height 28
click at [1482, 74] on span "S ave" at bounding box center [1471, 75] width 24 height 25
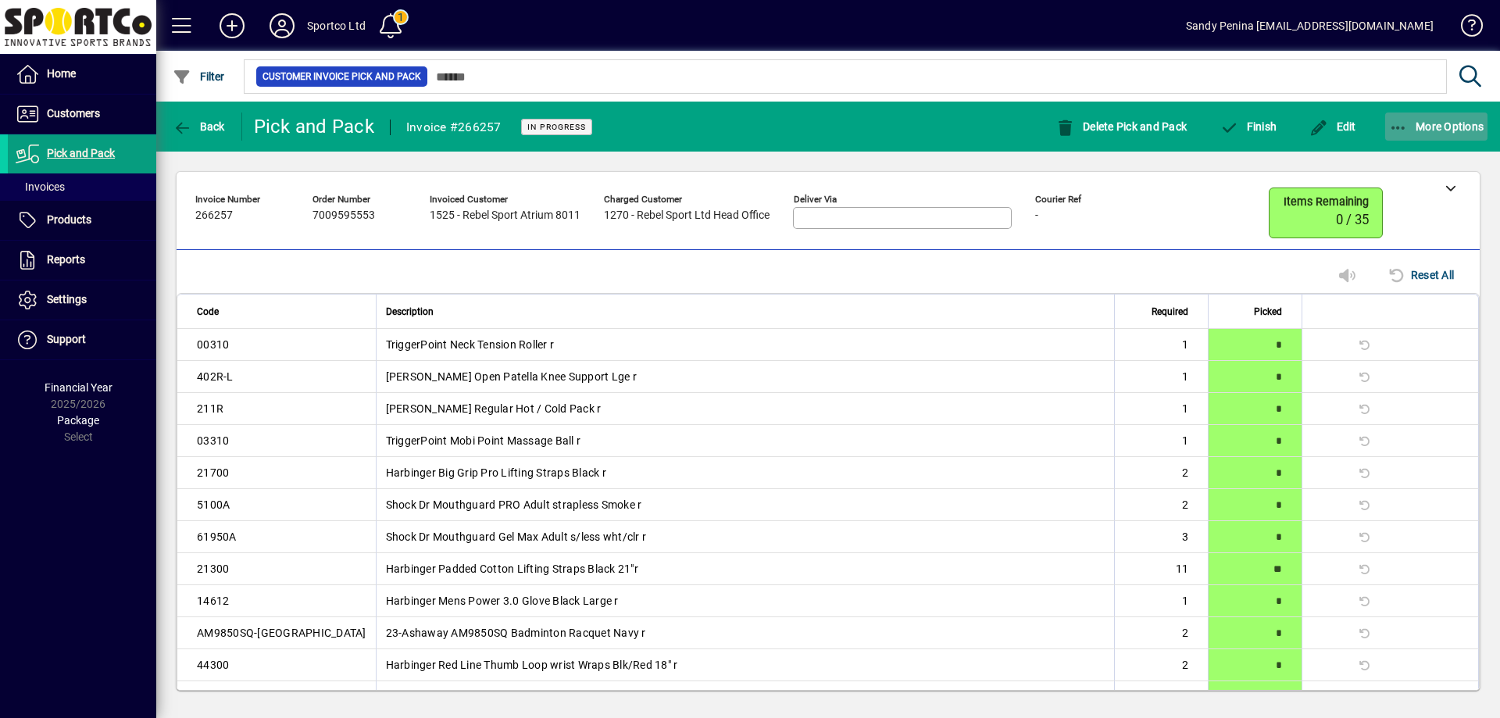
click at [1396, 133] on icon "button" at bounding box center [1399, 128] width 20 height 16
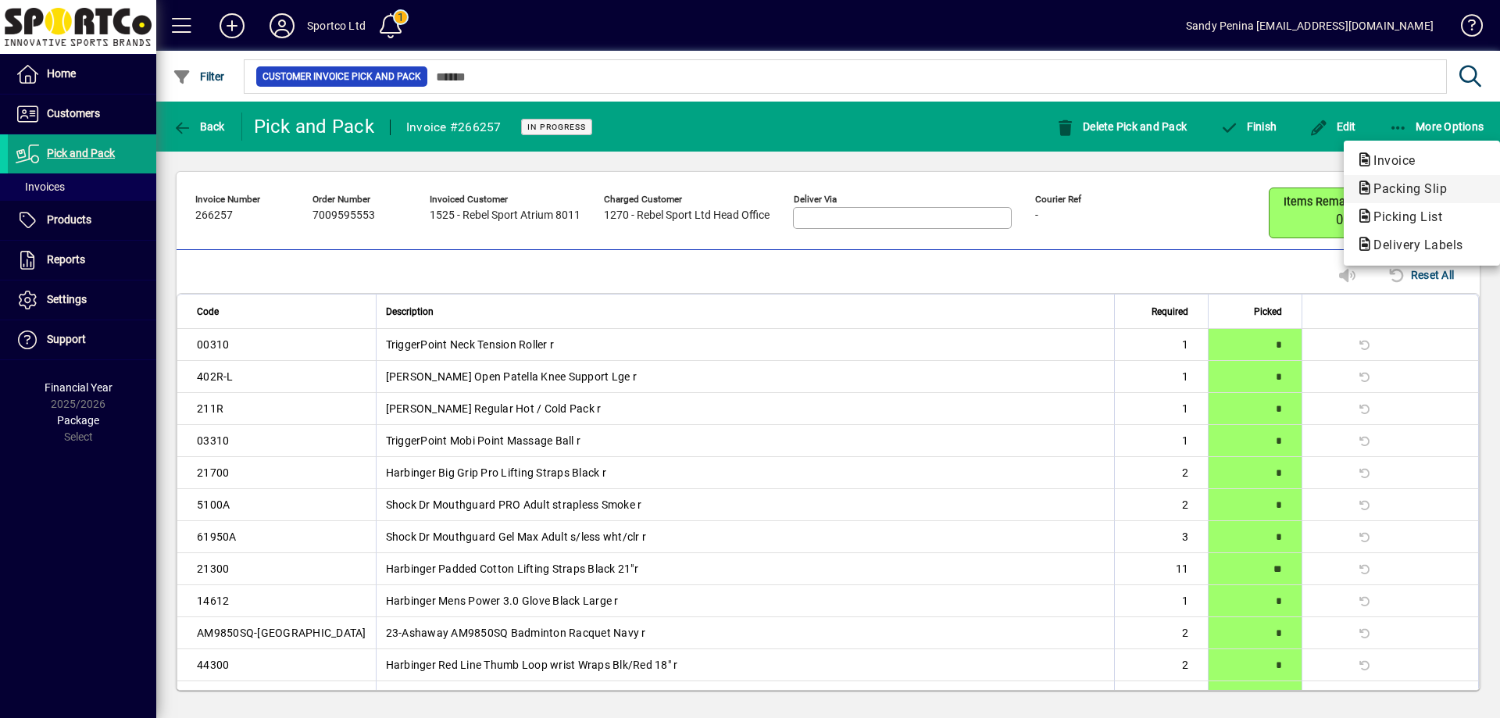
click at [1397, 181] on span "Packing Slip" at bounding box center [1405, 188] width 98 height 15
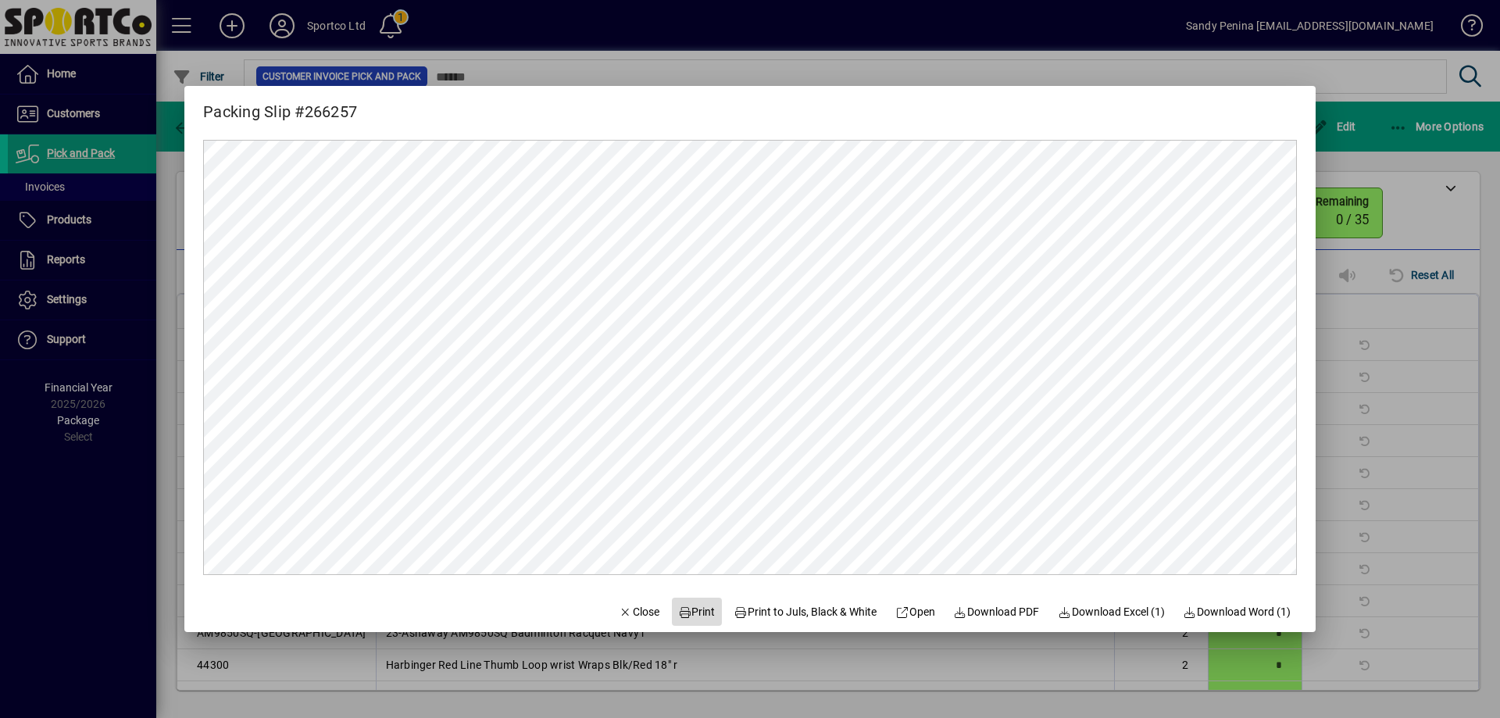
click at [678, 617] on icon at bounding box center [685, 612] width 14 height 11
drag, startPoint x: 611, startPoint y: 615, endPoint x: 636, endPoint y: 604, distance: 27.3
click at [619, 612] on span "Close" at bounding box center [639, 612] width 41 height 16
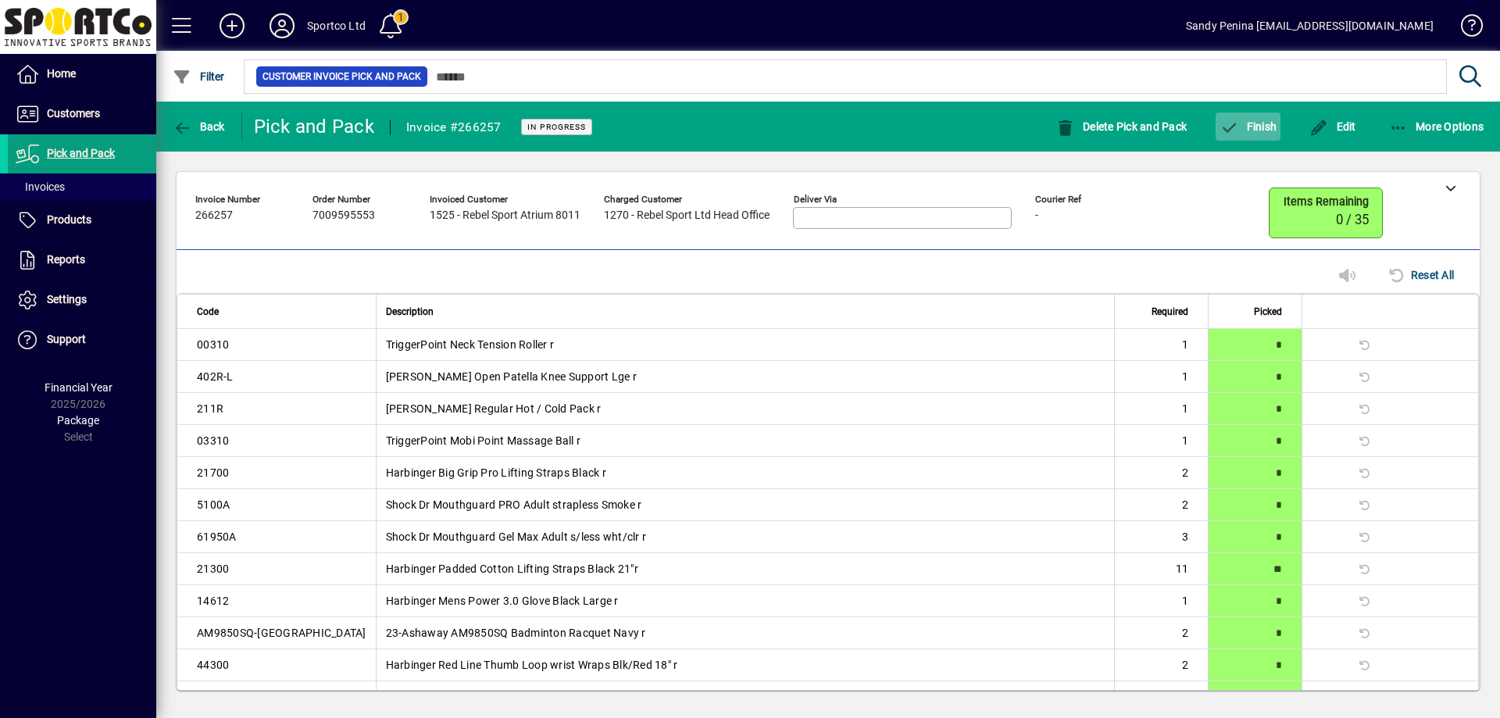
click at [1243, 138] on span "button" at bounding box center [1248, 126] width 65 height 37
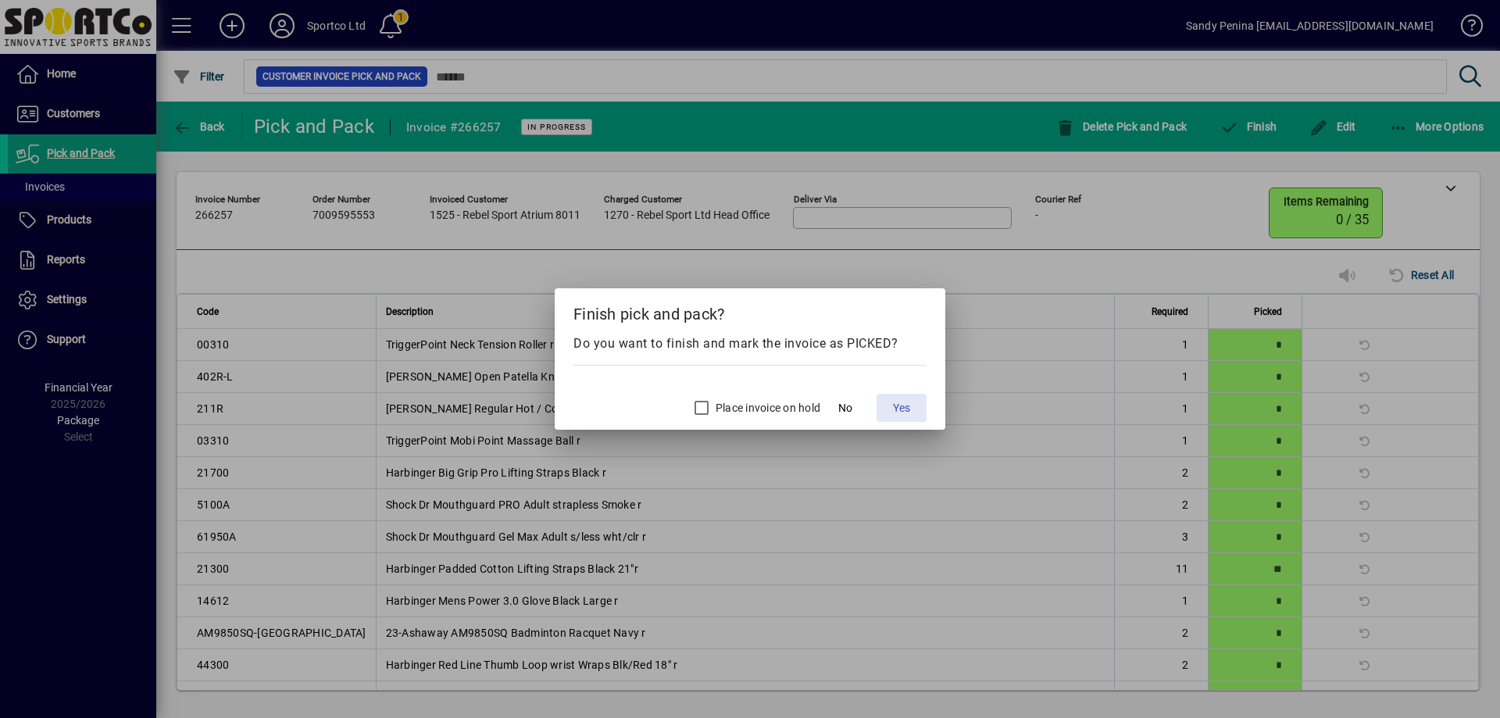
click at [905, 416] on span at bounding box center [902, 407] width 50 height 37
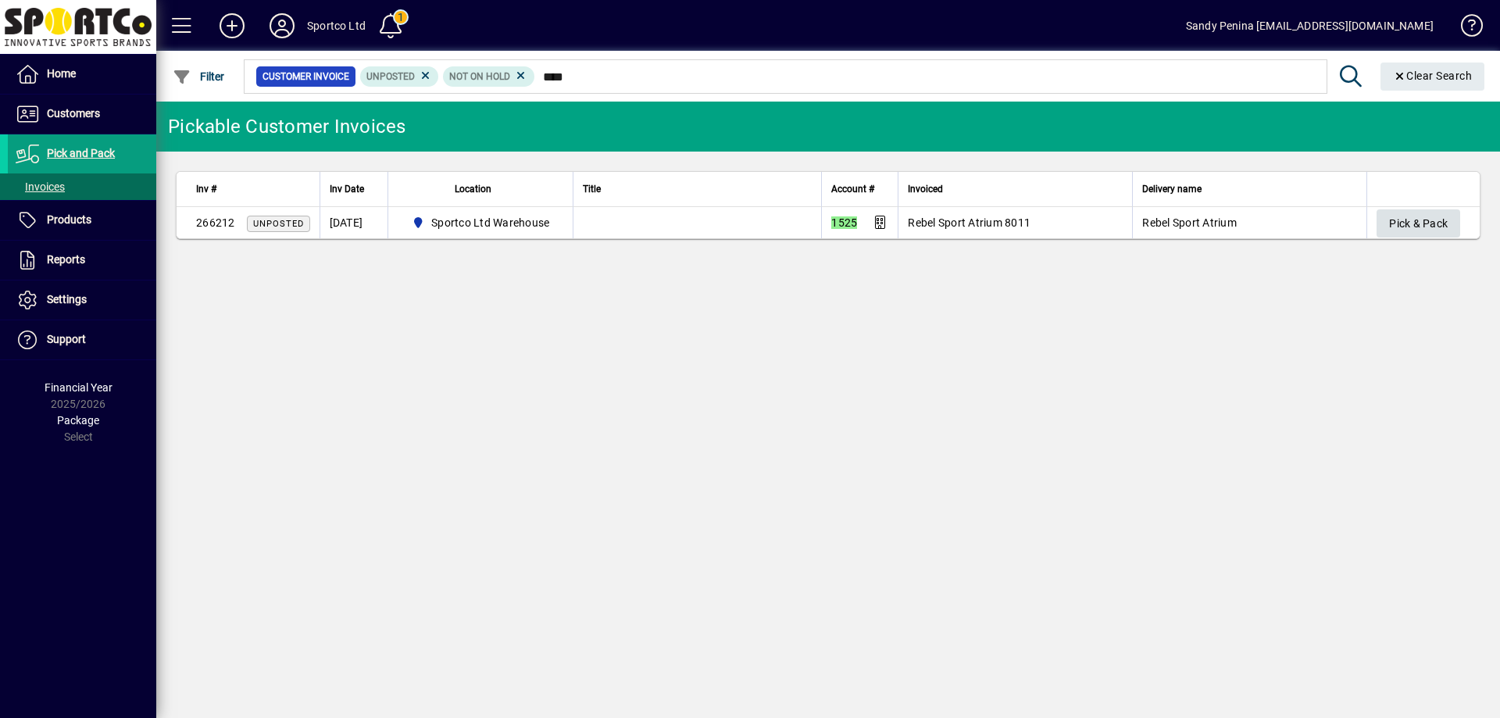
type input "****"
click at [1390, 228] on span "Pick & Pack" at bounding box center [1418, 224] width 59 height 26
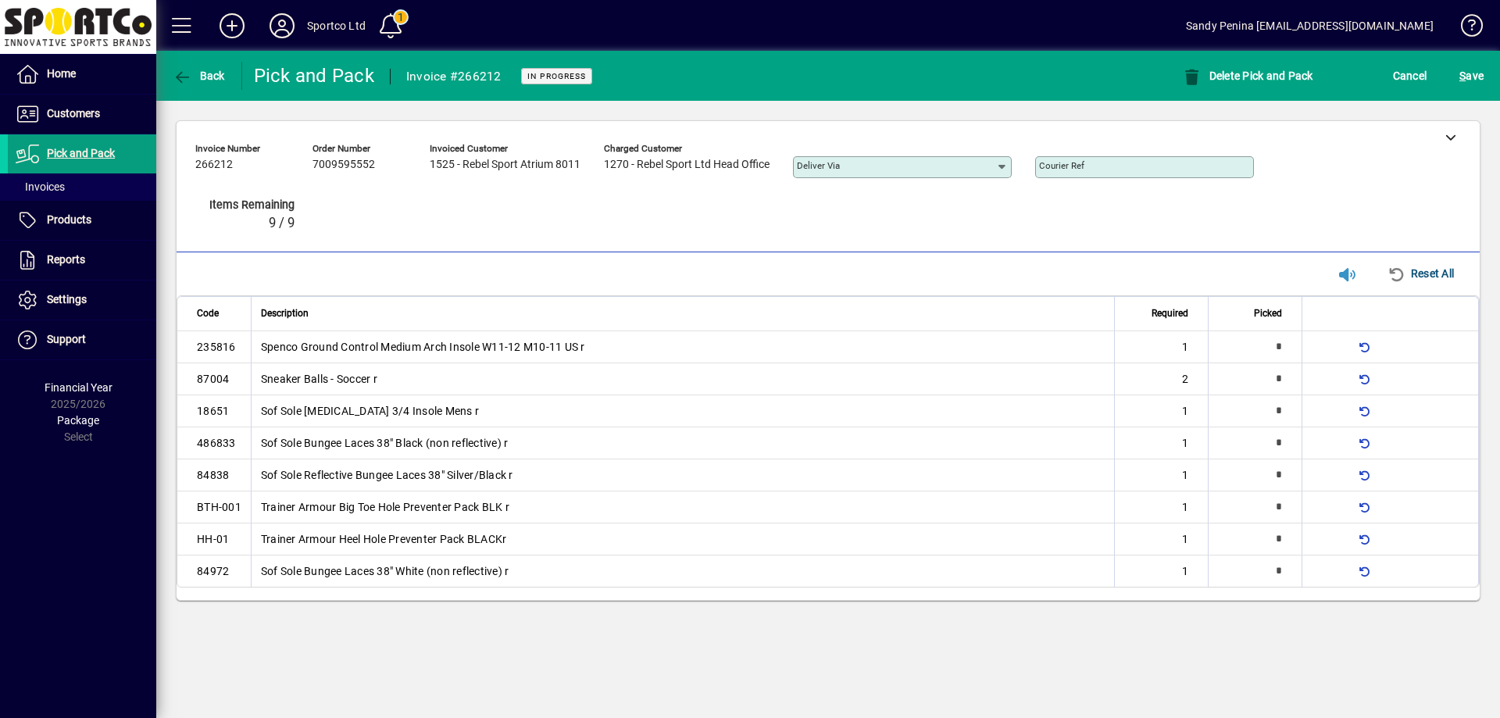
type input "*"
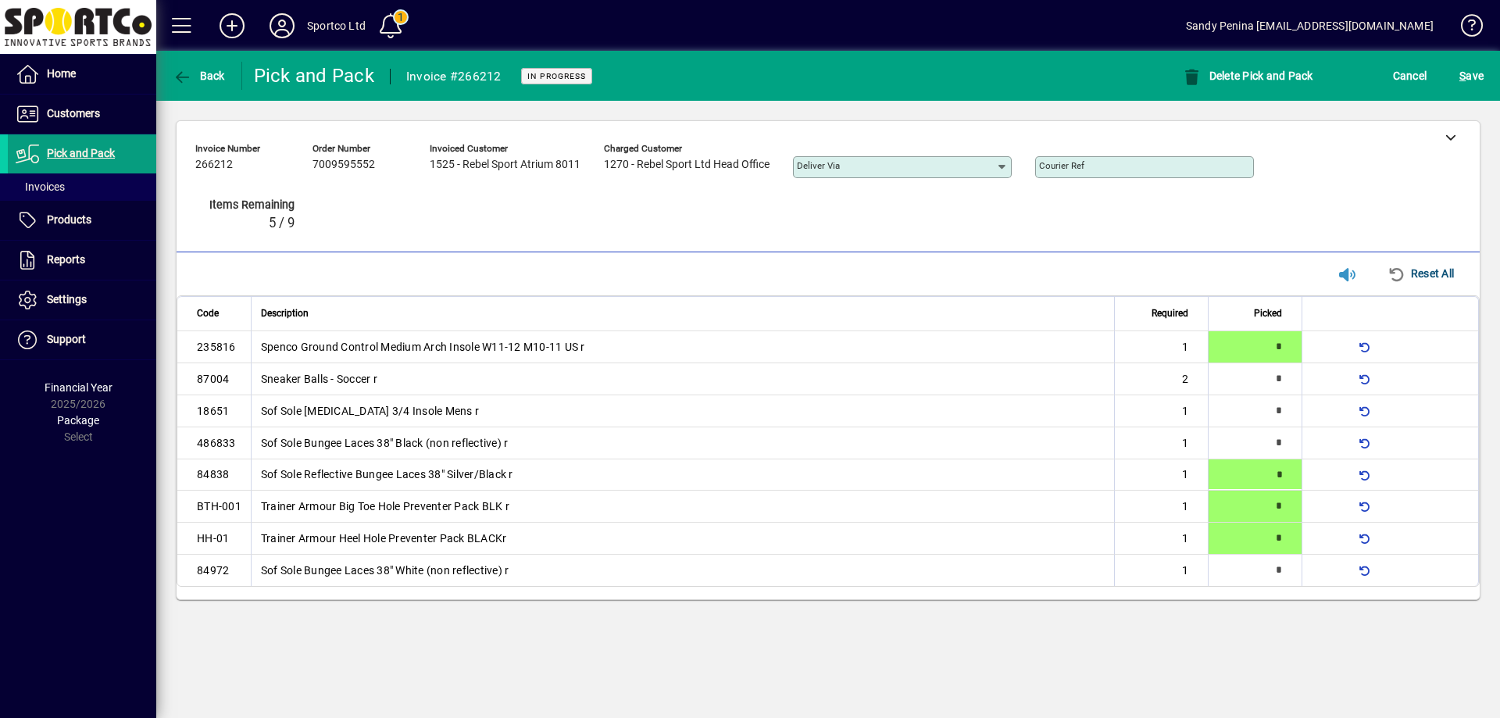
type input "*"
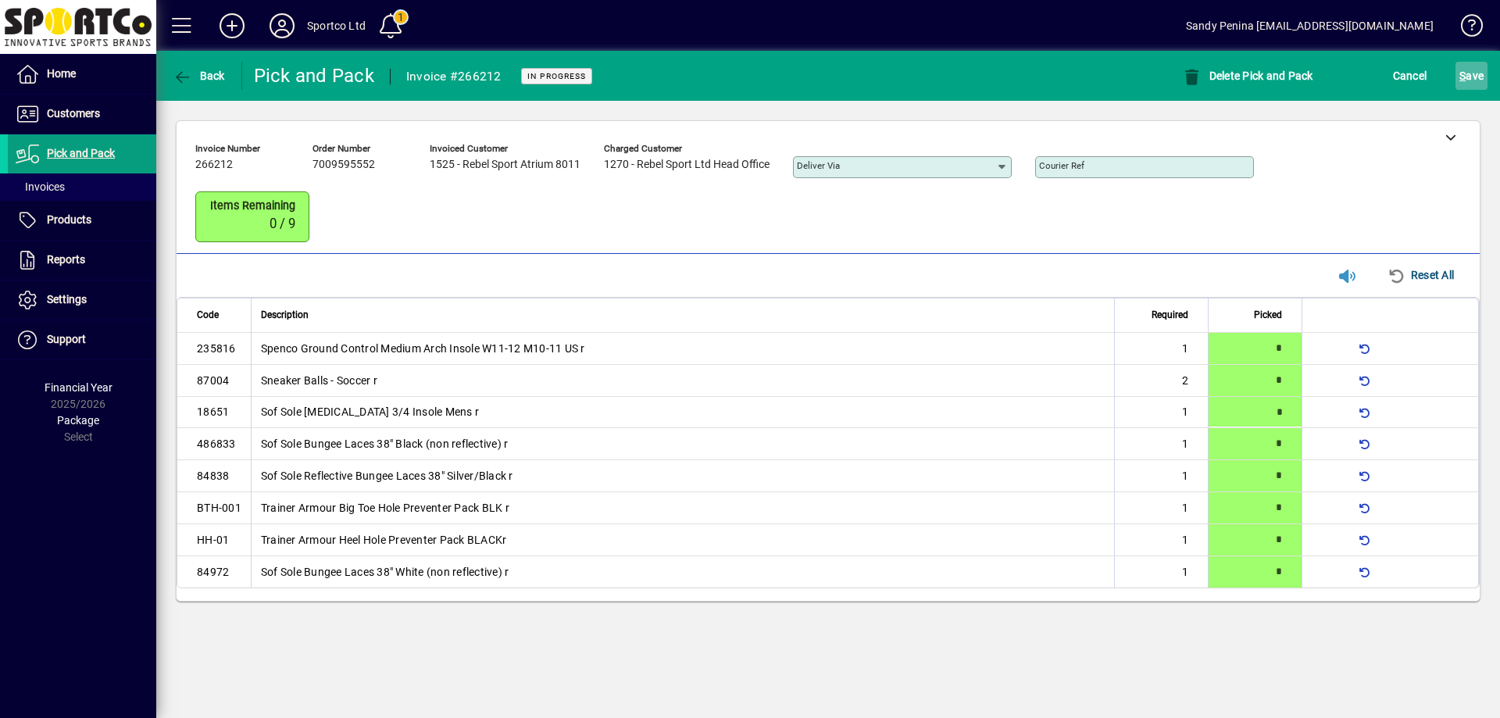
click at [1473, 63] on span "S ave" at bounding box center [1471, 75] width 24 height 25
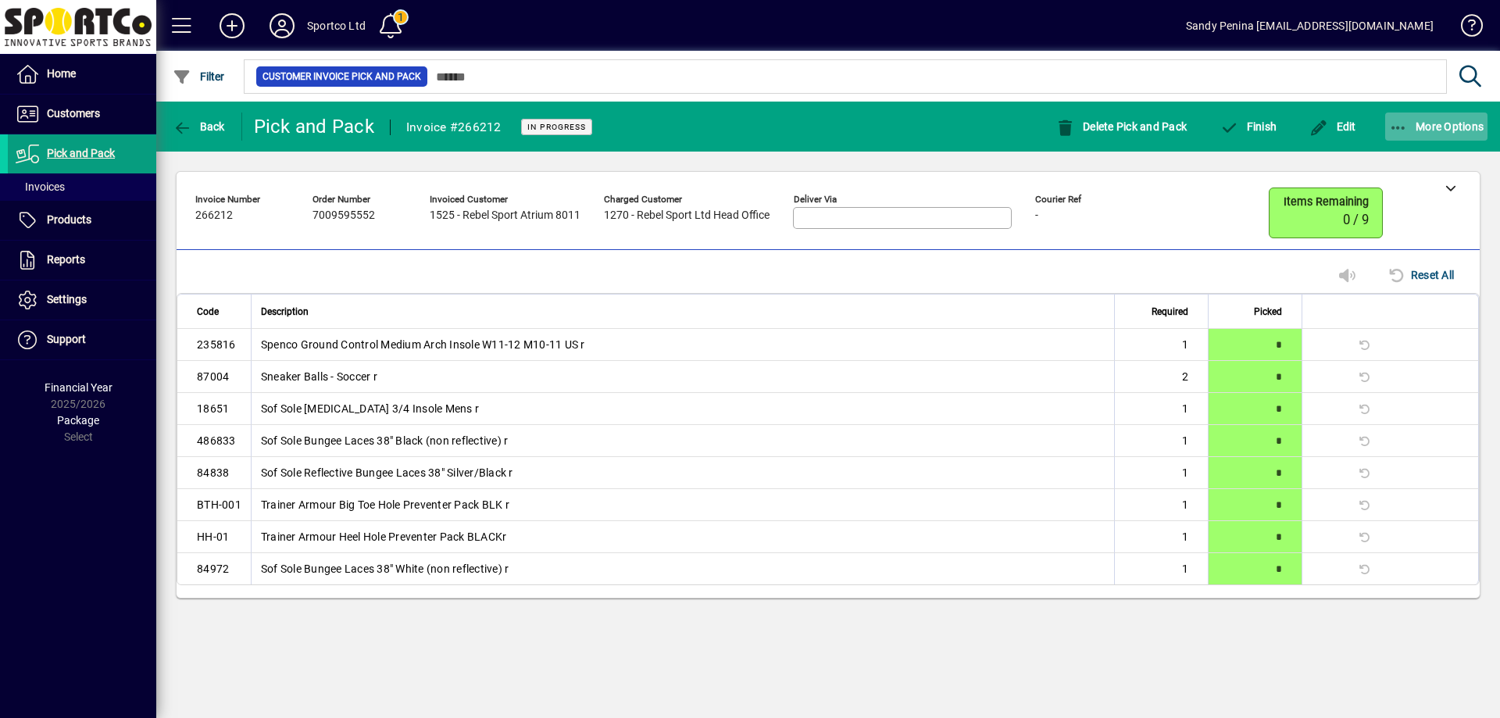
click at [1387, 133] on span "button" at bounding box center [1436, 126] width 103 height 37
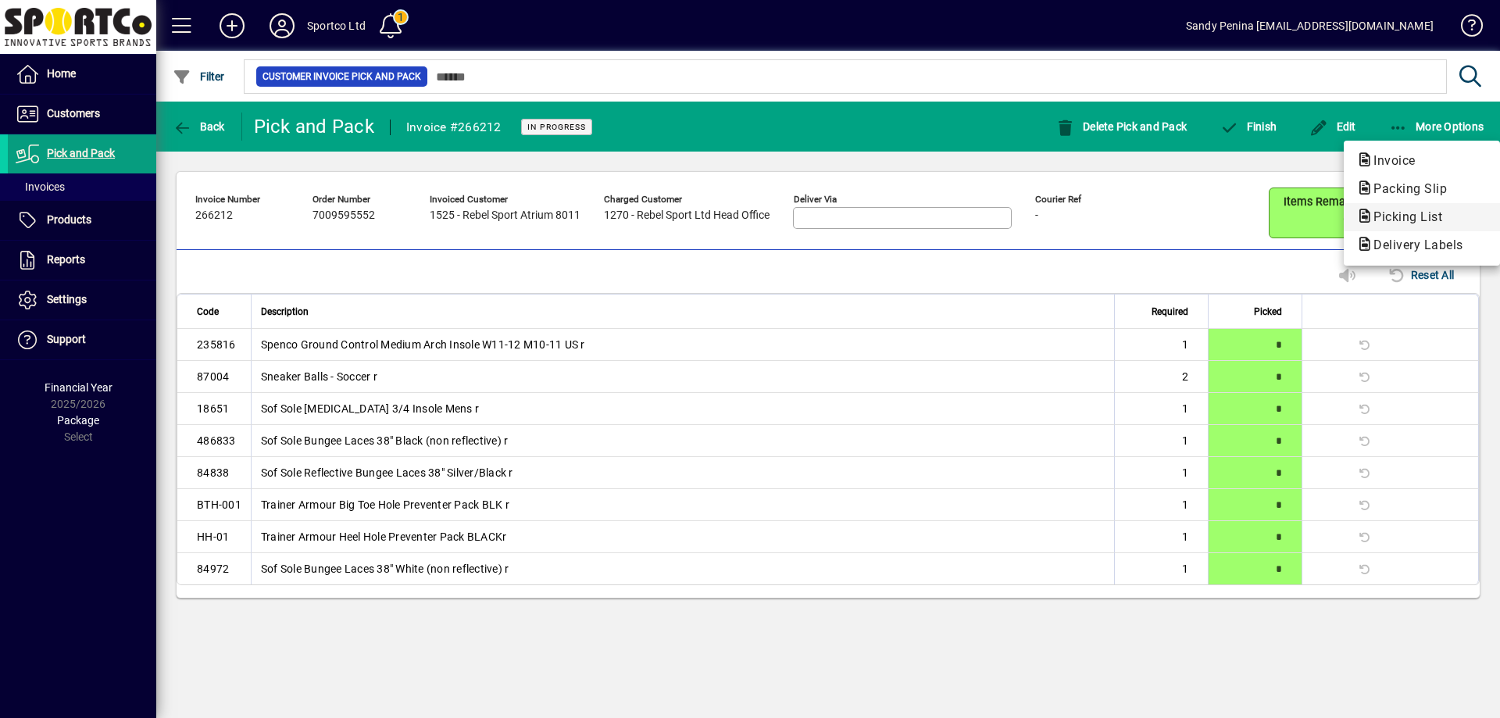
click at [1384, 207] on button "Picking List" at bounding box center [1422, 217] width 156 height 28
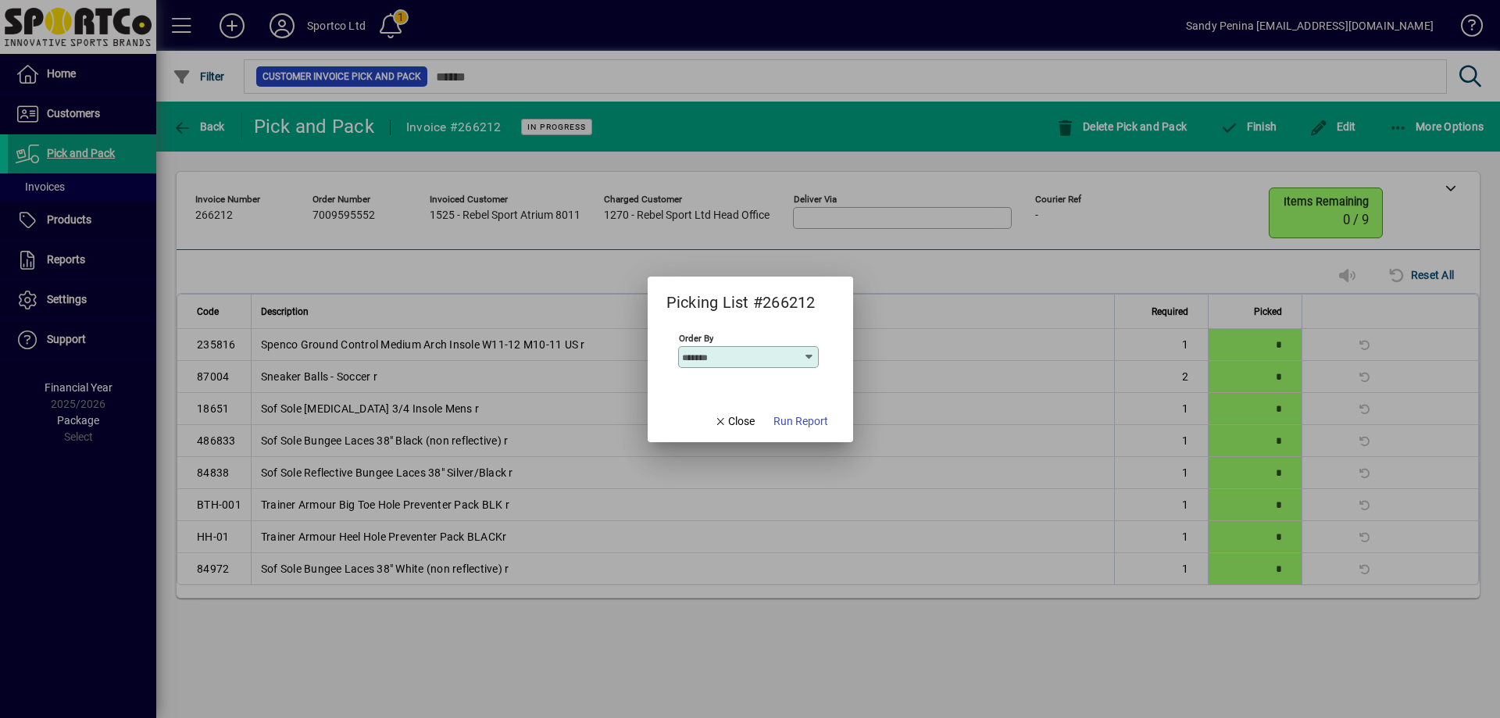
click at [865, 285] on div at bounding box center [750, 359] width 1500 height 718
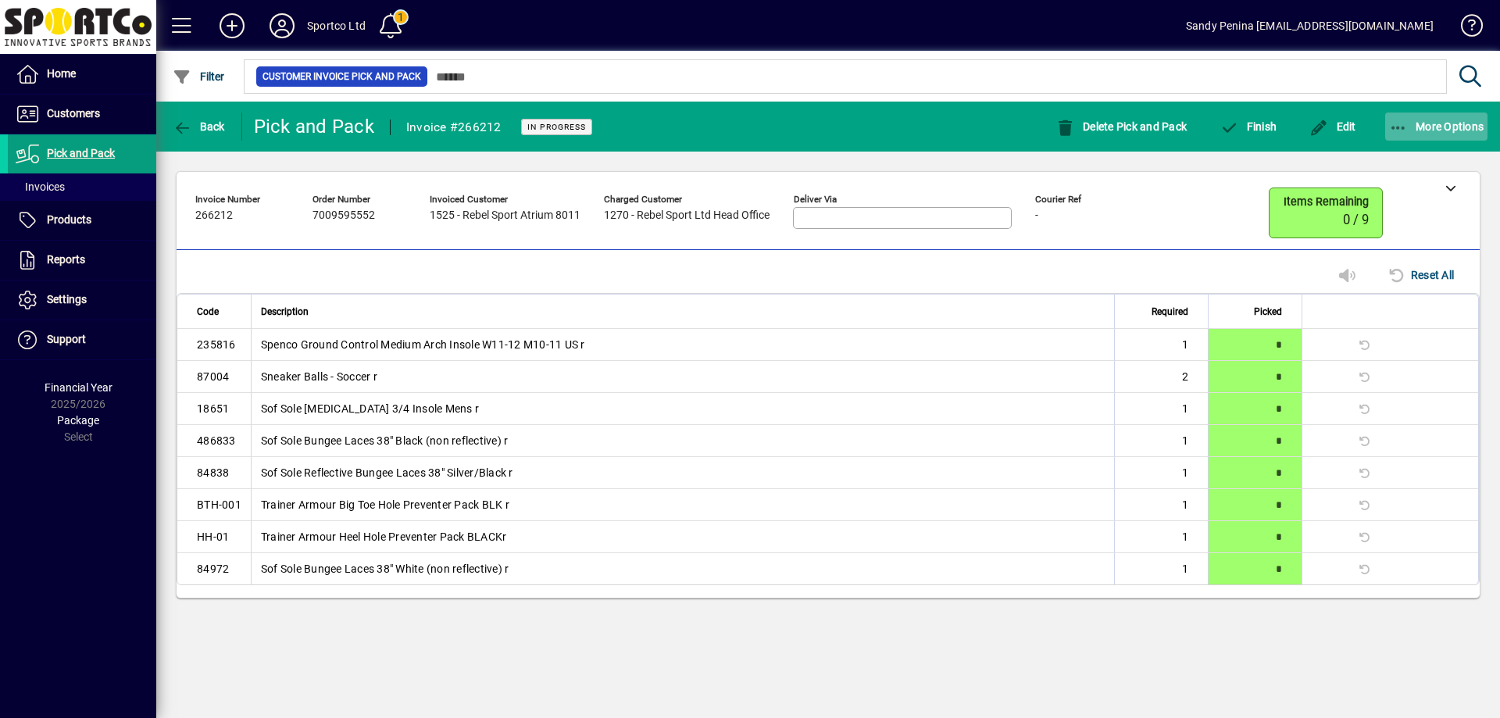
drag, startPoint x: 1388, startPoint y: 91, endPoint x: 1401, endPoint y: 132, distance: 42.7
click at [1388, 94] on div "Customer Invoice Pick and Pack" at bounding box center [843, 76] width 1205 height 41
click at [1401, 132] on icon "button" at bounding box center [1399, 128] width 20 height 16
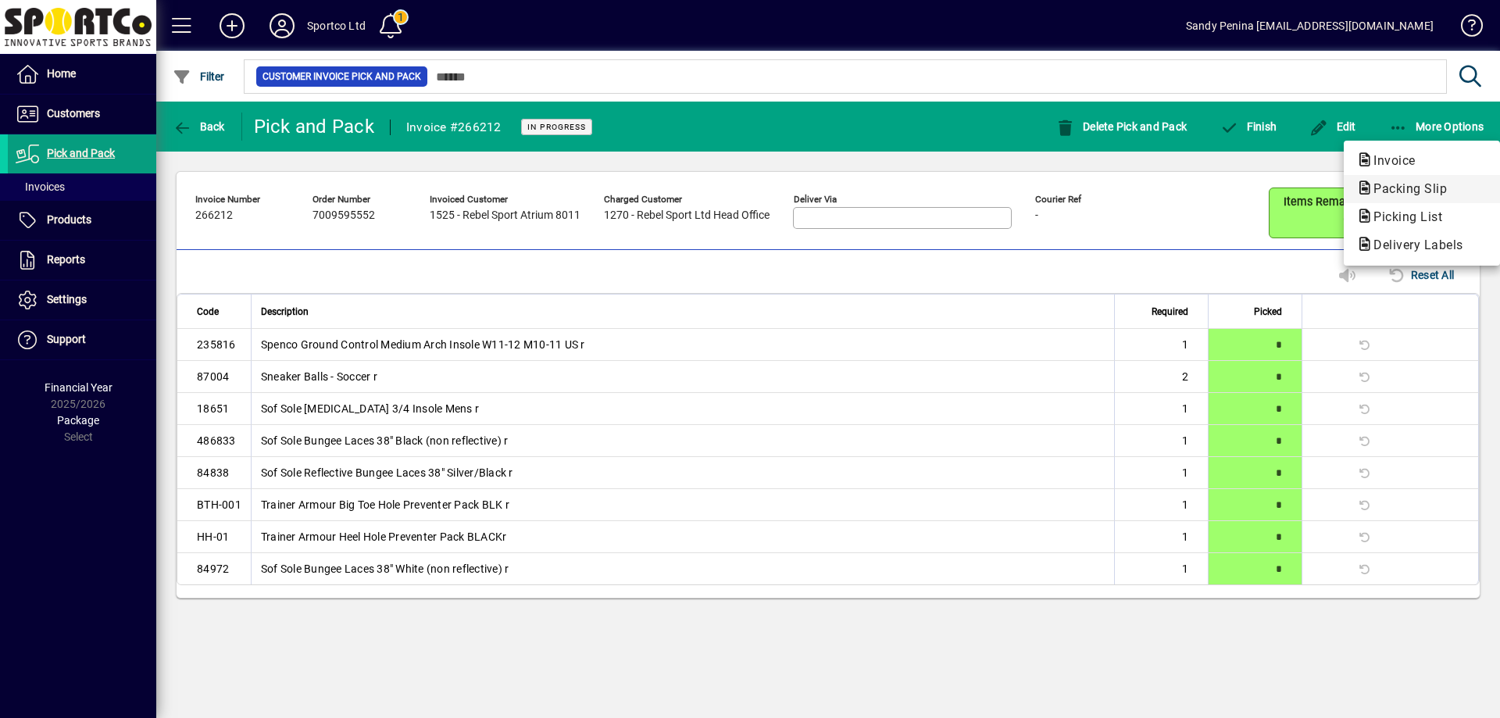
click at [1356, 187] on icon "button" at bounding box center [1364, 188] width 17 height 14
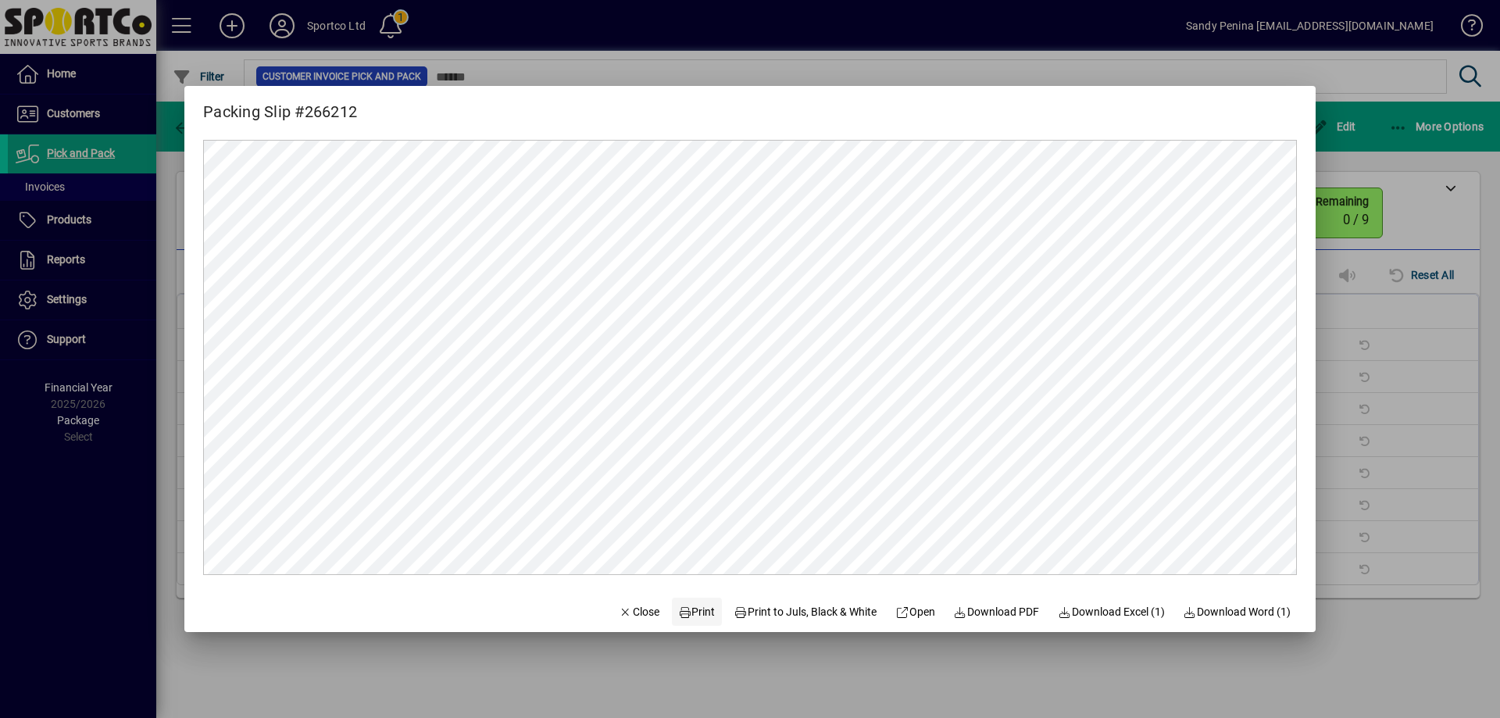
click at [687, 617] on span "Print" at bounding box center [696, 612] width 37 height 16
click at [630, 605] on span "Close" at bounding box center [639, 612] width 41 height 16
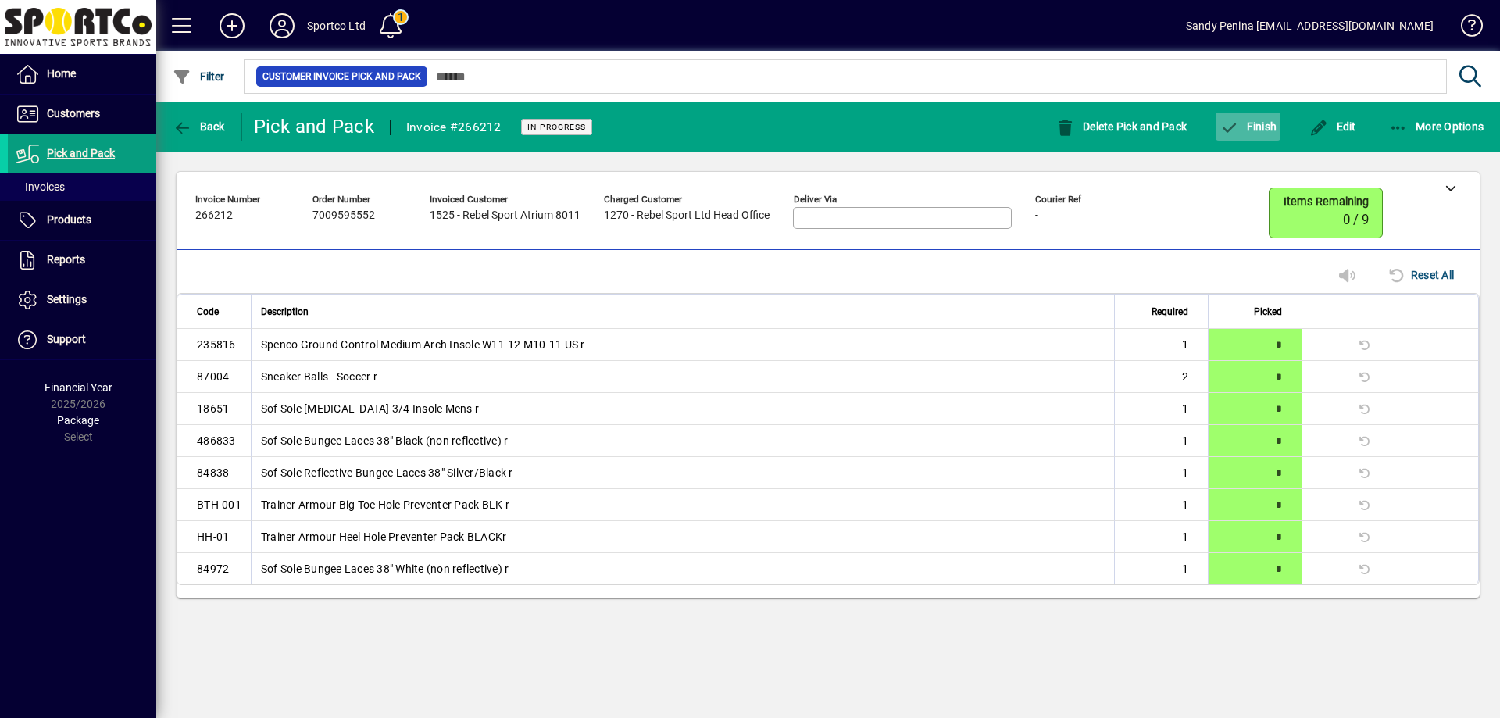
click at [1278, 133] on span "button" at bounding box center [1248, 126] width 65 height 37
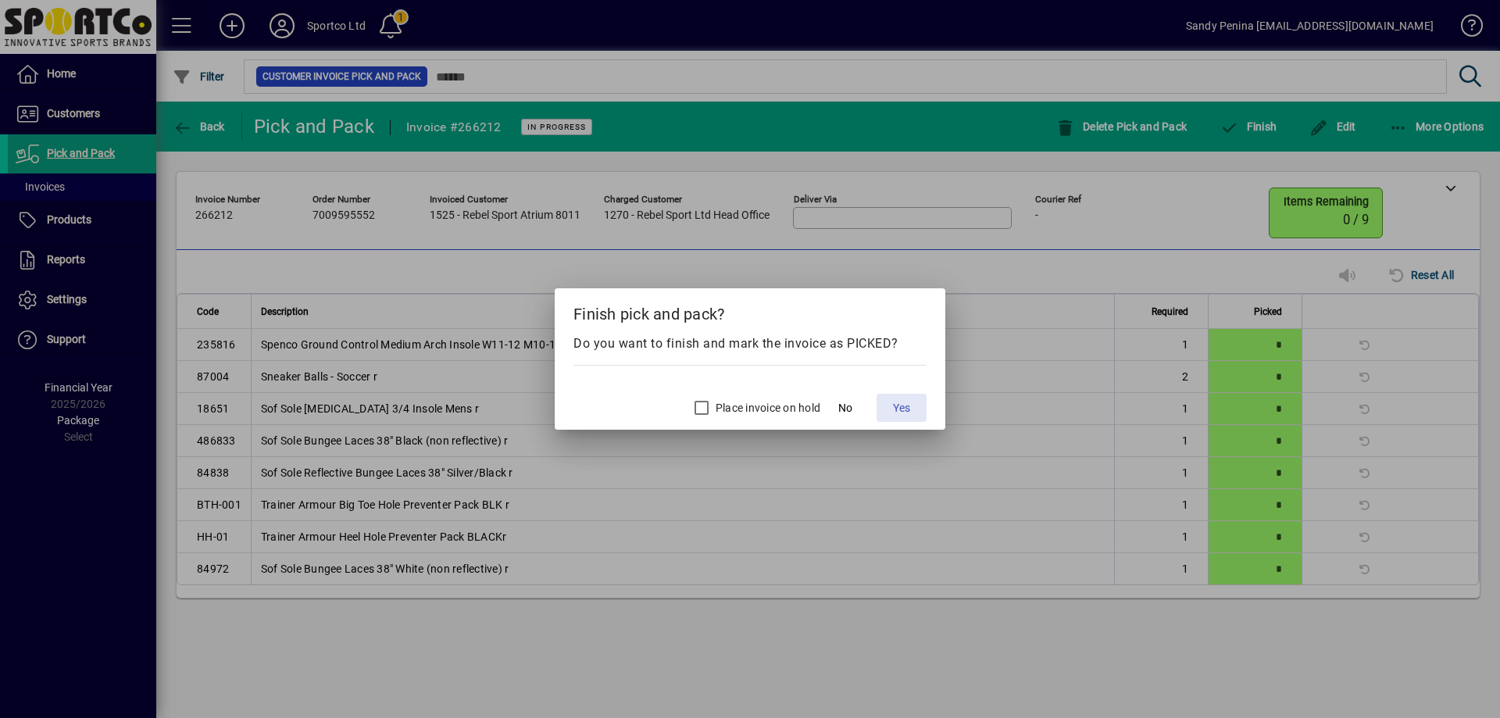
click at [901, 397] on span at bounding box center [902, 407] width 50 height 37
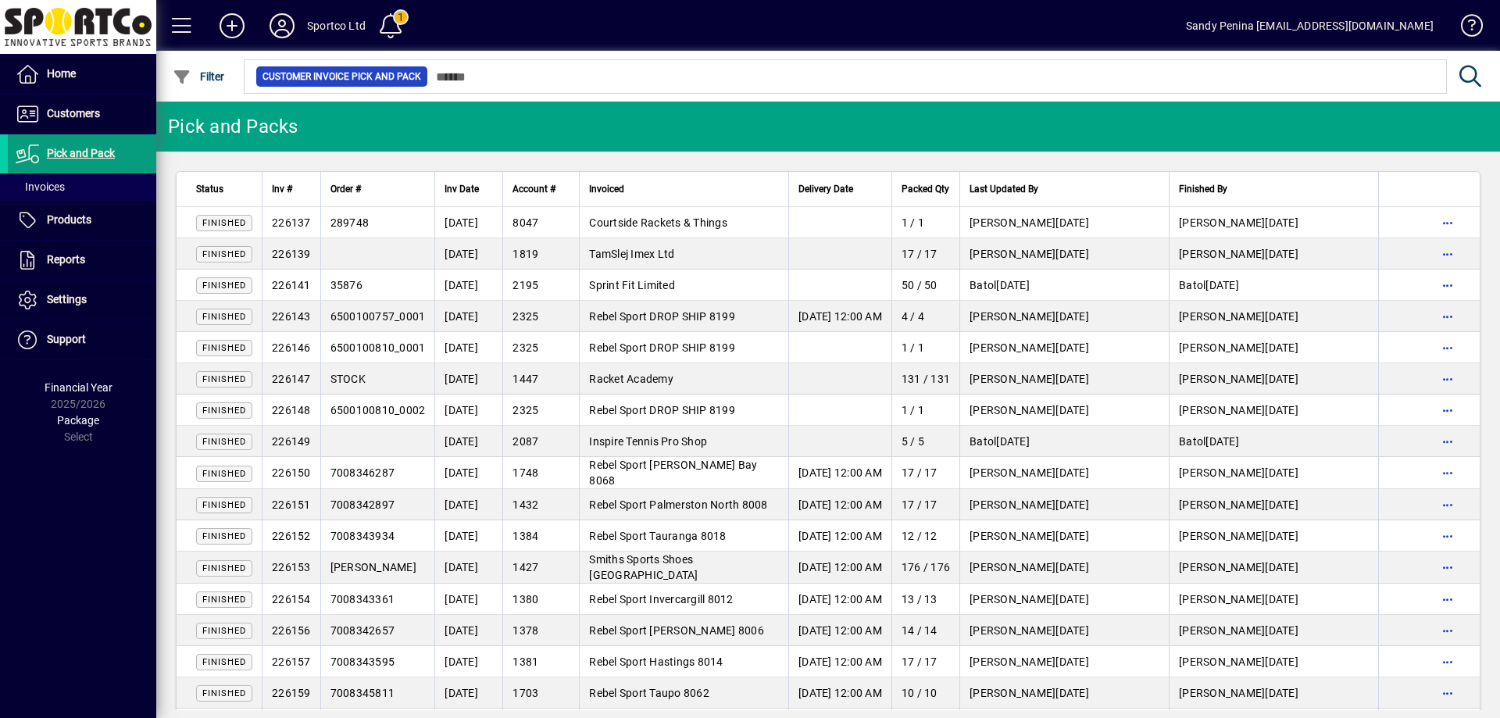
click at [273, 32] on icon at bounding box center [281, 25] width 31 height 25
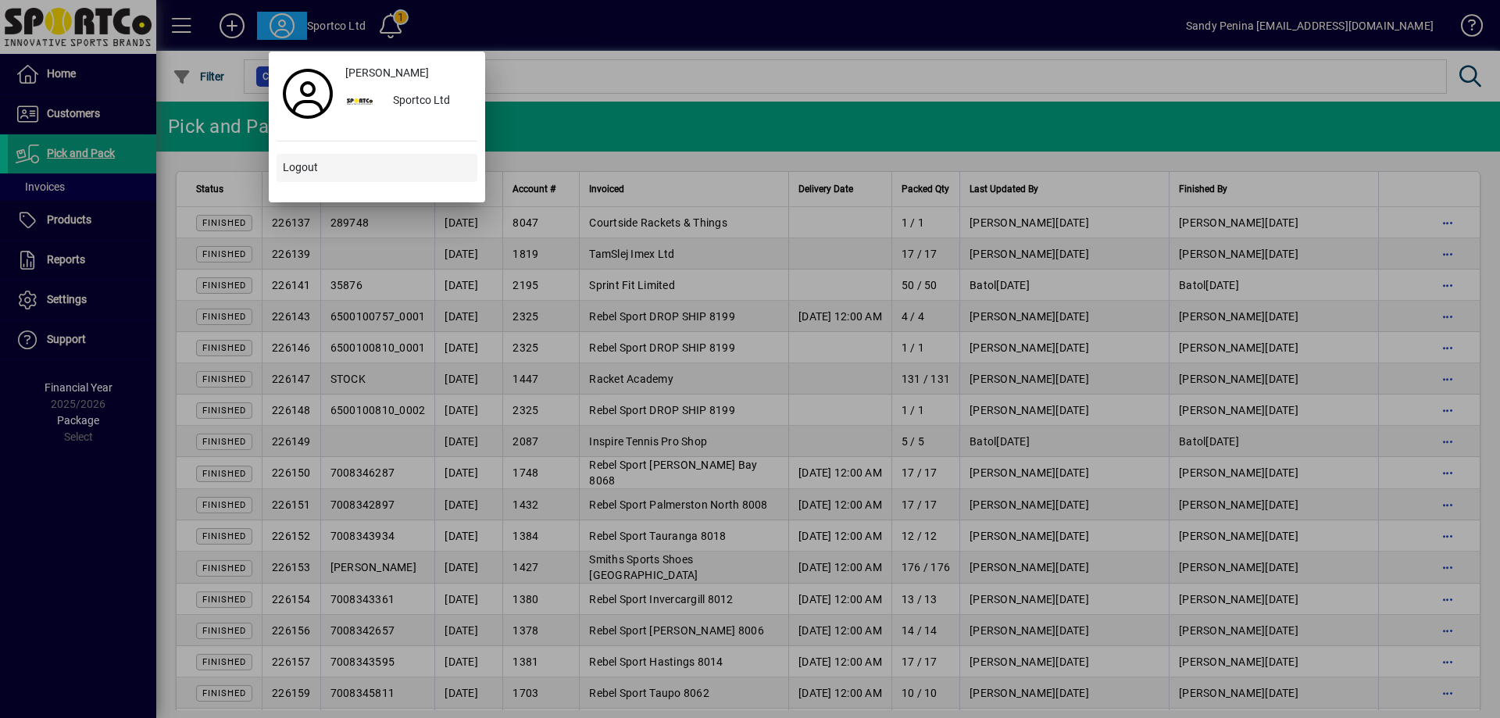
click at [312, 150] on div "Sandy Penina Sportco Ltd Logout" at bounding box center [377, 126] width 201 height 135
drag, startPoint x: 316, startPoint y: 158, endPoint x: 323, endPoint y: 10, distance: 147.8
click at [314, 151] on span at bounding box center [377, 167] width 201 height 37
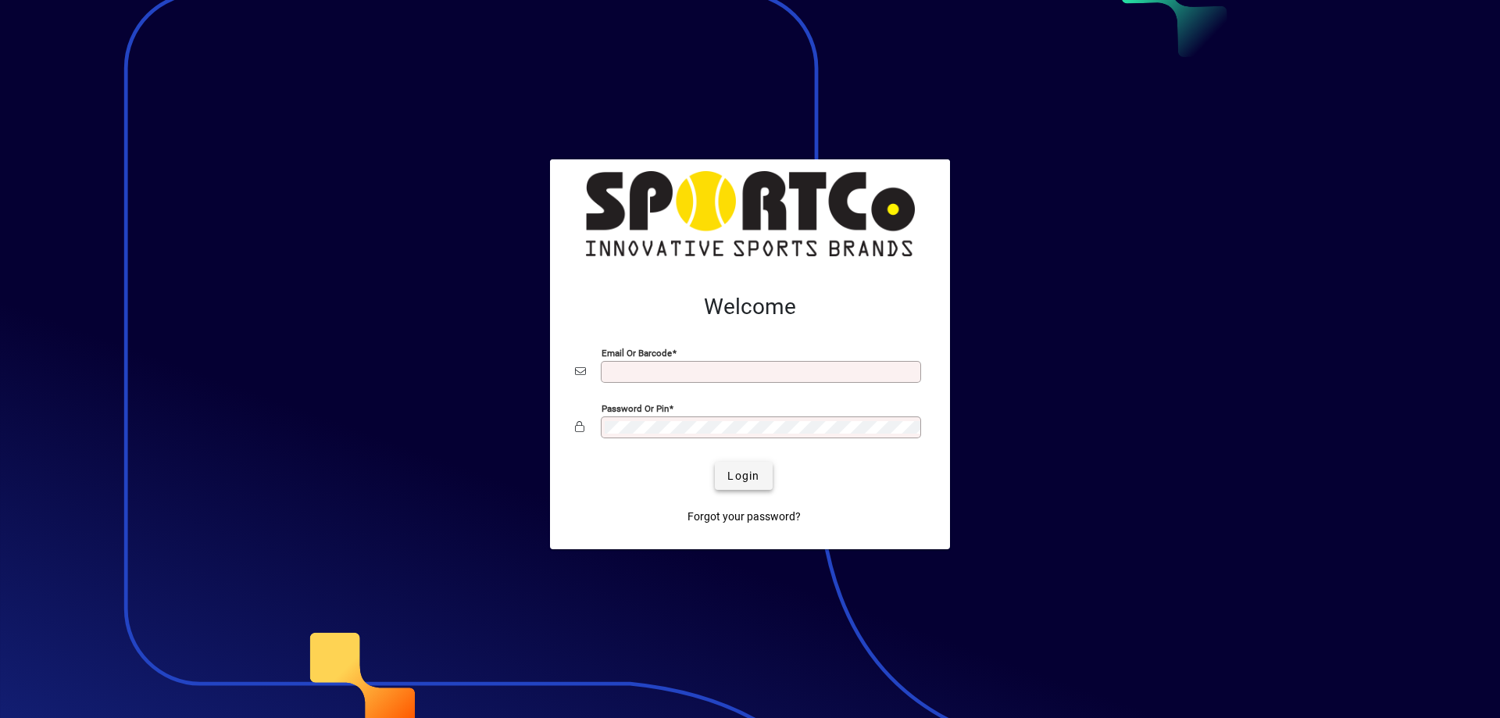
type input "**********"
click at [750, 476] on span "Login" at bounding box center [743, 476] width 32 height 16
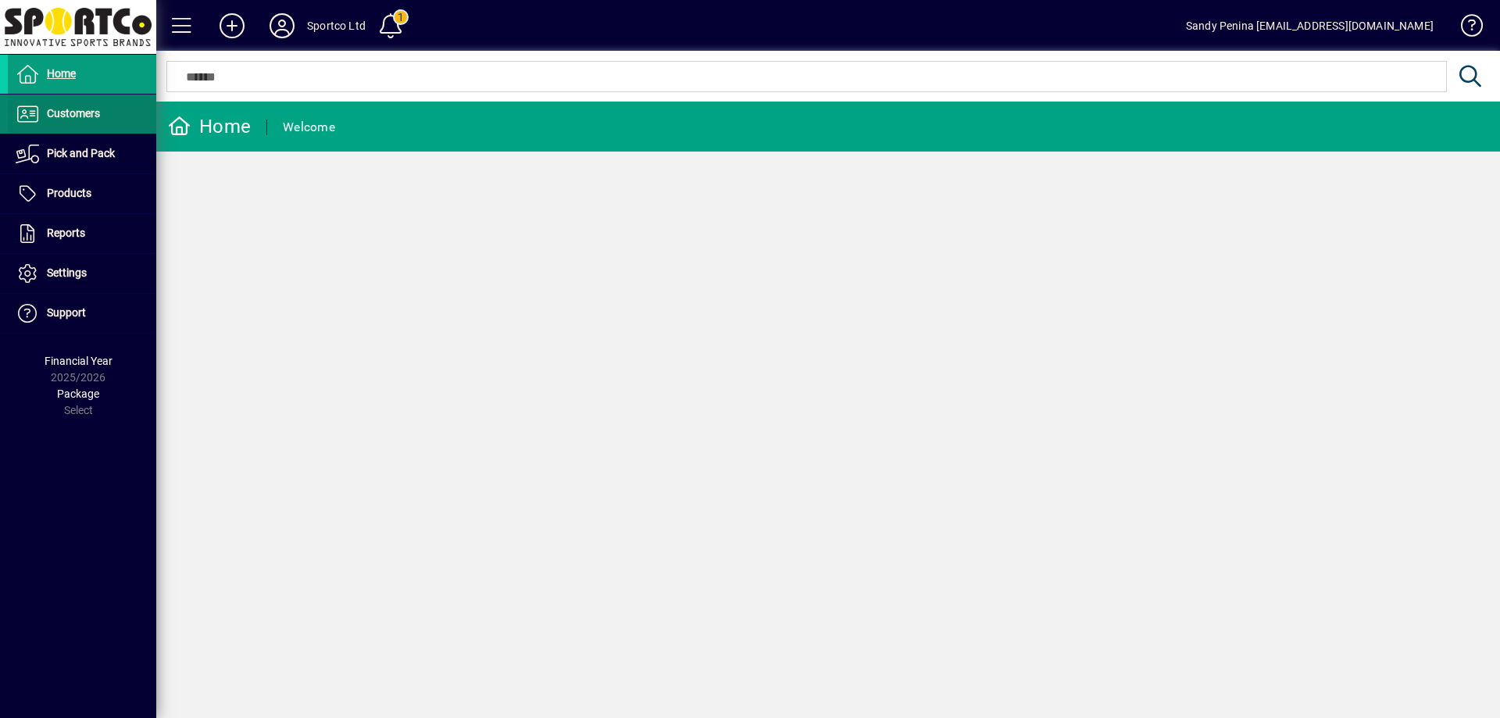
click at [102, 104] on span at bounding box center [82, 113] width 148 height 37
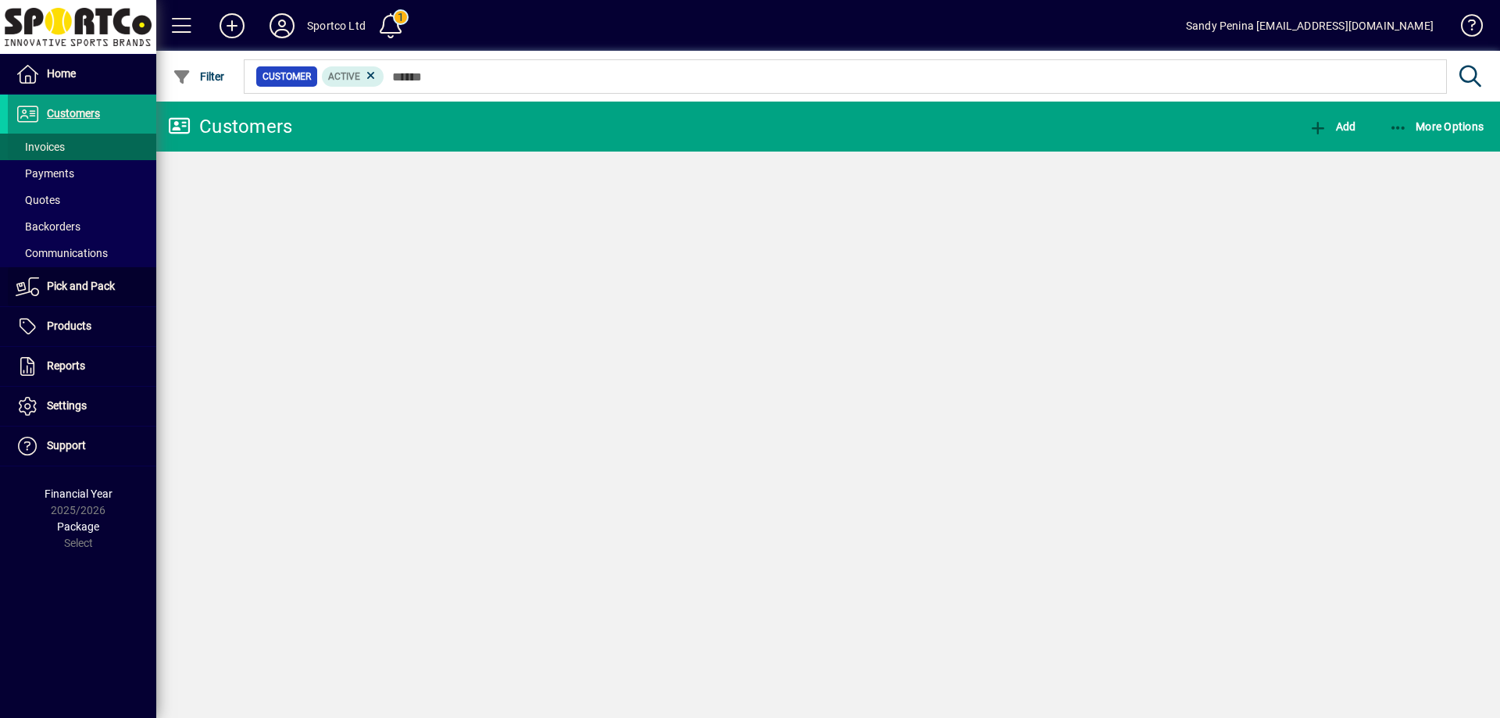
click at [109, 147] on ul "Home Customers Invoices Payments Quotes Backorders Communications Pick and Pack…" at bounding box center [78, 261] width 156 height 412
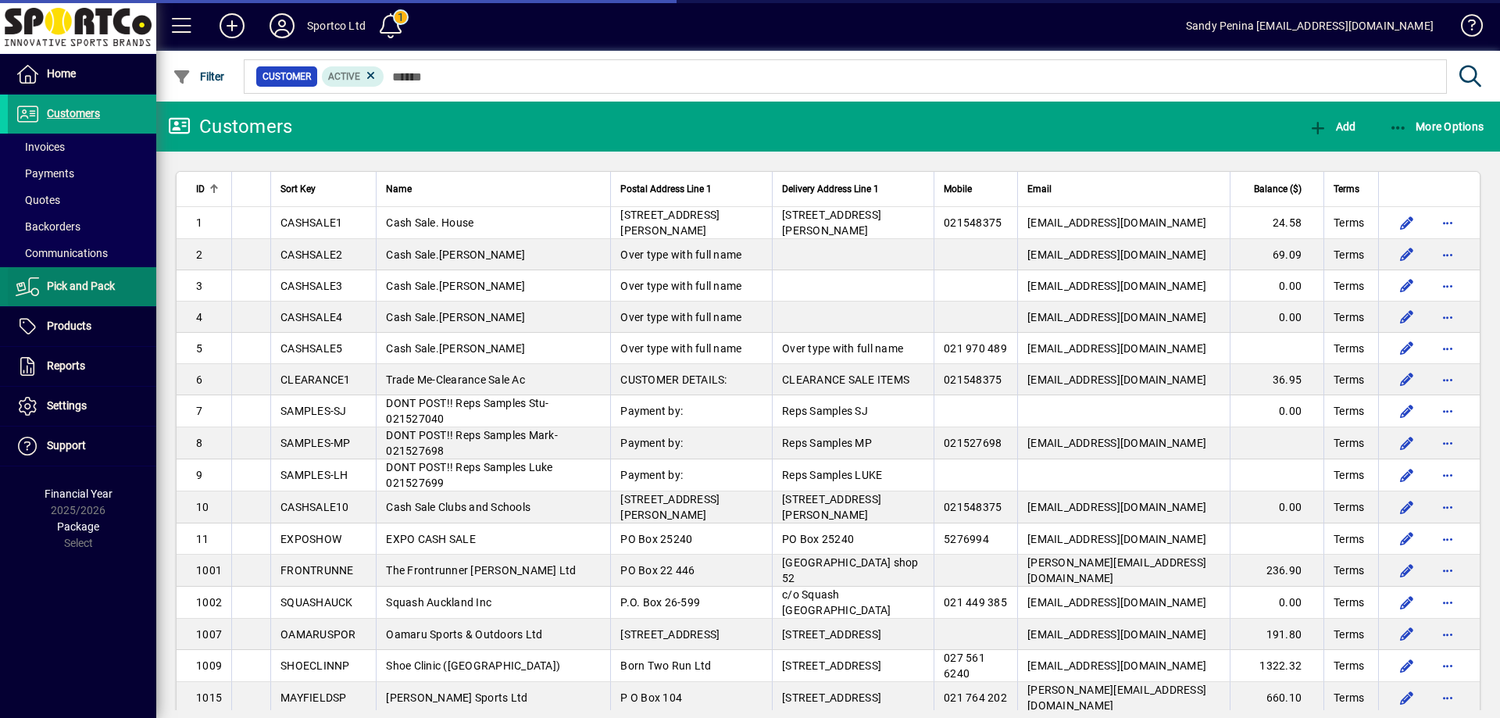
click at [109, 284] on span "Pick and Pack" at bounding box center [81, 286] width 68 height 12
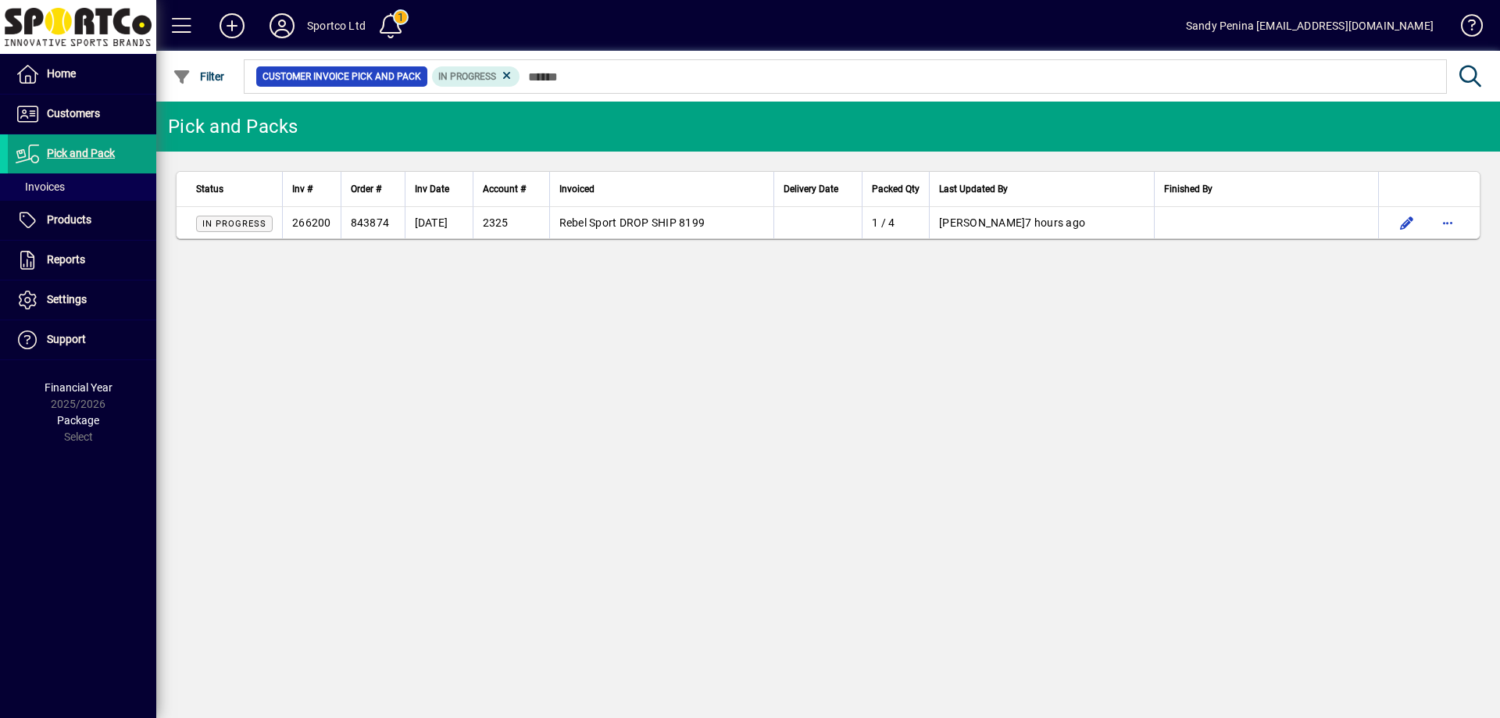
click at [728, 222] on td "Rebel Sport DROP SHIP 8199" at bounding box center [661, 222] width 225 height 31
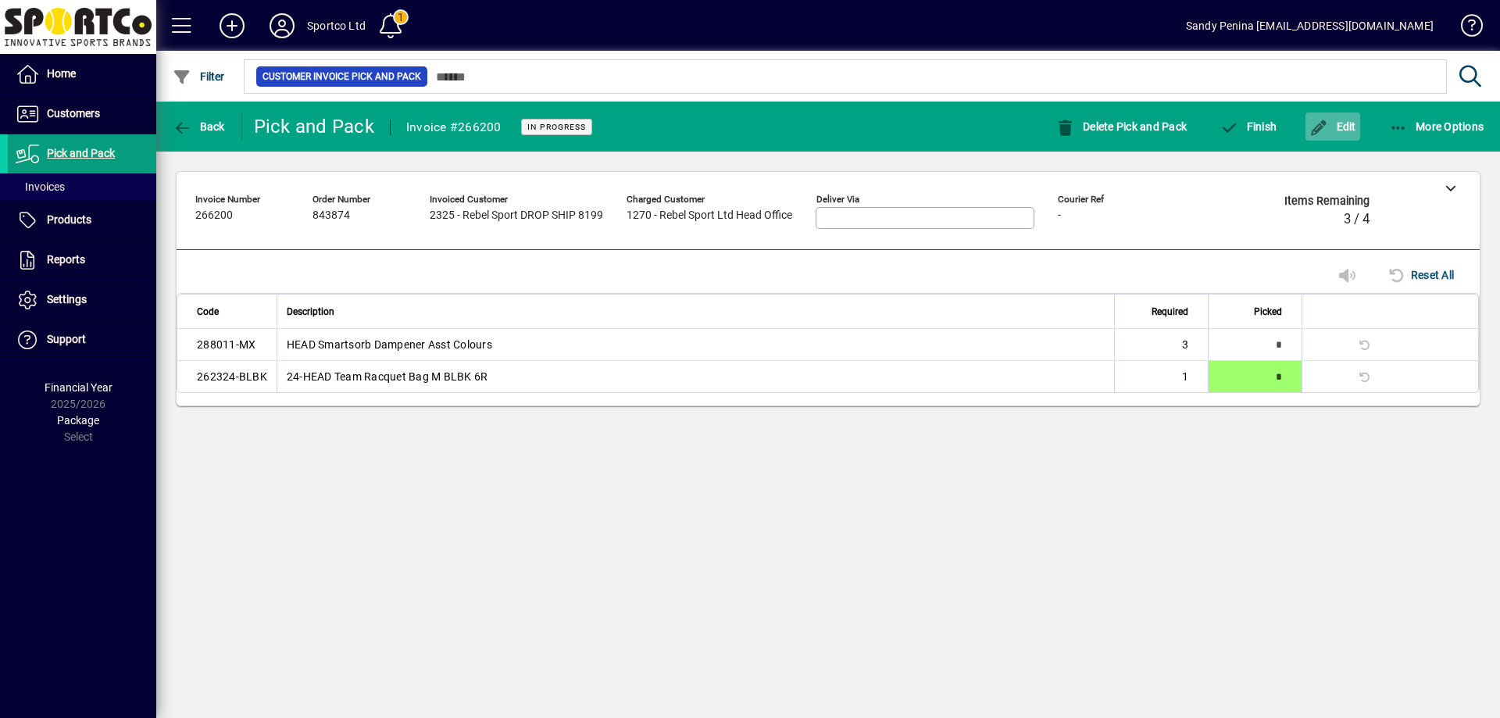
click at [1311, 131] on button "Edit" at bounding box center [1332, 126] width 55 height 28
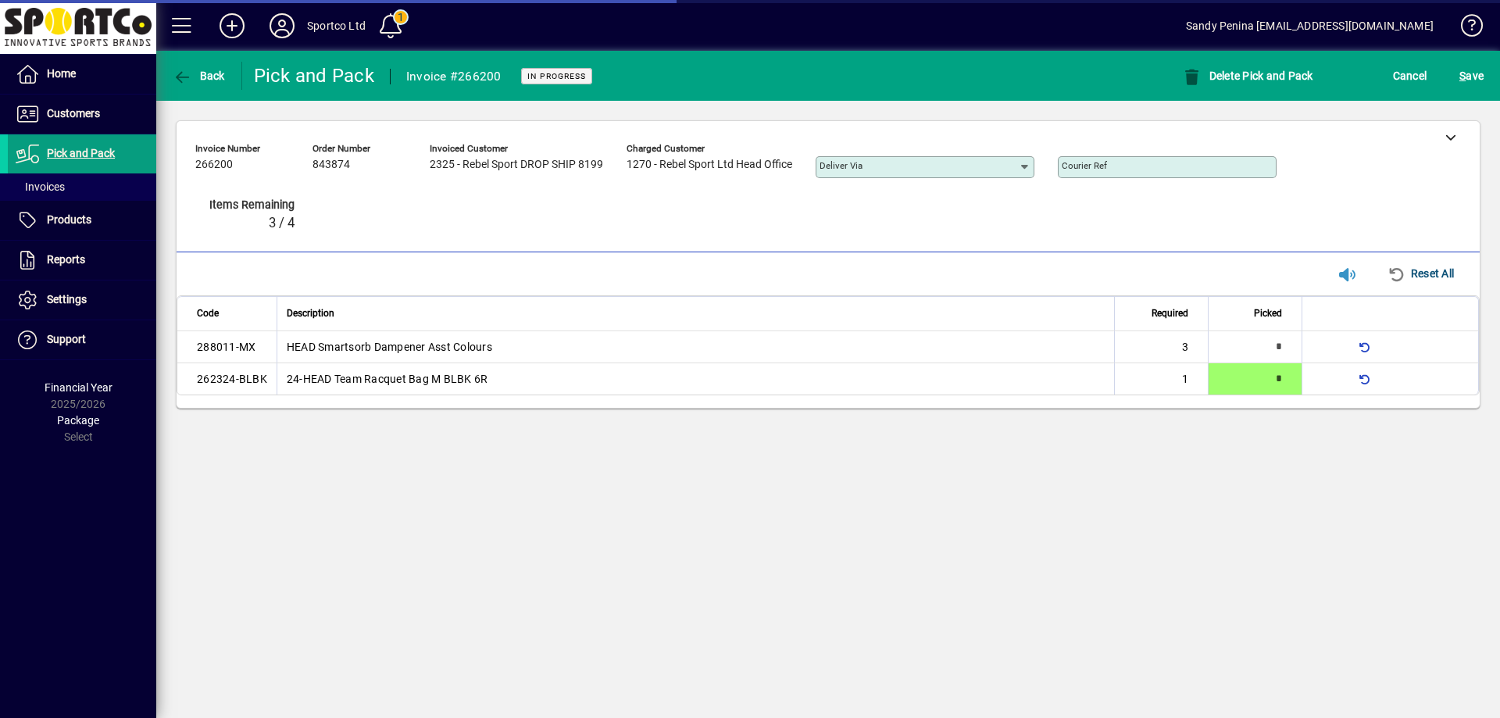
click at [1327, 527] on div "**********" at bounding box center [828, 384] width 1344 height 667
type input "*"
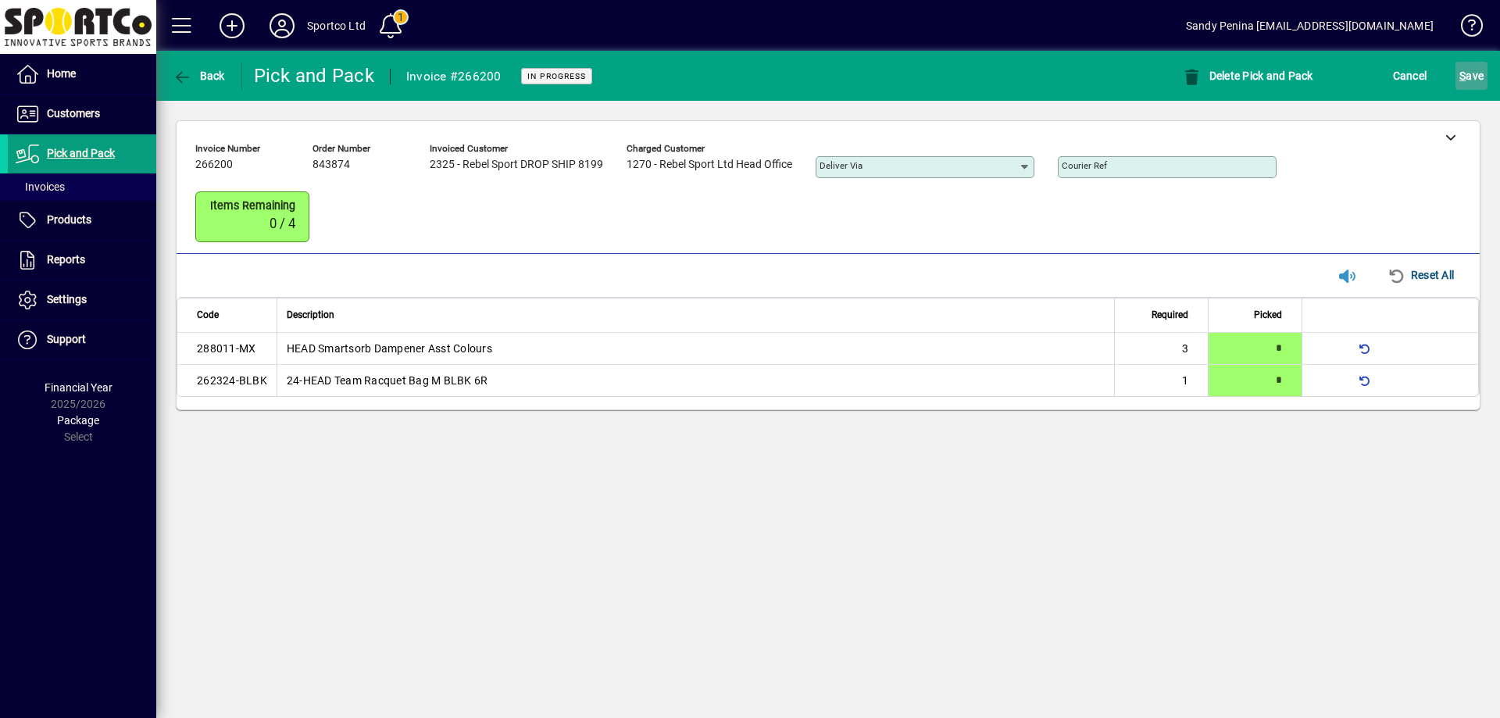
click at [1466, 87] on span "S ave" at bounding box center [1471, 75] width 24 height 25
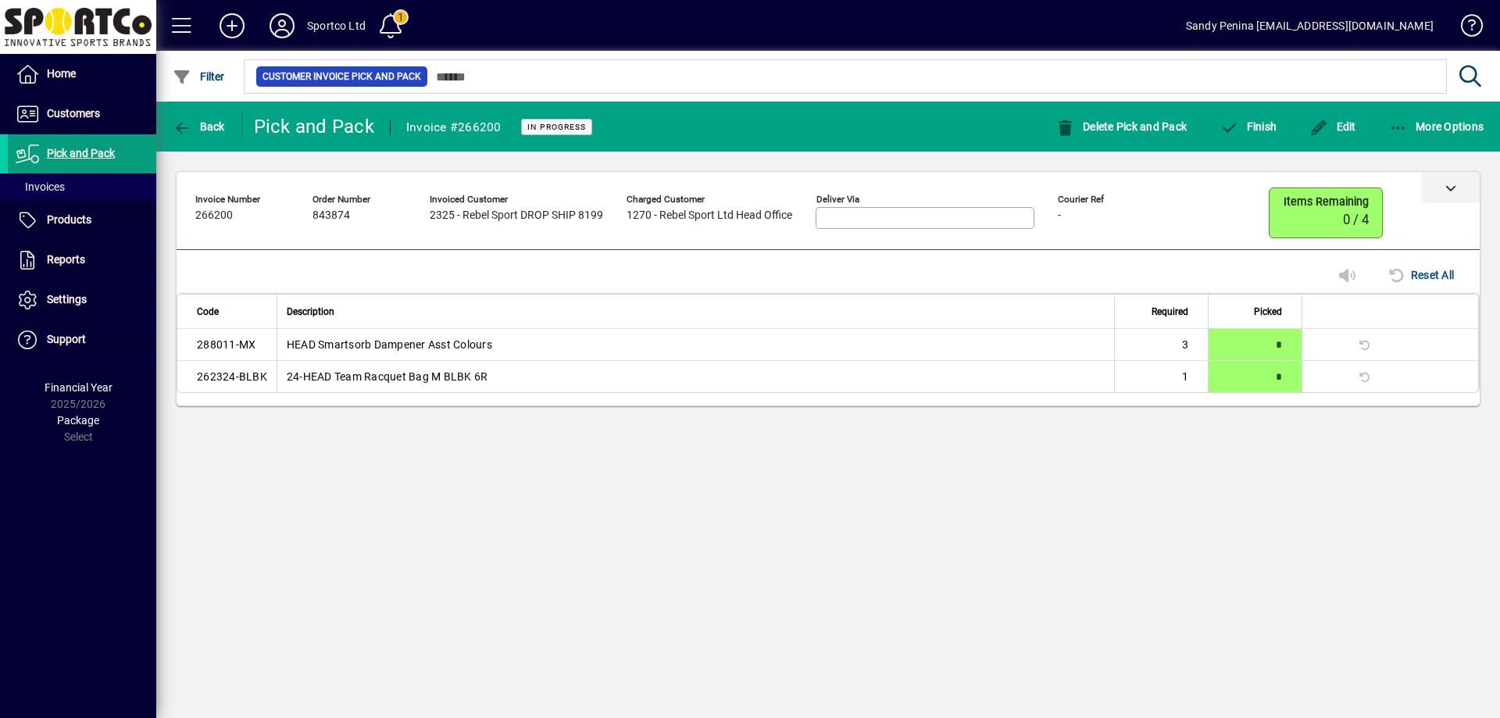
drag, startPoint x: 1454, startPoint y: 185, endPoint x: 1362, endPoint y: 181, distance: 91.5
click at [1452, 185] on icon at bounding box center [1450, 187] width 11 height 11
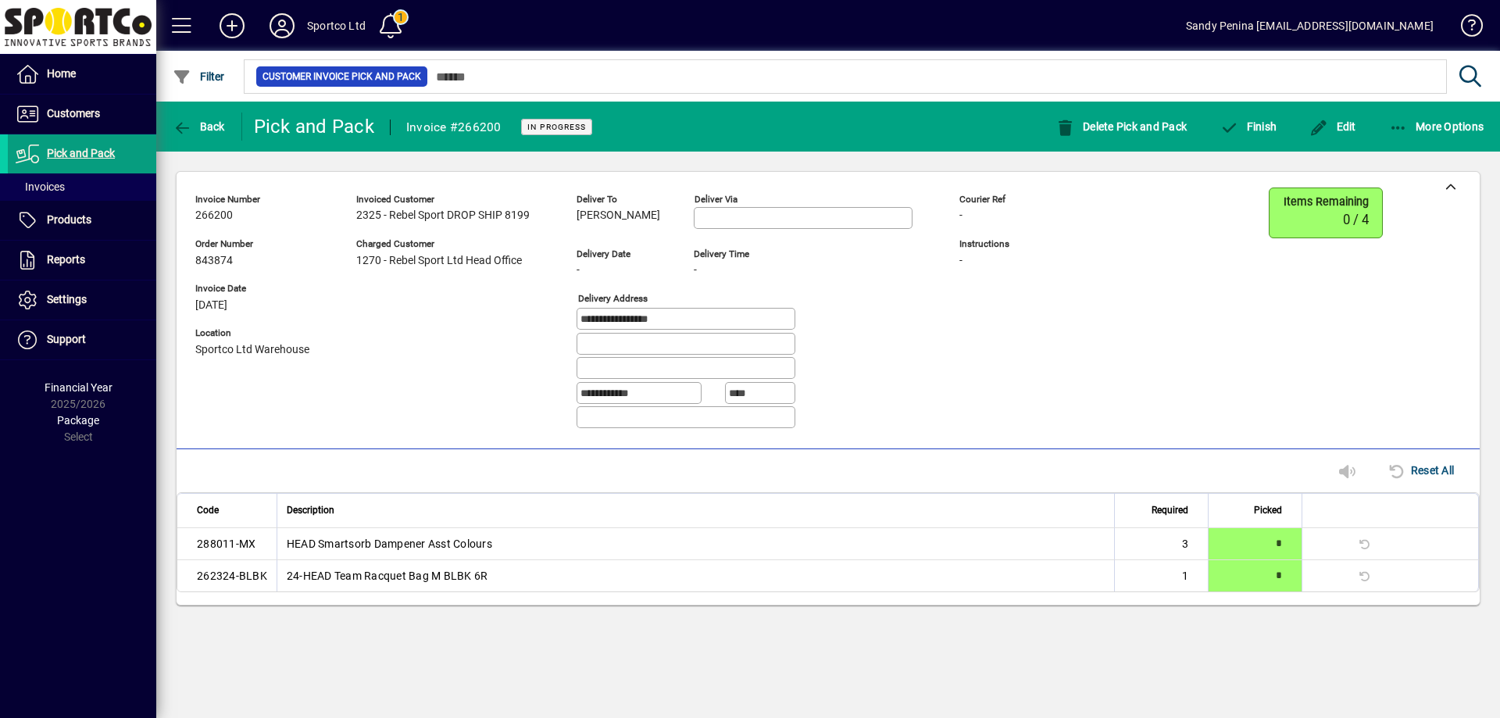
drag, startPoint x: 569, startPoint y: 216, endPoint x: 626, endPoint y: 233, distance: 58.8
click at [634, 238] on div "**********" at bounding box center [635, 314] width 881 height 254
copy span "[PERSON_NAME]"
drag, startPoint x: 716, startPoint y: 326, endPoint x: 595, endPoint y: 318, distance: 121.3
click at [558, 305] on div "**********" at bounding box center [635, 314] width 881 height 254
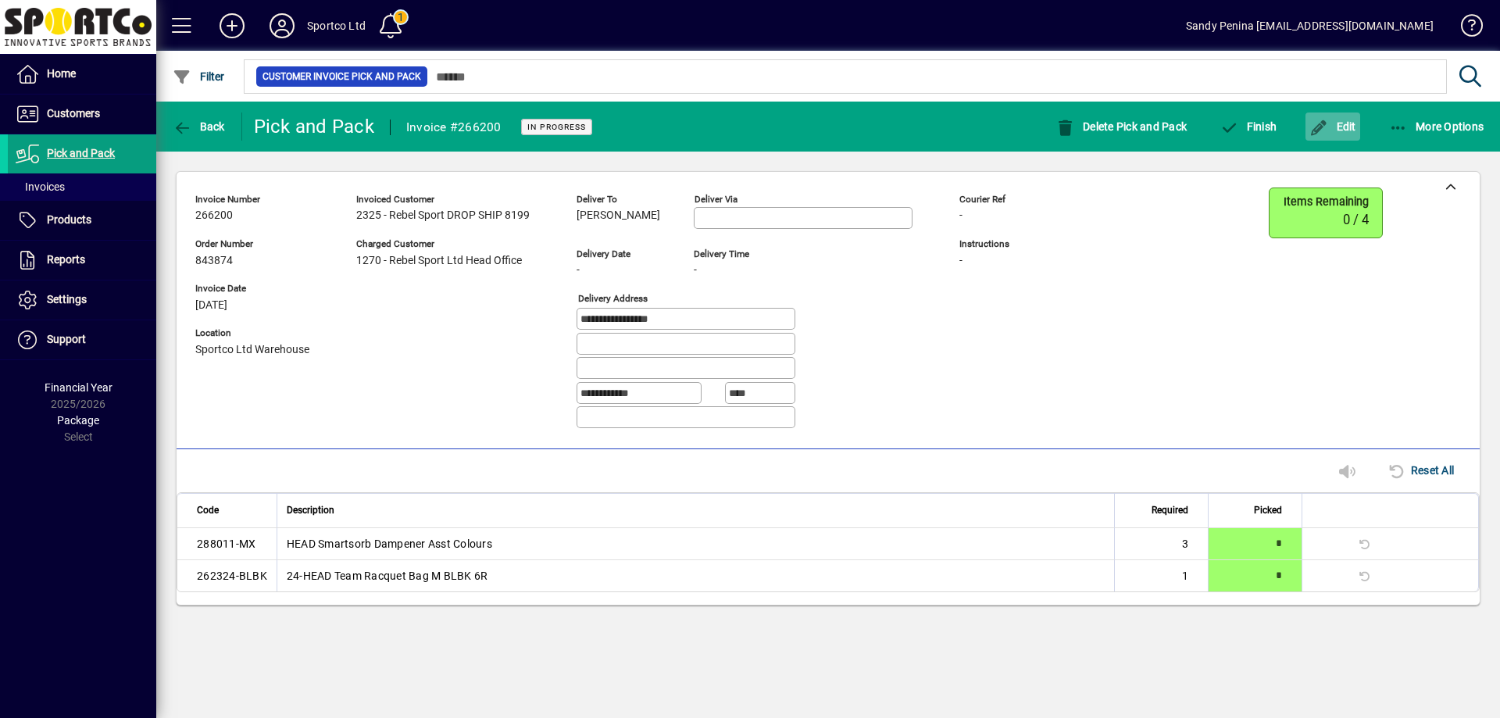
click at [1330, 131] on span "Edit" at bounding box center [1332, 126] width 47 height 12
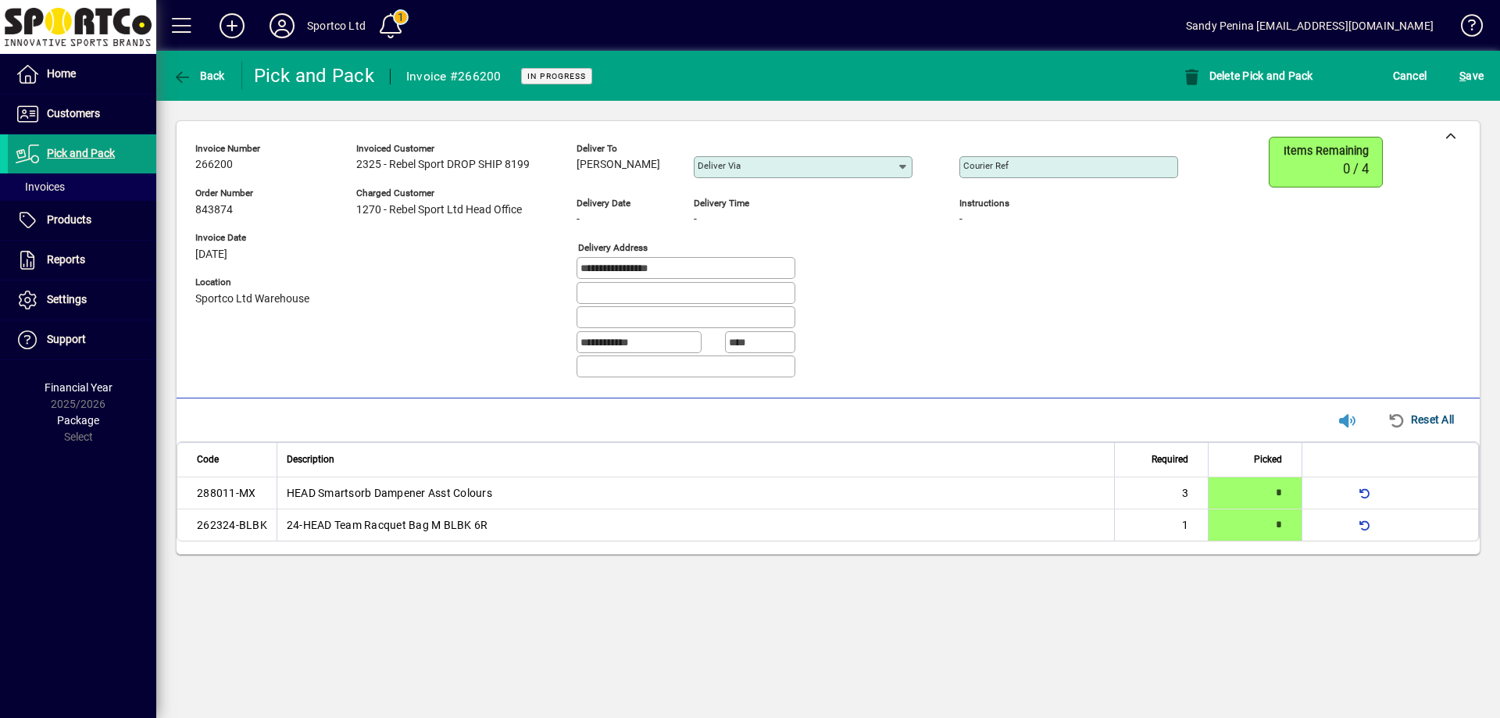
click at [1062, 163] on input "Courier Ref" at bounding box center [1070, 167] width 214 height 12
paste input "**********"
type input "**********"
click at [1461, 77] on span "S" at bounding box center [1462, 76] width 6 height 12
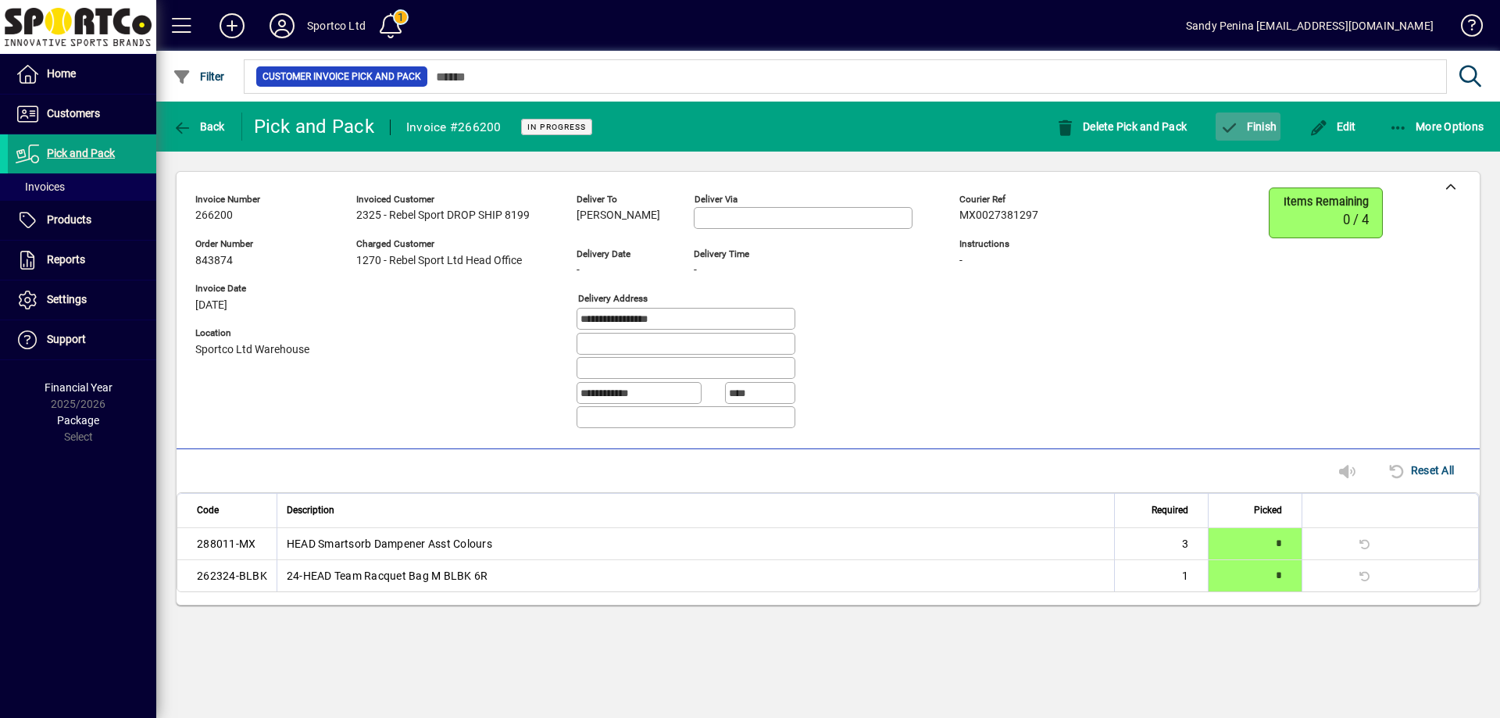
click at [1238, 131] on icon "button" at bounding box center [1229, 128] width 20 height 16
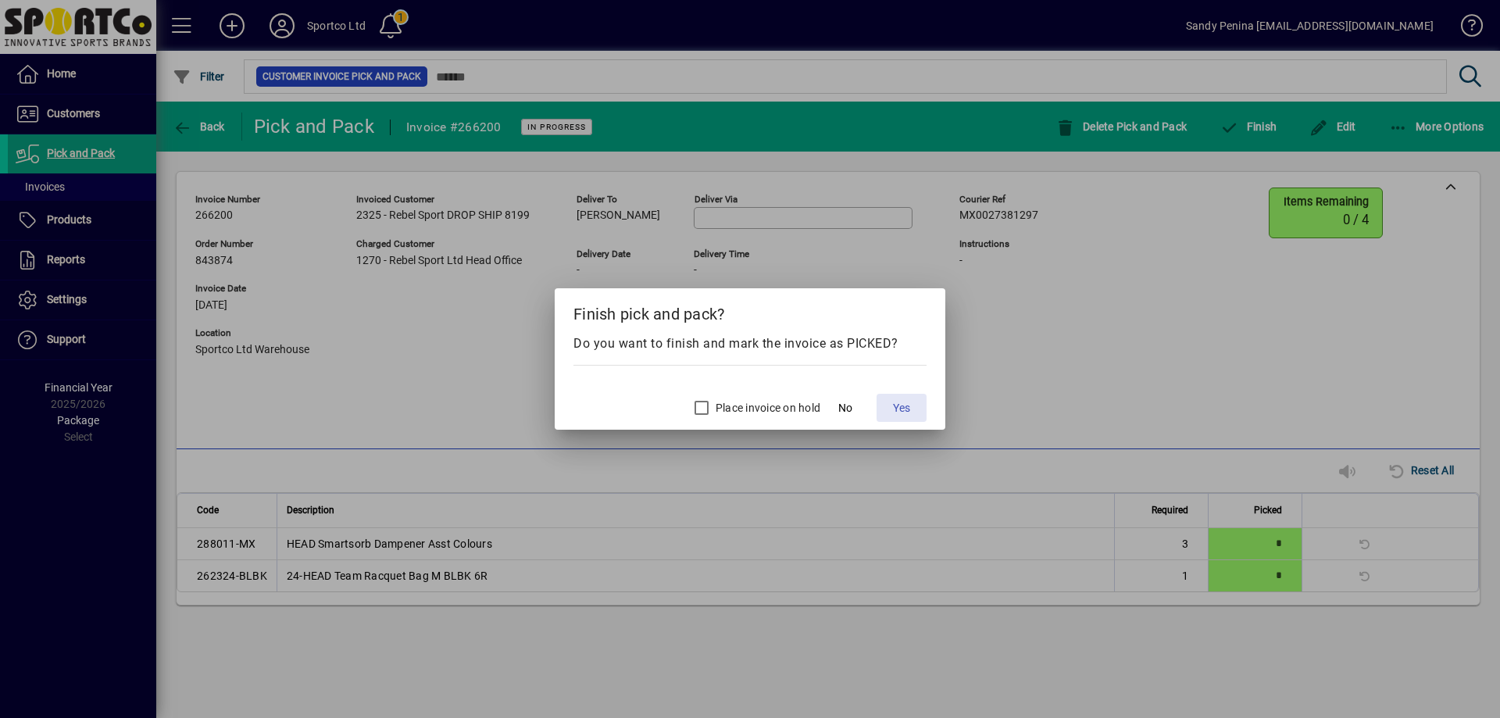
click at [903, 398] on span at bounding box center [902, 407] width 50 height 37
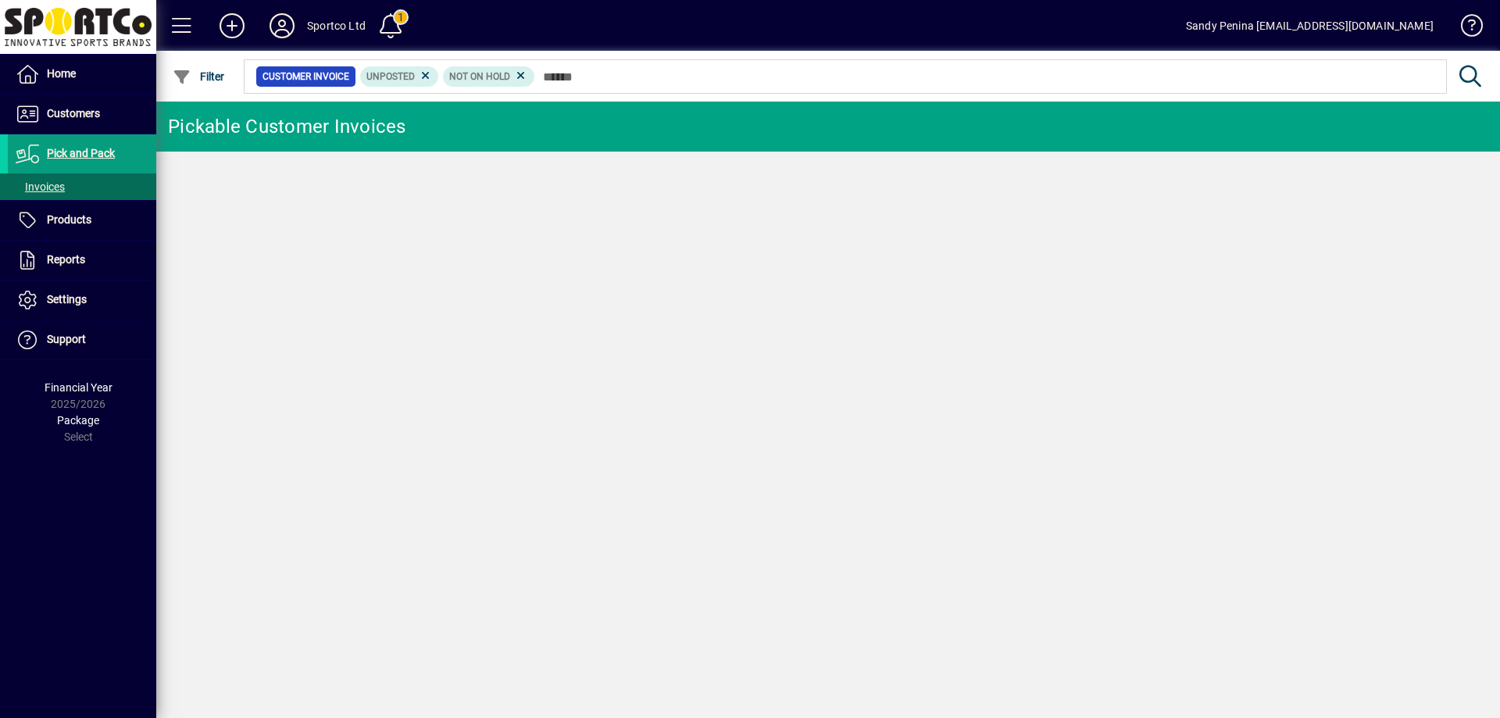
click at [286, 28] on icon at bounding box center [281, 25] width 31 height 25
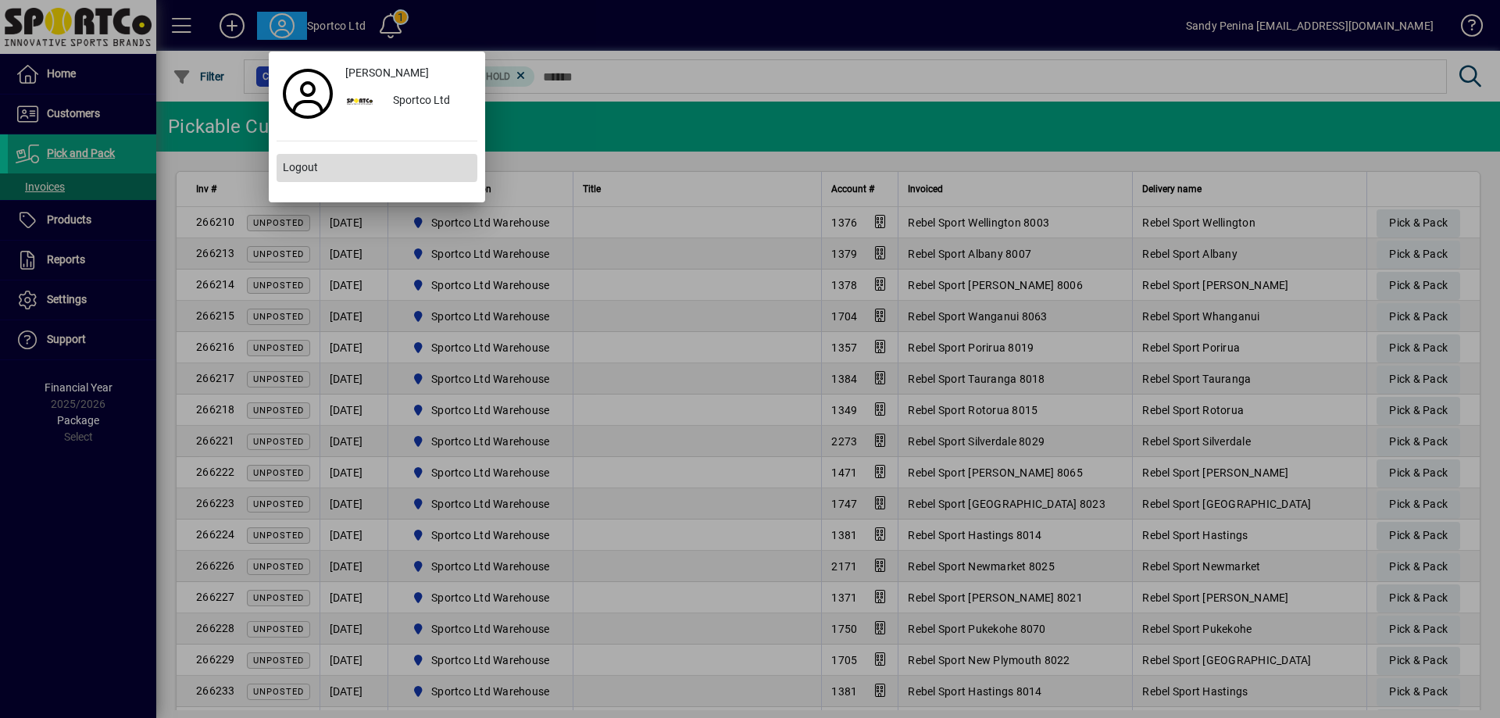
click at [316, 162] on span "Logout" at bounding box center [300, 167] width 35 height 16
